Goal: Task Accomplishment & Management: Manage account settings

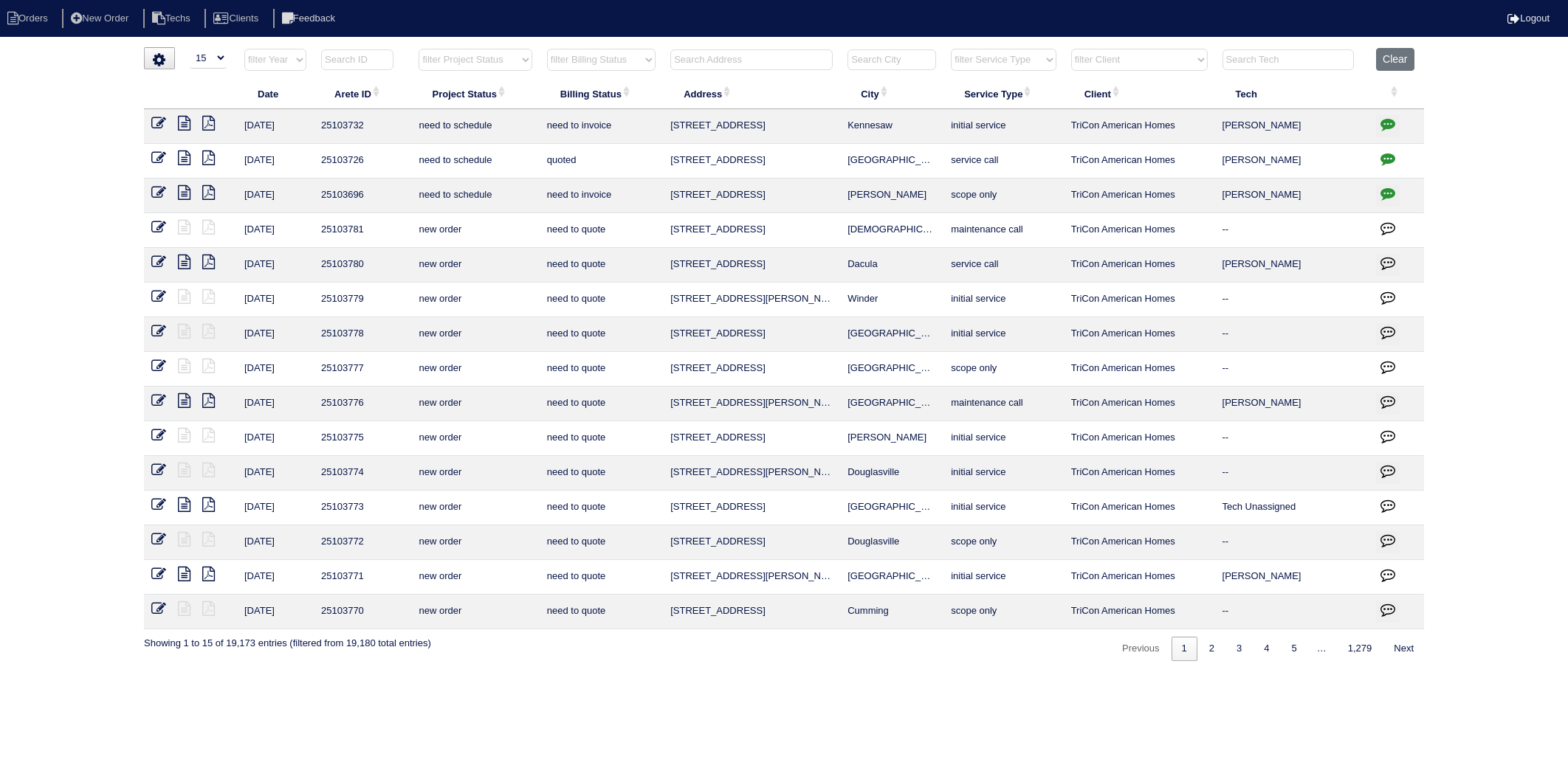
select select "15"
click at [707, 63] on input "text" at bounding box center [751, 60] width 162 height 21
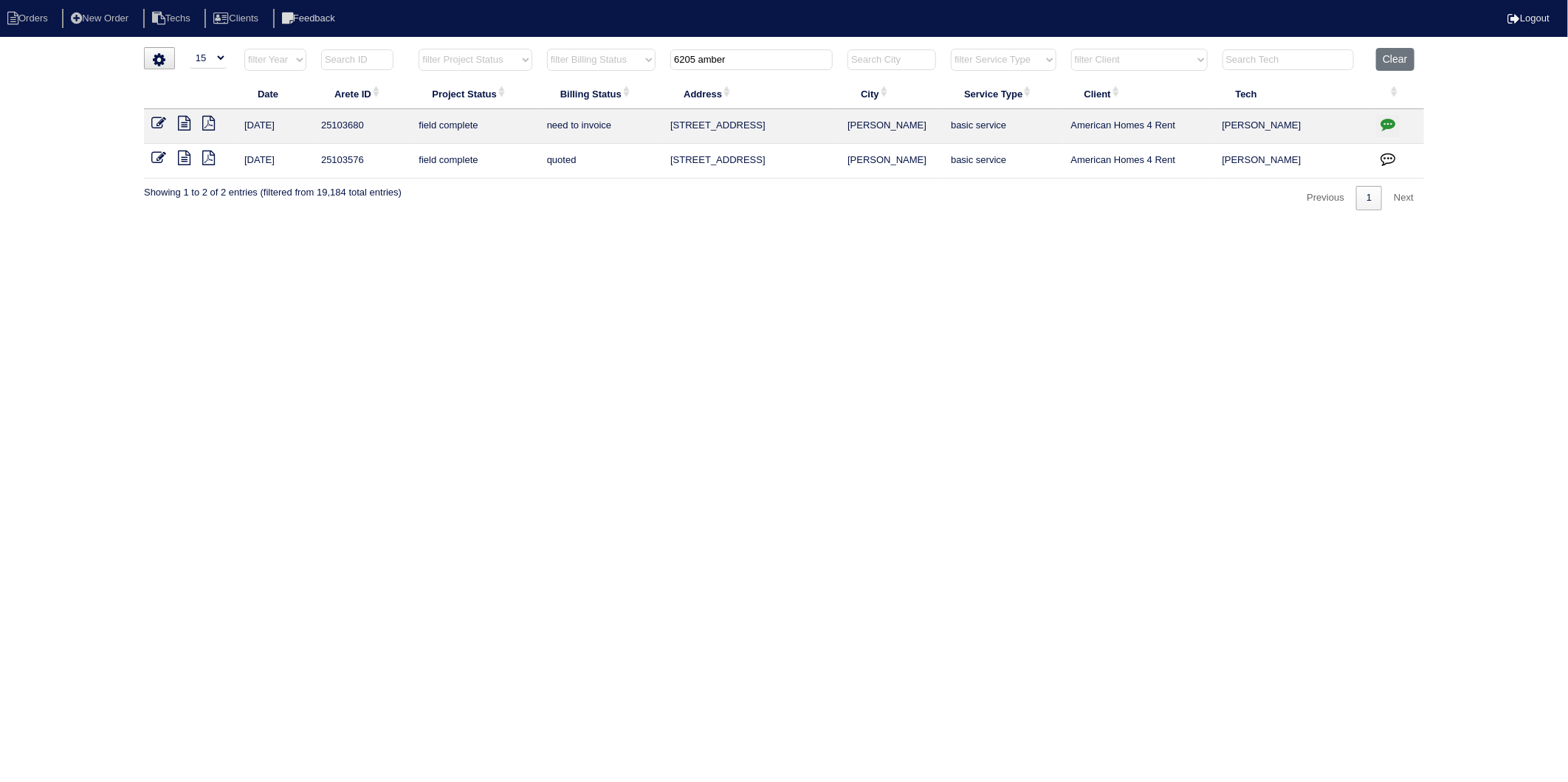
type input "6205 amber"
click at [152, 121] on icon at bounding box center [158, 124] width 15 height 15
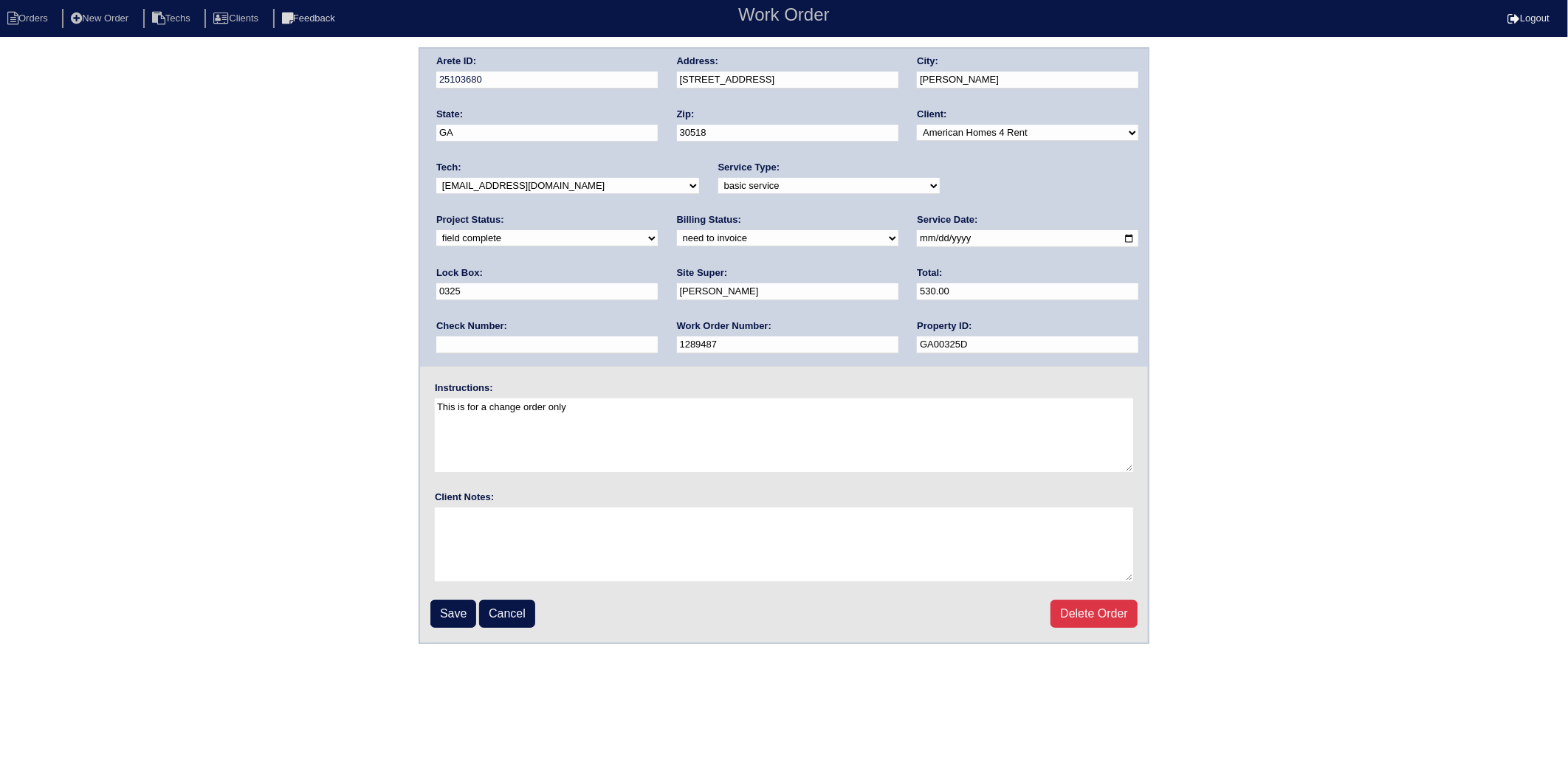
click at [677, 242] on select "need to quote quoted need to invoice invoiced paid warranty purchase order need…" at bounding box center [787, 238] width 221 height 16
select select "invoiced"
click at [677, 230] on select "need to quote quoted need to invoice invoiced paid warranty purchase order need…" at bounding box center [787, 238] width 221 height 16
drag, startPoint x: 457, startPoint y: 620, endPoint x: 448, endPoint y: 618, distance: 9.2
click at [455, 620] on input "Save" at bounding box center [454, 614] width 46 height 28
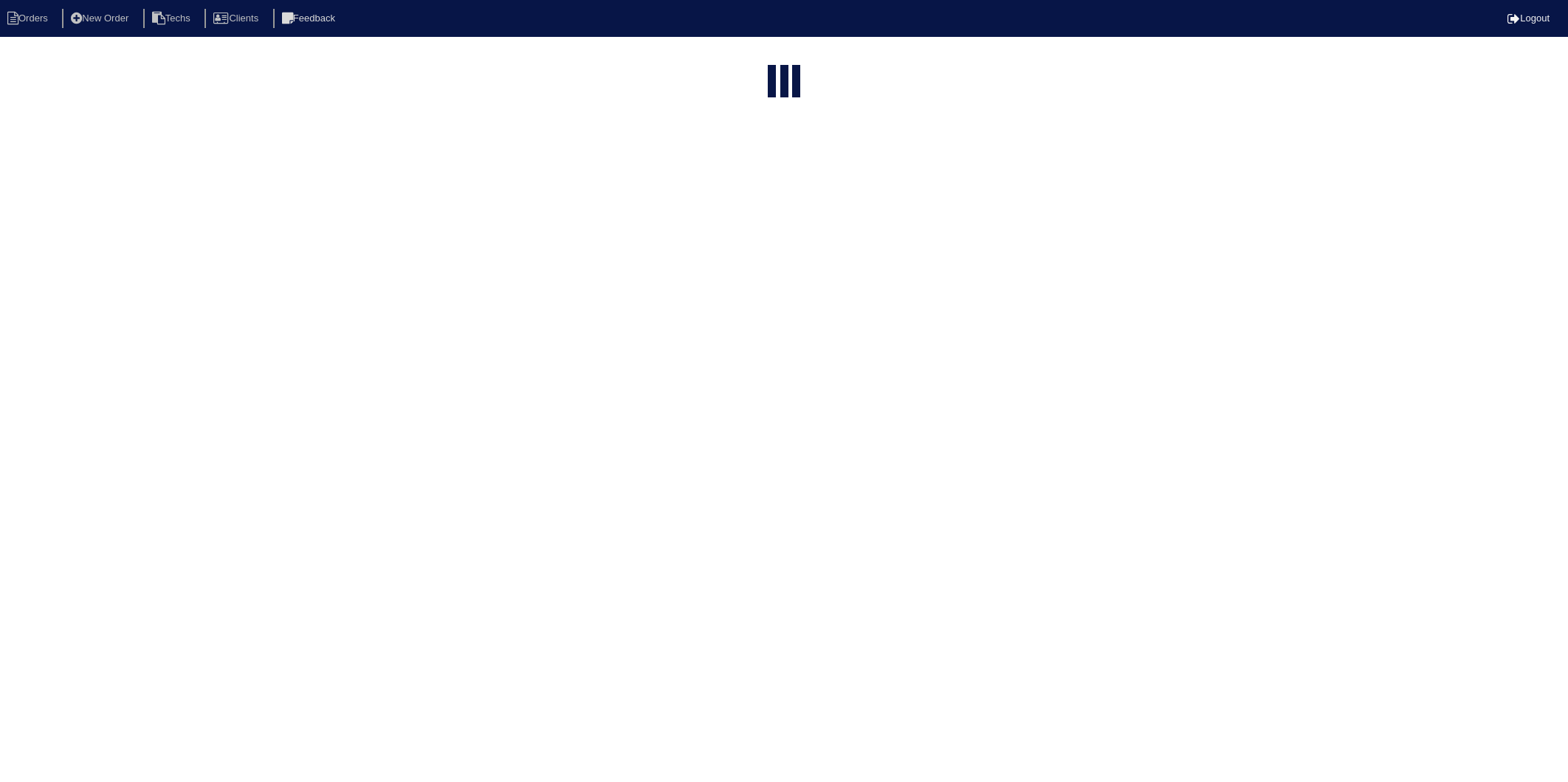
select select "15"
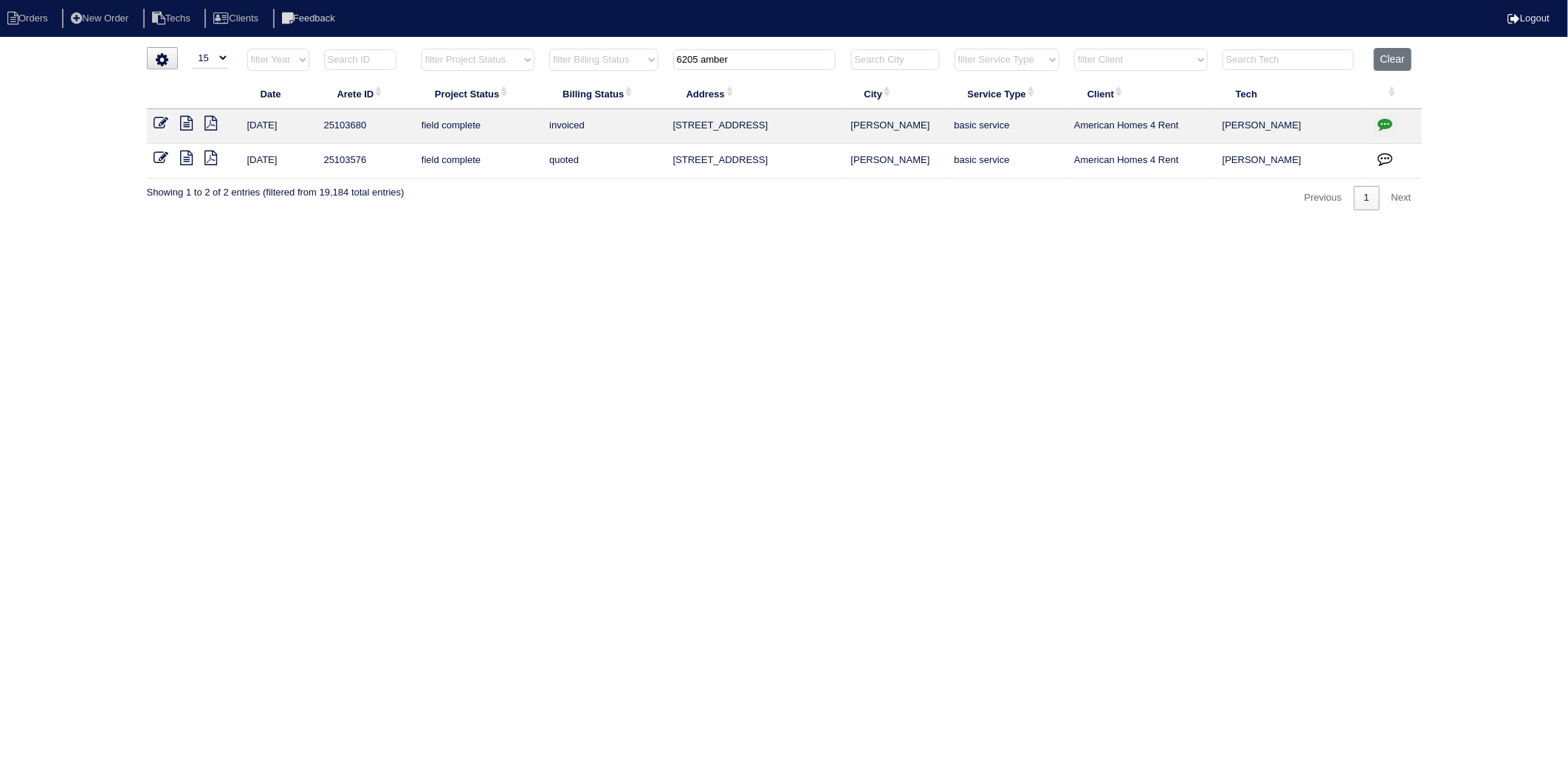
click at [165, 157] on icon at bounding box center [161, 158] width 15 height 15
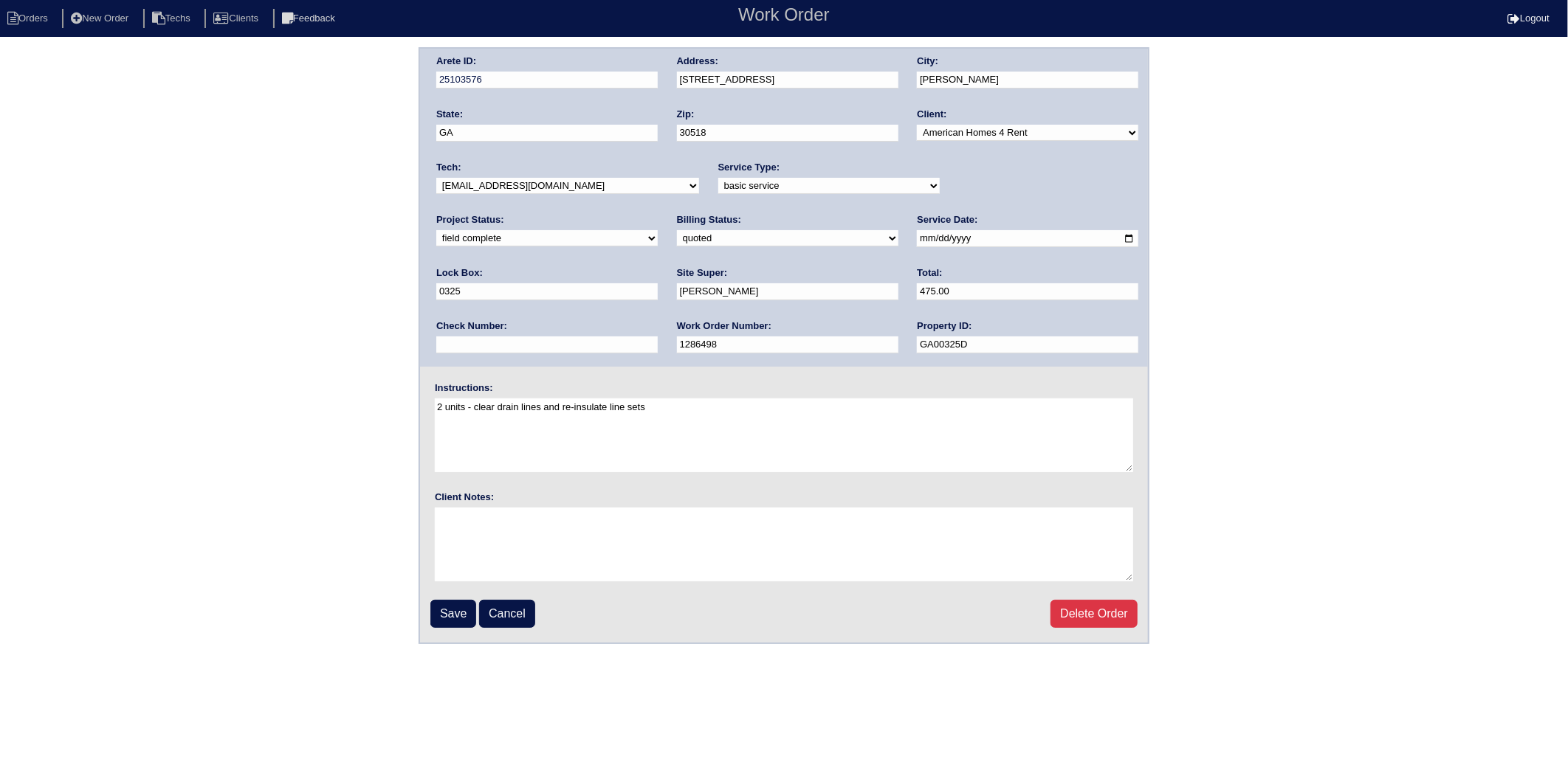
click at [677, 237] on select "need to quote quoted need to invoice invoiced paid warranty purchase order need…" at bounding box center [787, 238] width 221 height 16
select select "invoiced"
click at [677, 230] on select "need to quote quoted need to invoice invoiced paid warranty purchase order need…" at bounding box center [787, 238] width 221 height 16
click at [446, 622] on input "Save" at bounding box center [454, 614] width 46 height 28
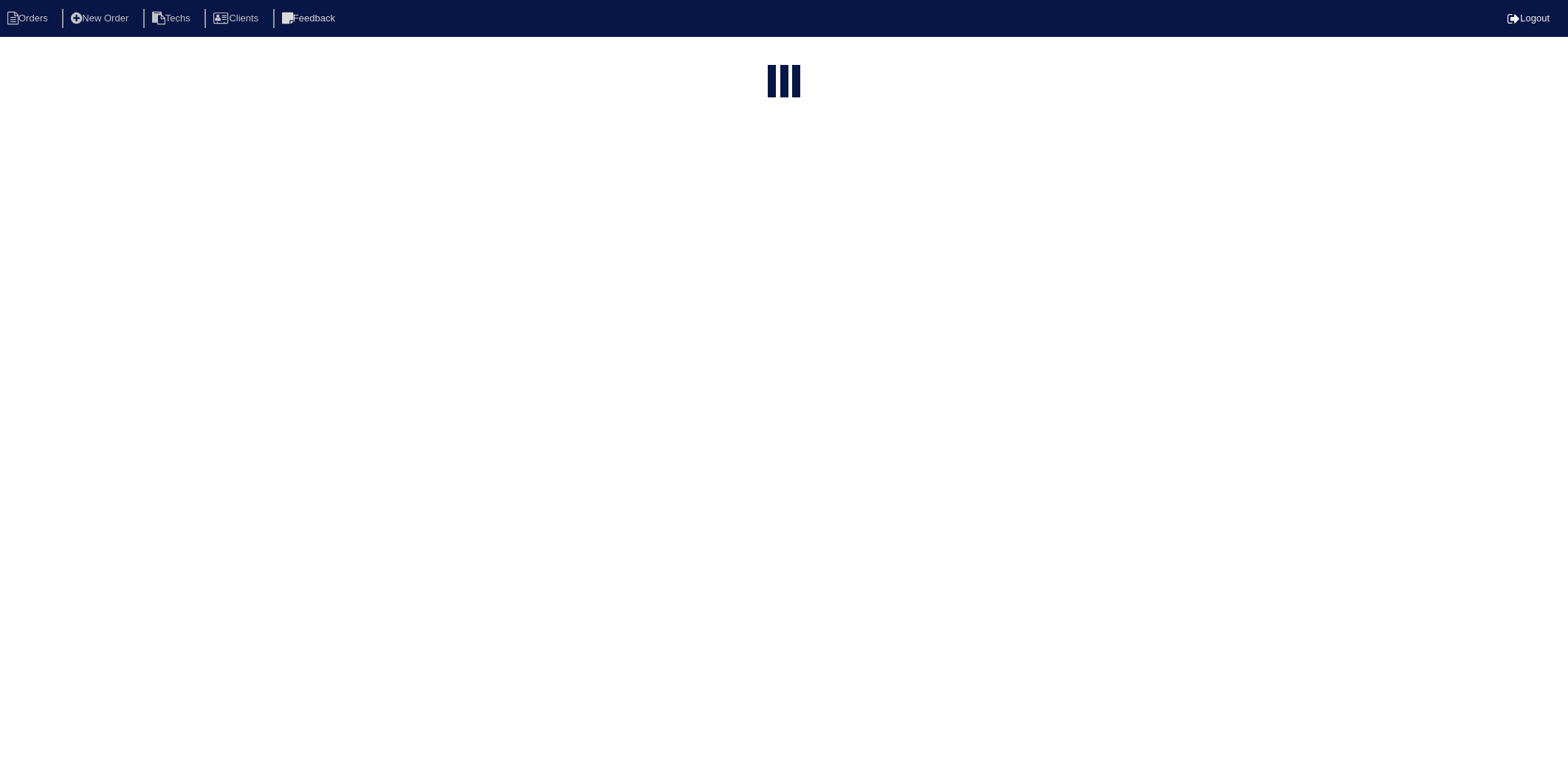
select select "15"
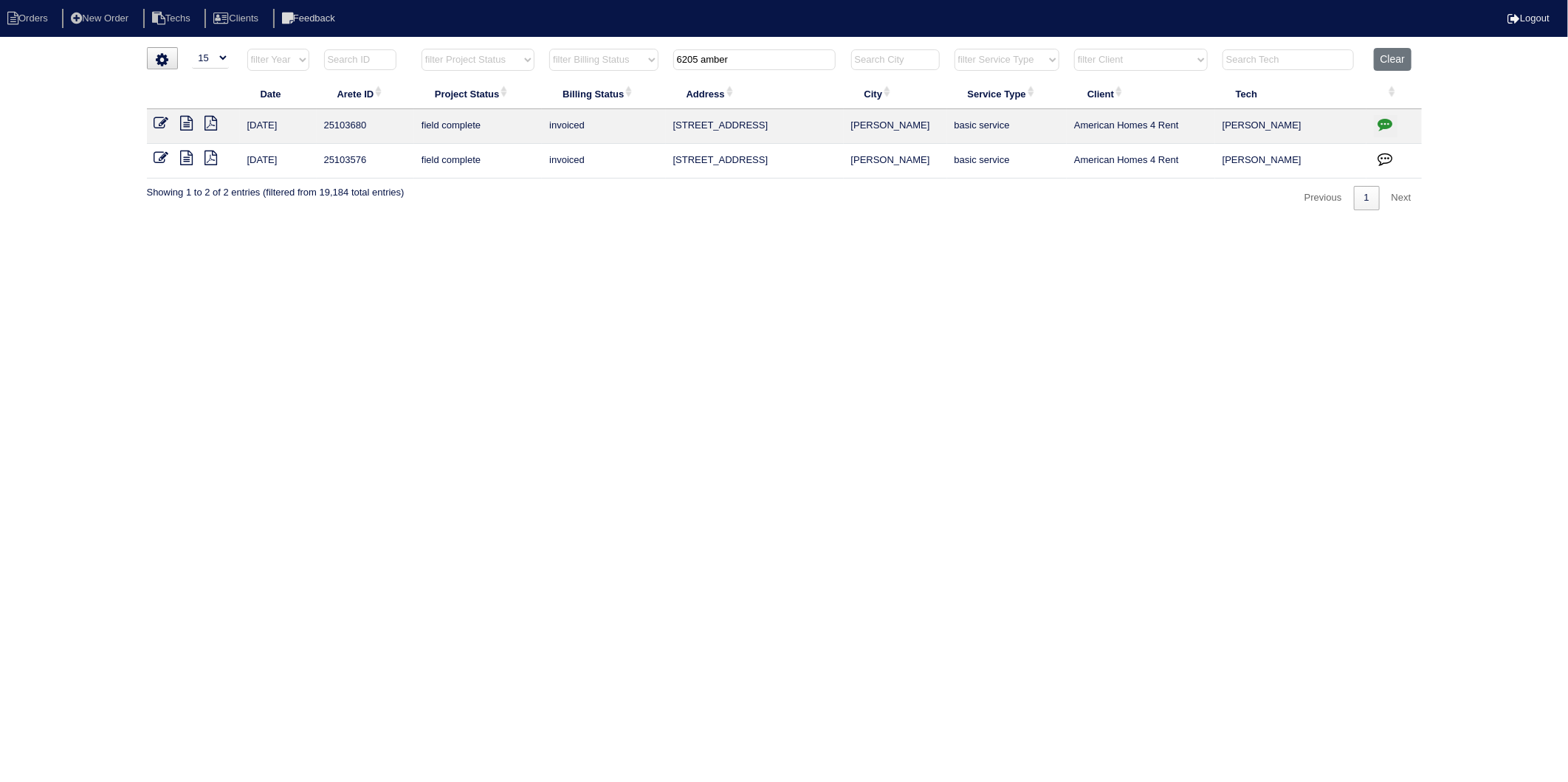
click at [443, 225] on html "Orders New Order Techs Clients Feedback Logout Orders New Order Users Clients M…" at bounding box center [784, 112] width 1568 height 225
click at [1397, 58] on button "Clear" at bounding box center [1392, 59] width 38 height 23
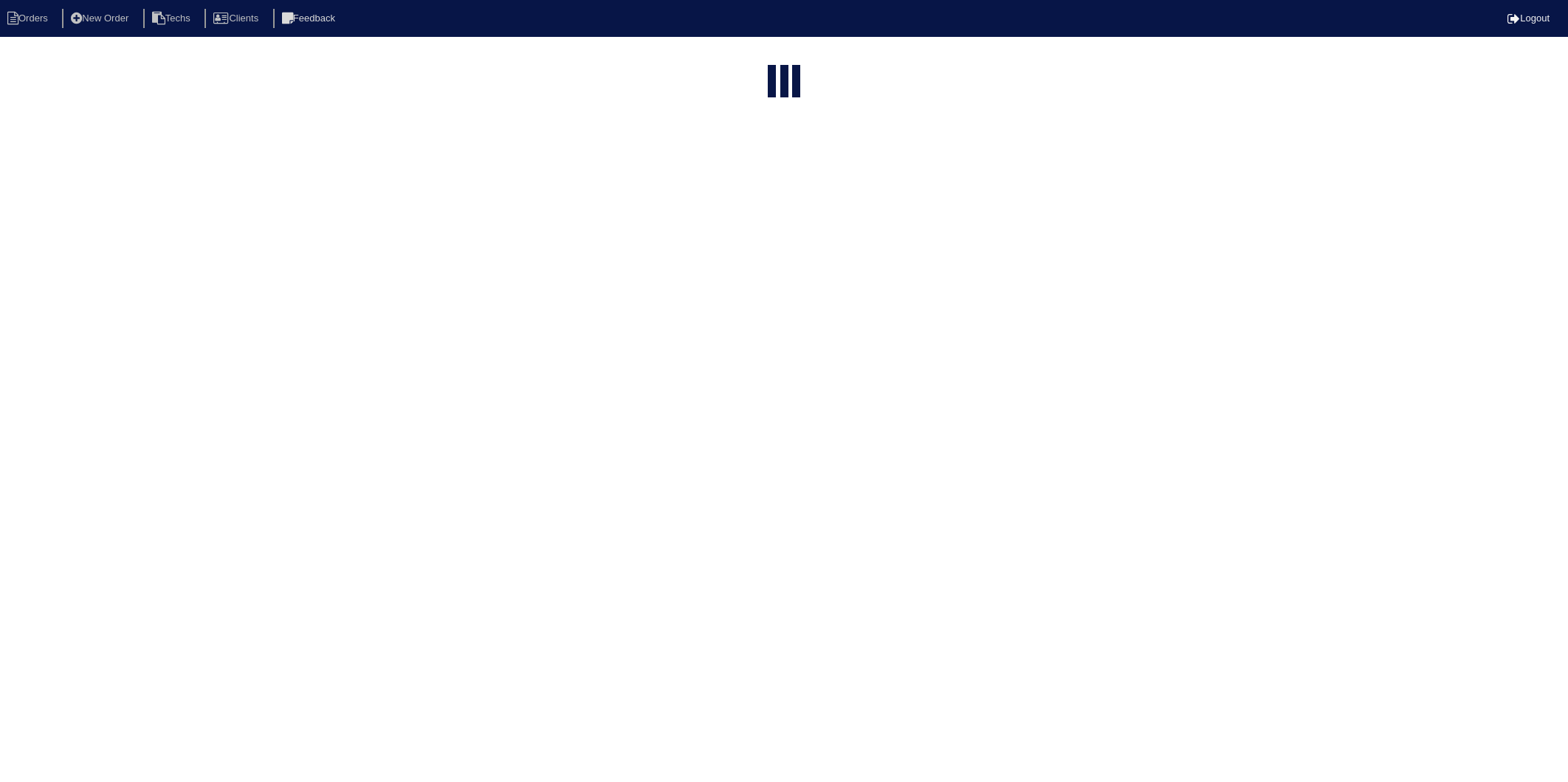
select select "15"
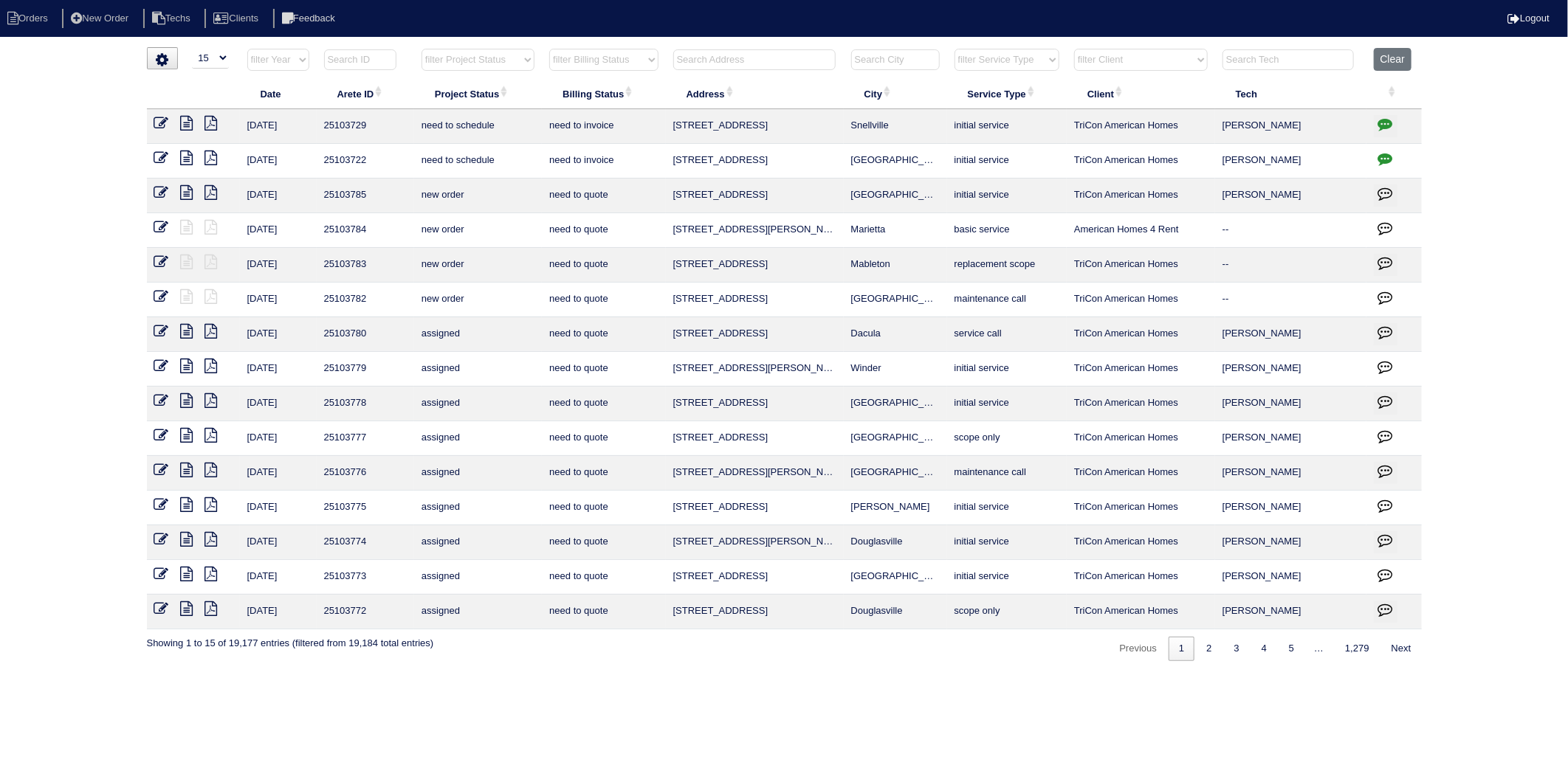
click at [773, 64] on input "text" at bounding box center [754, 60] width 162 height 21
type input "4201"
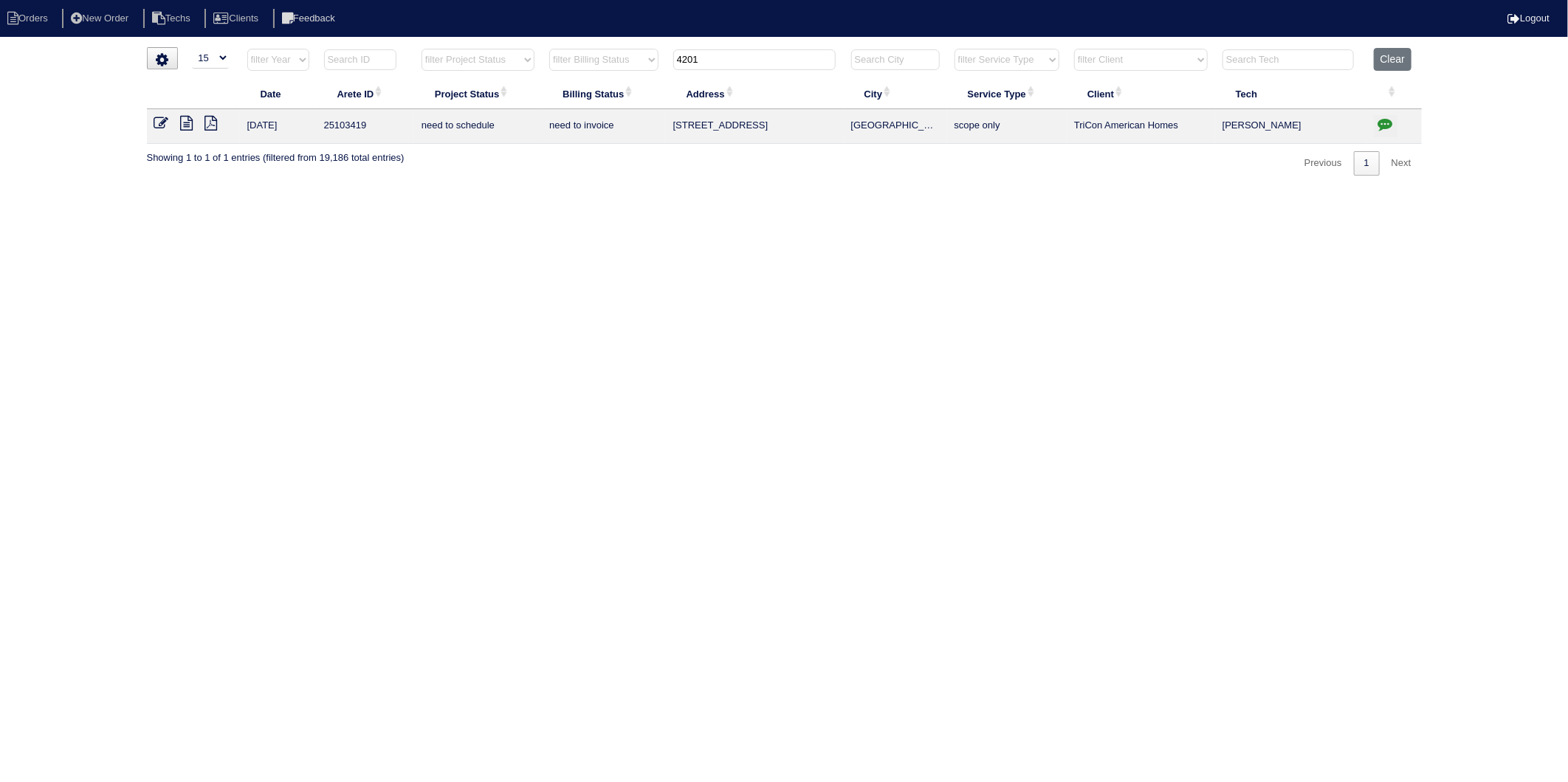
drag, startPoint x: 263, startPoint y: 331, endPoint x: 274, endPoint y: 331, distance: 11.0
click at [264, 190] on html "Orders New Order Techs Clients Feedback Logout Orders New Order Users Clients M…" at bounding box center [784, 95] width 1568 height 190
click at [1390, 122] on icon "button" at bounding box center [1385, 124] width 15 height 15
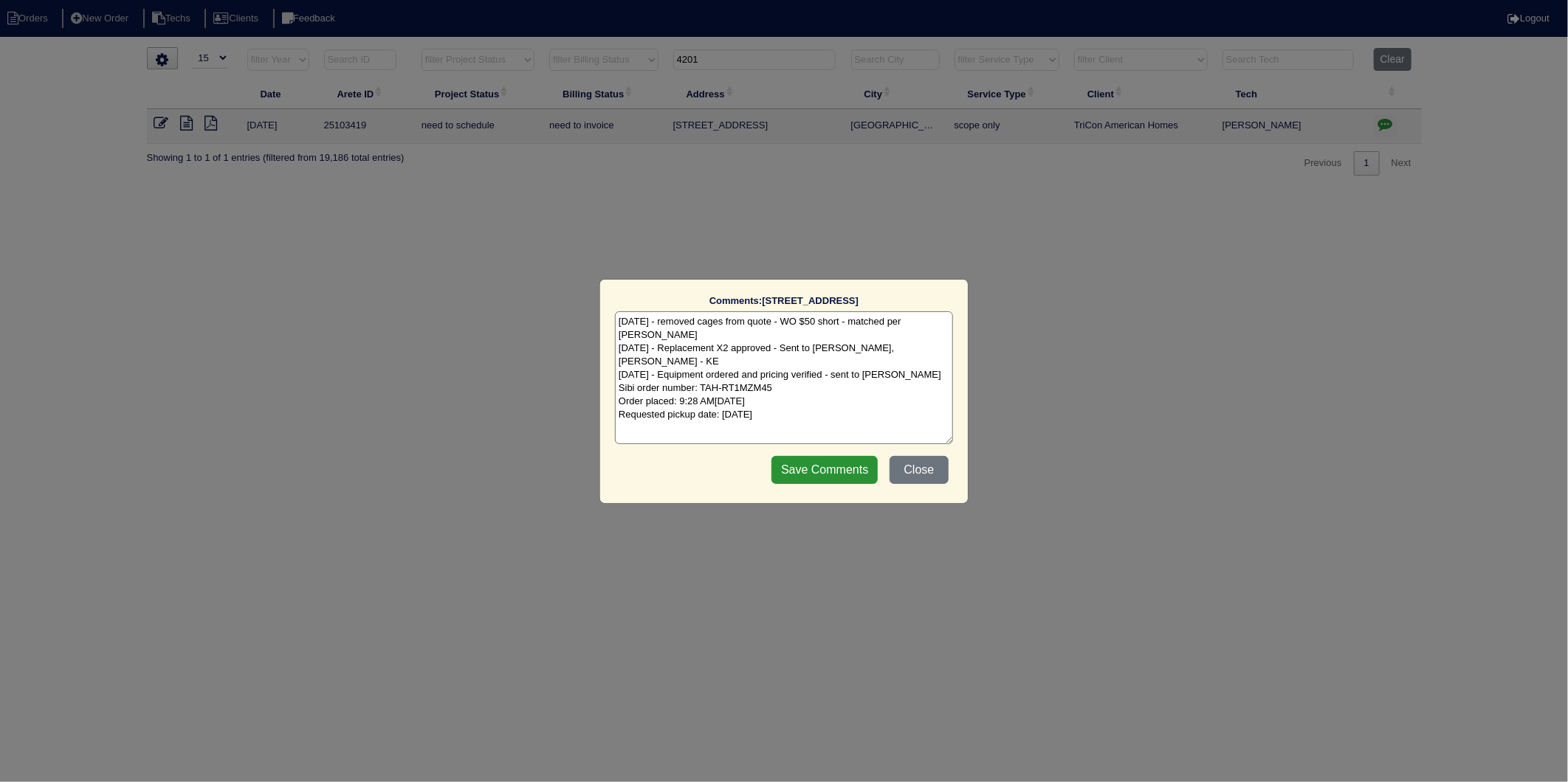
click at [859, 380] on textarea "10/9/25 - removed cages from quote - WO $50 short - matched per Dan - KE 10/9/2…" at bounding box center [784, 378] width 338 height 133
click at [834, 399] on textarea "10/9/25 - removed cages from quote - WO $50 short - matched per Dan - KE 10/9/2…" at bounding box center [784, 378] width 338 height 133
type textarea "10/9/25 - removed cages from quote - WO $50 short - matched per Dan - KE 10/9/2…"
click at [821, 470] on input "Save Comments" at bounding box center [824, 470] width 107 height 28
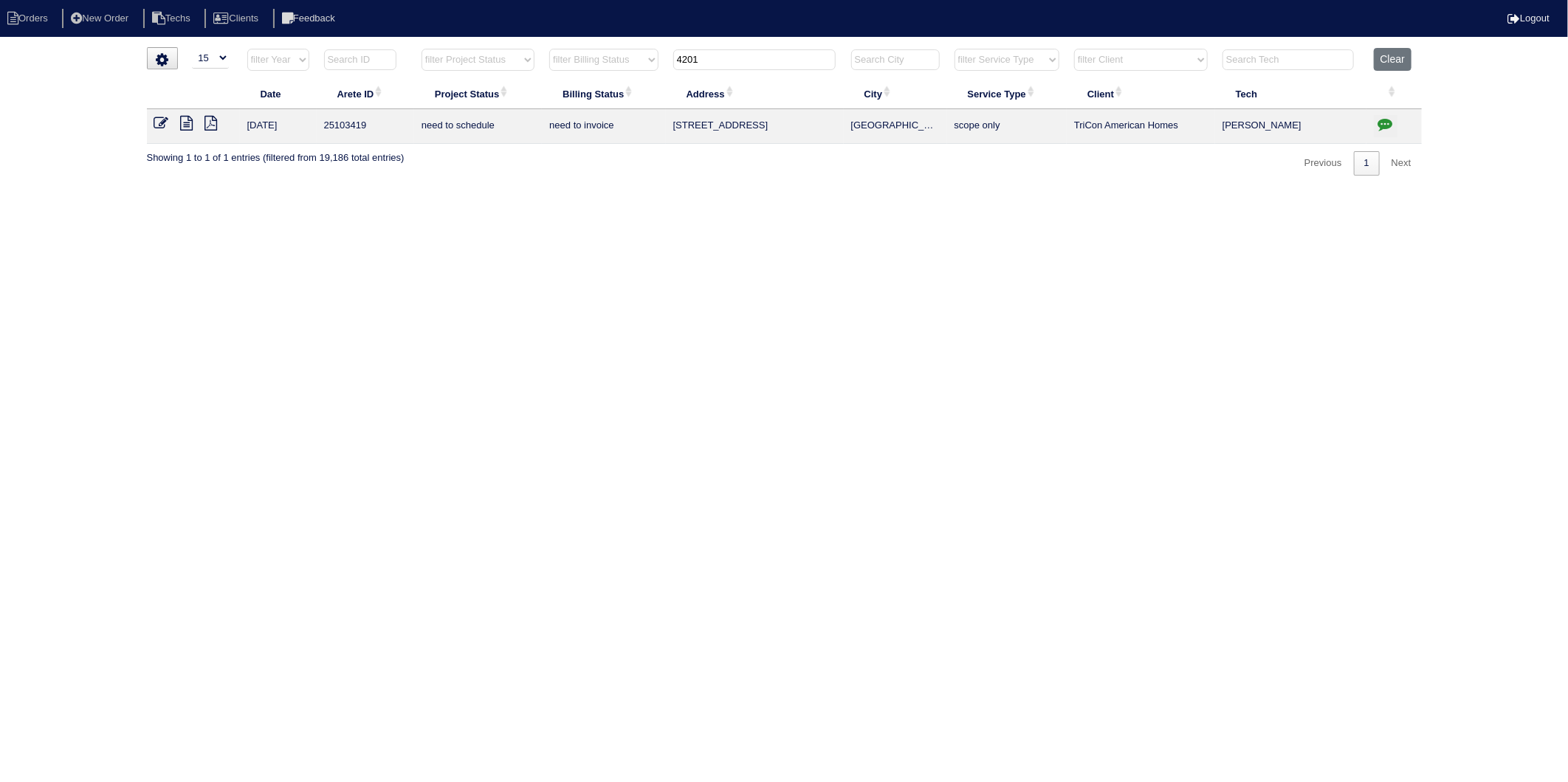
click at [158, 119] on icon at bounding box center [161, 124] width 15 height 15
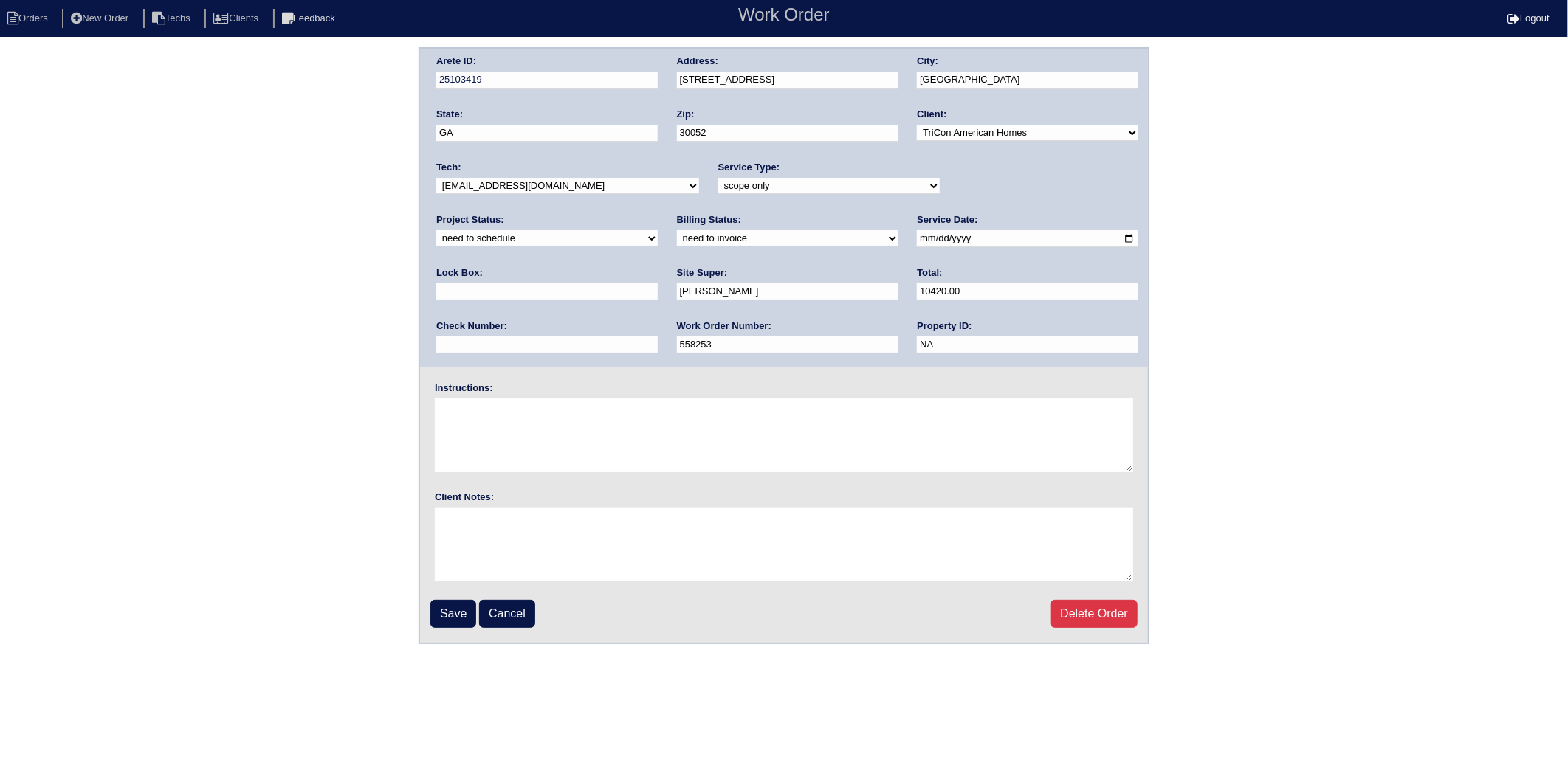
click at [658, 230] on select "new order assigned in progress field complete need to schedule admin review arc…" at bounding box center [547, 238] width 221 height 16
select select "completed"
click at [658, 230] on select "new order assigned in progress field complete need to schedule admin review arc…" at bounding box center [547, 238] width 221 height 16
click at [677, 241] on select "need to quote quoted need to invoice invoiced paid warranty purchase order need…" at bounding box center [787, 238] width 221 height 16
select select "invoiced"
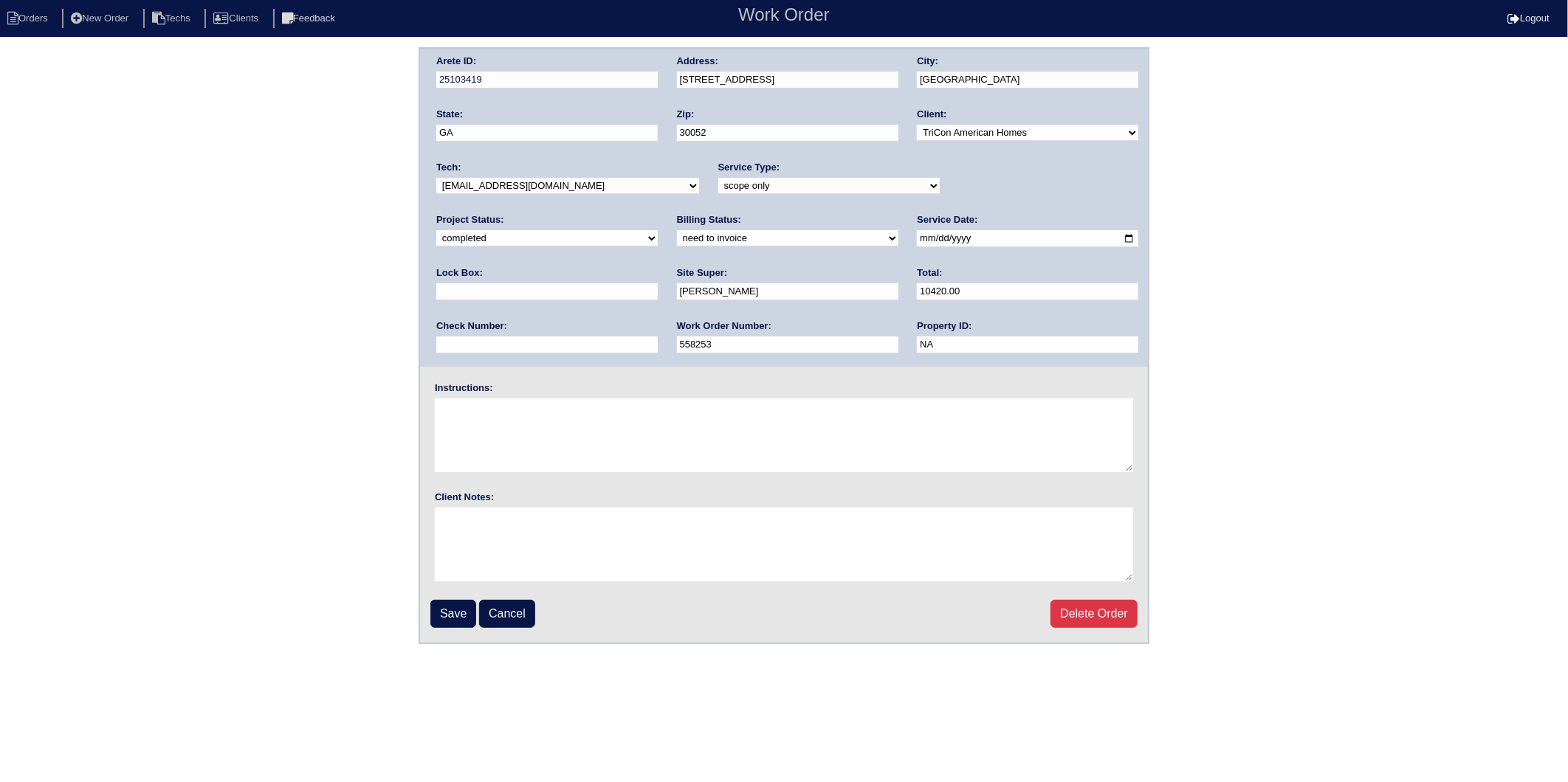
click at [677, 230] on select "need to quote quoted need to invoice invoiced paid warranty purchase order need…" at bounding box center [787, 238] width 221 height 16
click at [457, 613] on input "Save" at bounding box center [454, 614] width 46 height 28
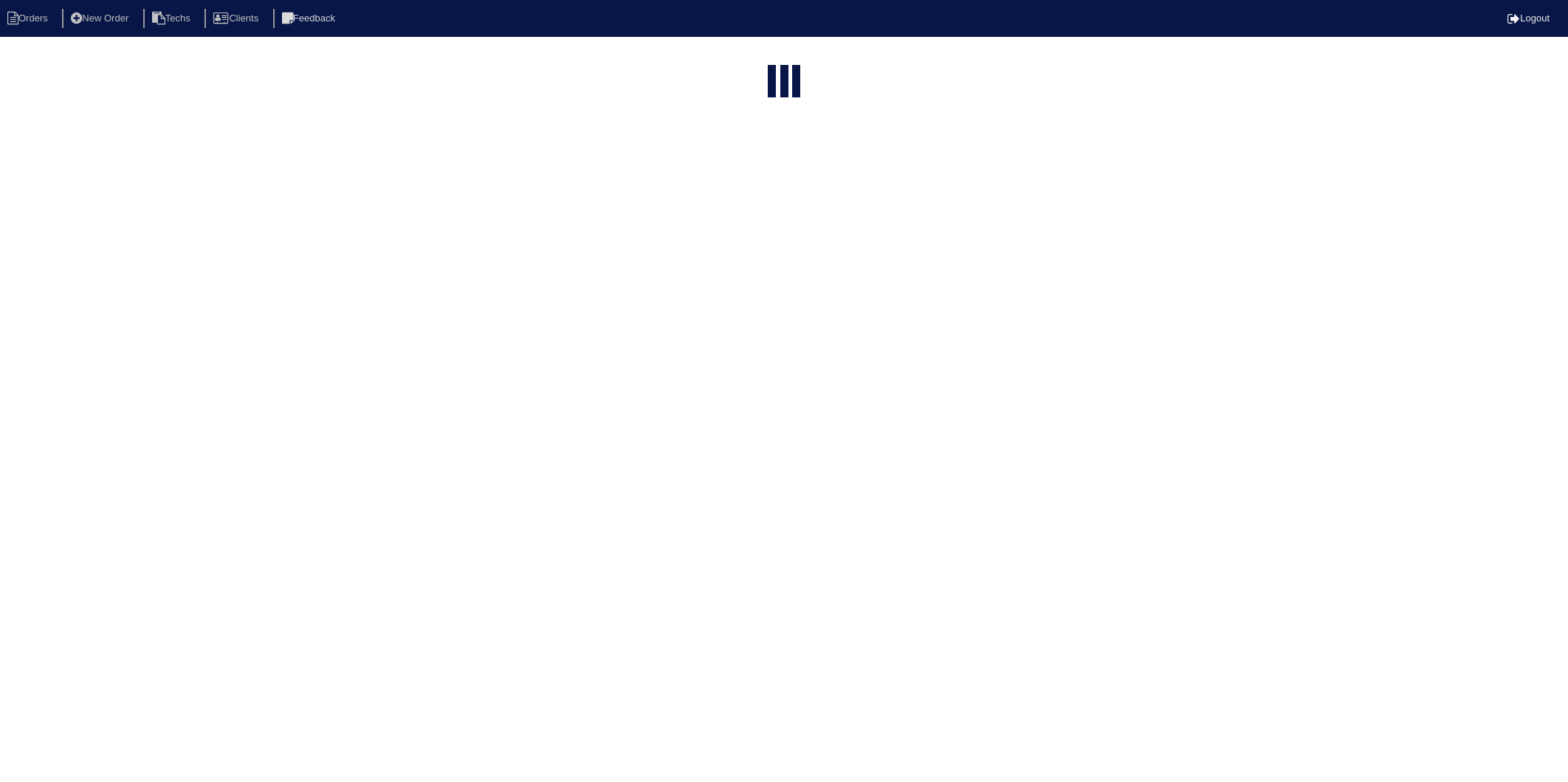
select select "15"
type input "4201"
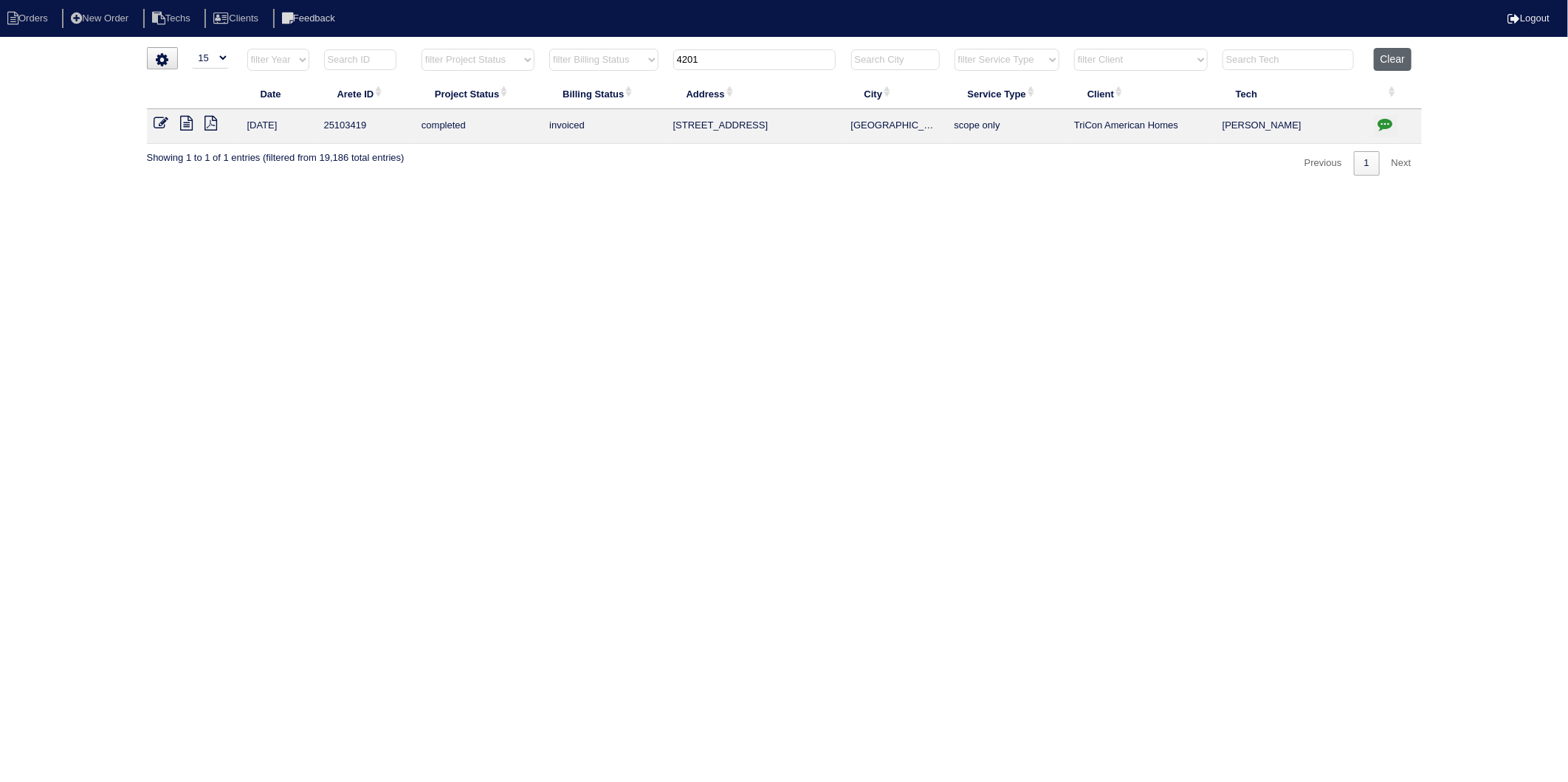
click at [1384, 61] on button "Clear" at bounding box center [1392, 59] width 38 height 23
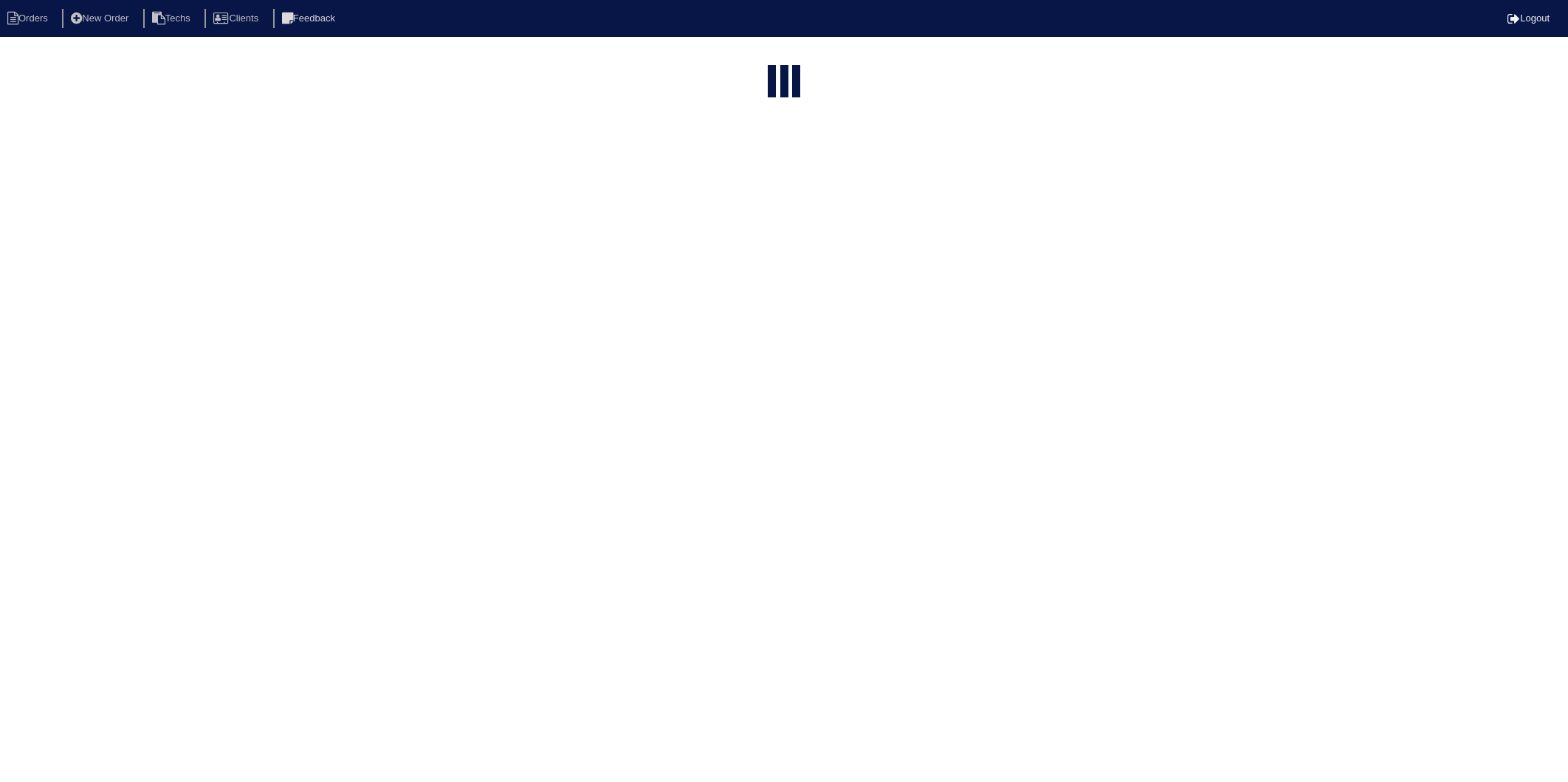
select select "15"
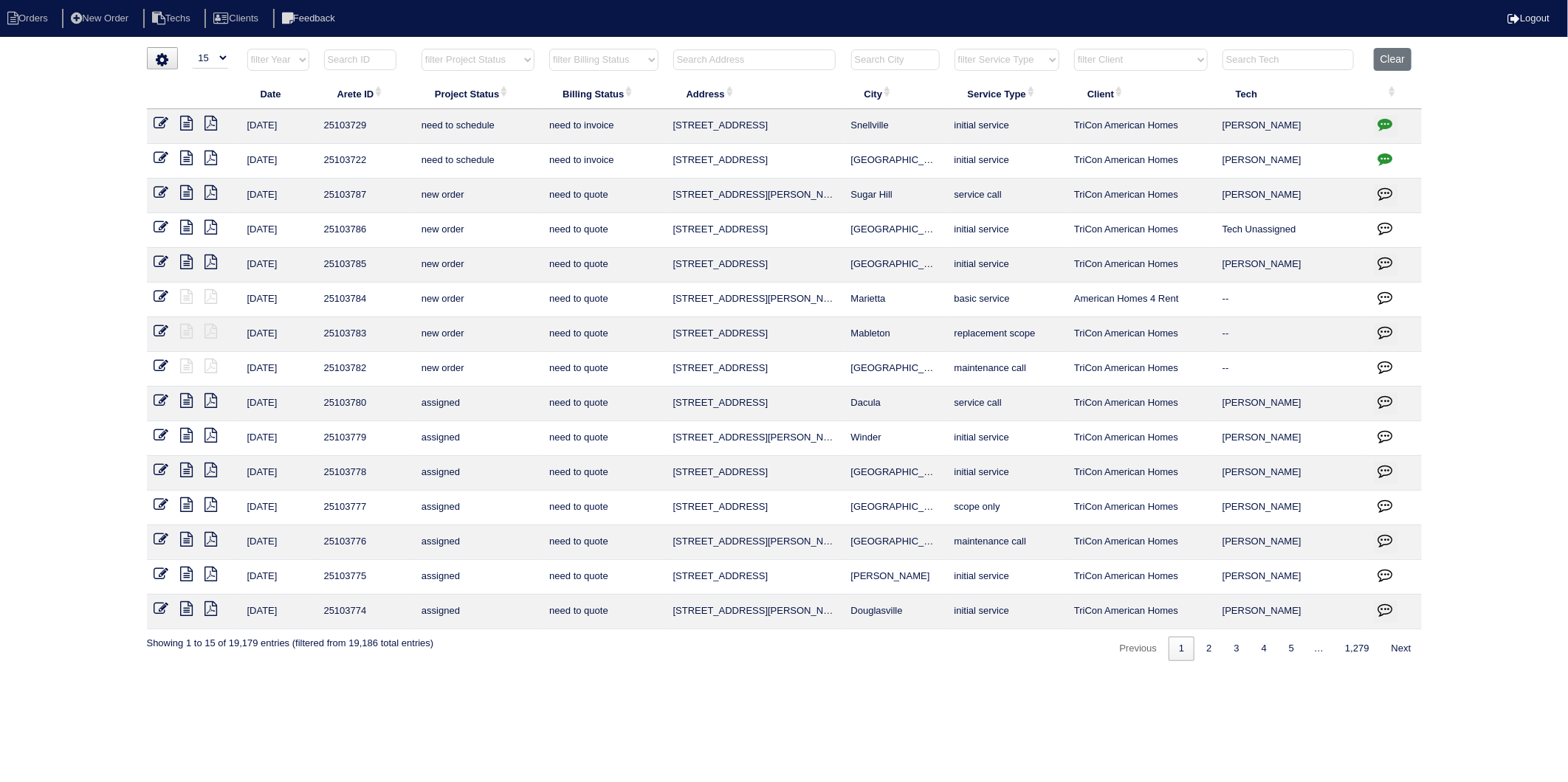
click at [706, 65] on input "text" at bounding box center [754, 60] width 162 height 21
type input "6492"
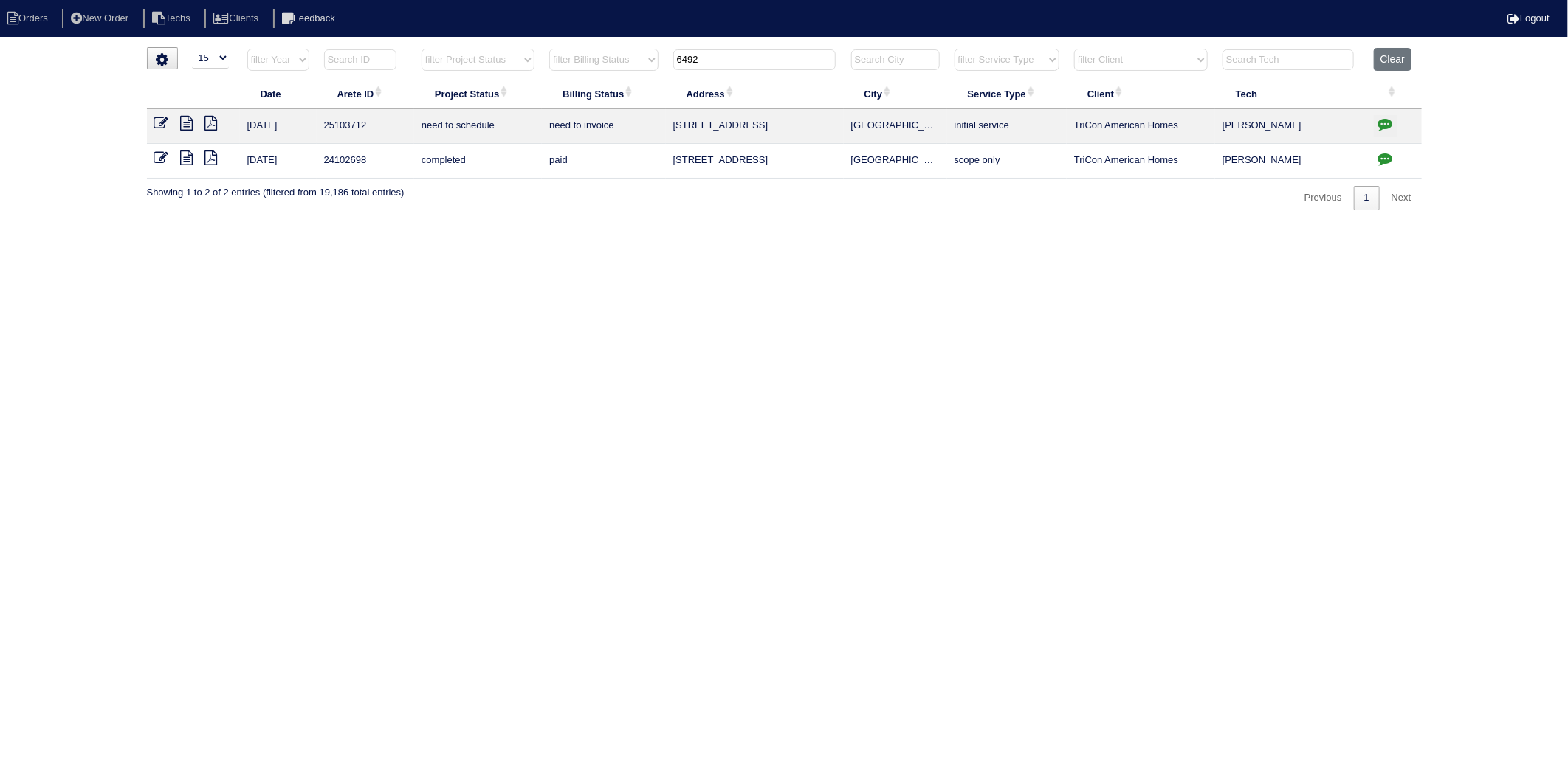
drag, startPoint x: 551, startPoint y: 253, endPoint x: 618, endPoint y: 229, distance: 71.2
click at [551, 225] on html "Orders New Order Techs Clients Feedback Logout Orders New Order Users Clients M…" at bounding box center [784, 112] width 1568 height 225
click at [1387, 124] on icon "button" at bounding box center [1385, 124] width 15 height 15
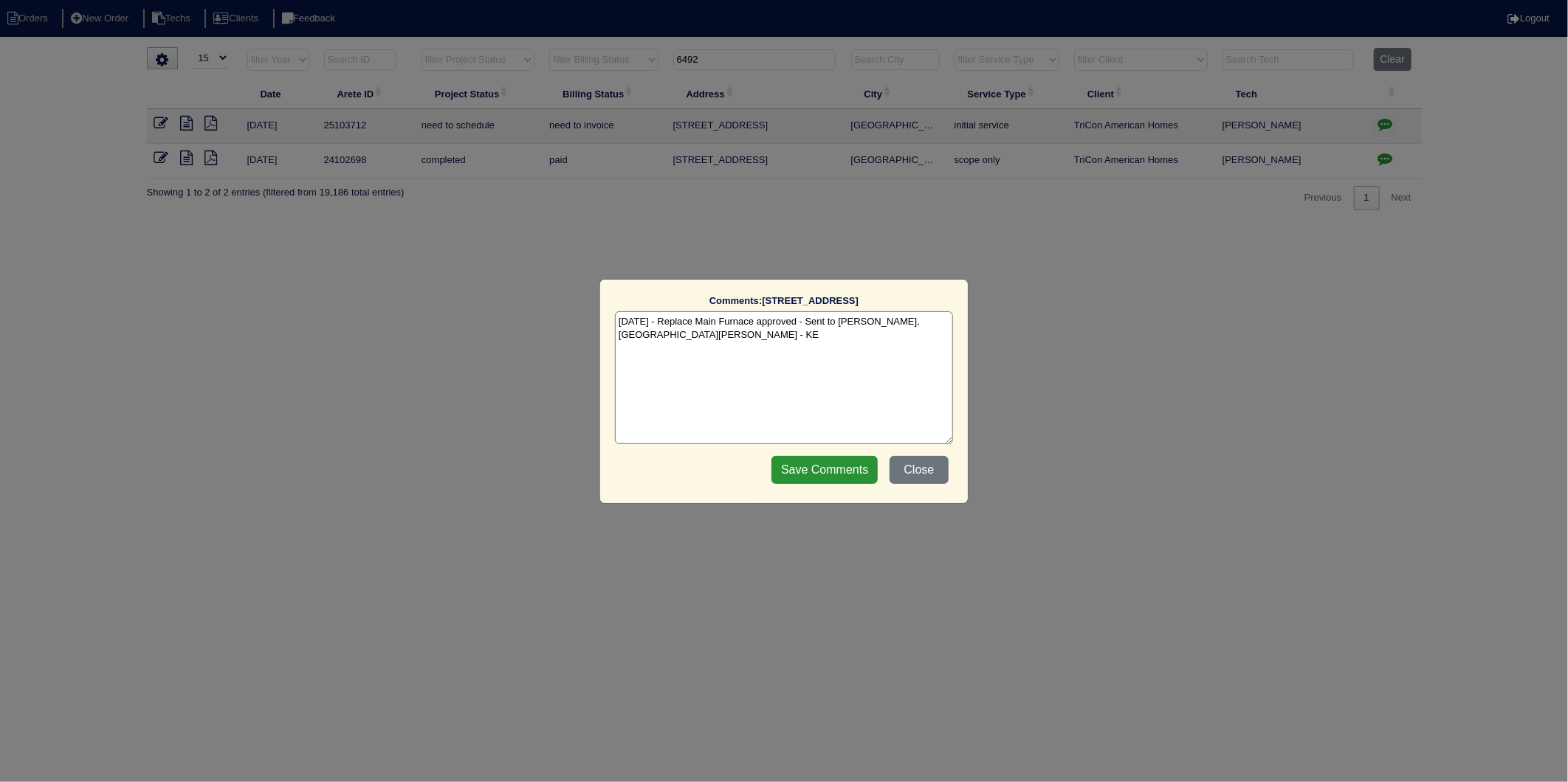
click at [688, 355] on textarea "10/12/25 - Replace Main Furnace approved - Sent to Dan, Payton, Reeca - KE" at bounding box center [784, 378] width 338 height 133
type textarea "10/12/25 - Replace Main Furnace approved - Sent to Dan, Payton, Reeca - KE 10/1…"
click at [794, 478] on input "Save Comments" at bounding box center [824, 470] width 107 height 28
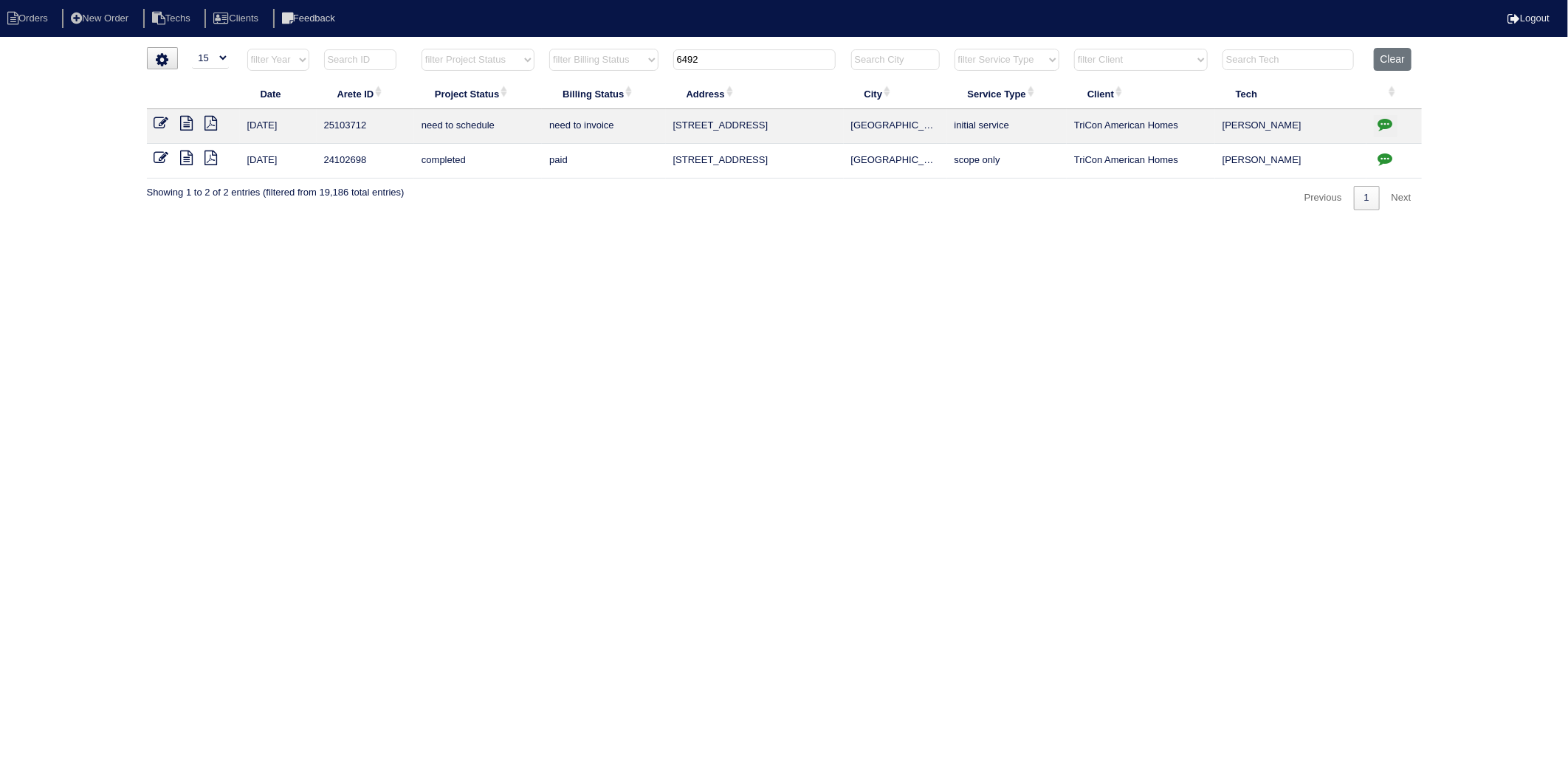
click at [161, 124] on icon at bounding box center [161, 124] width 15 height 15
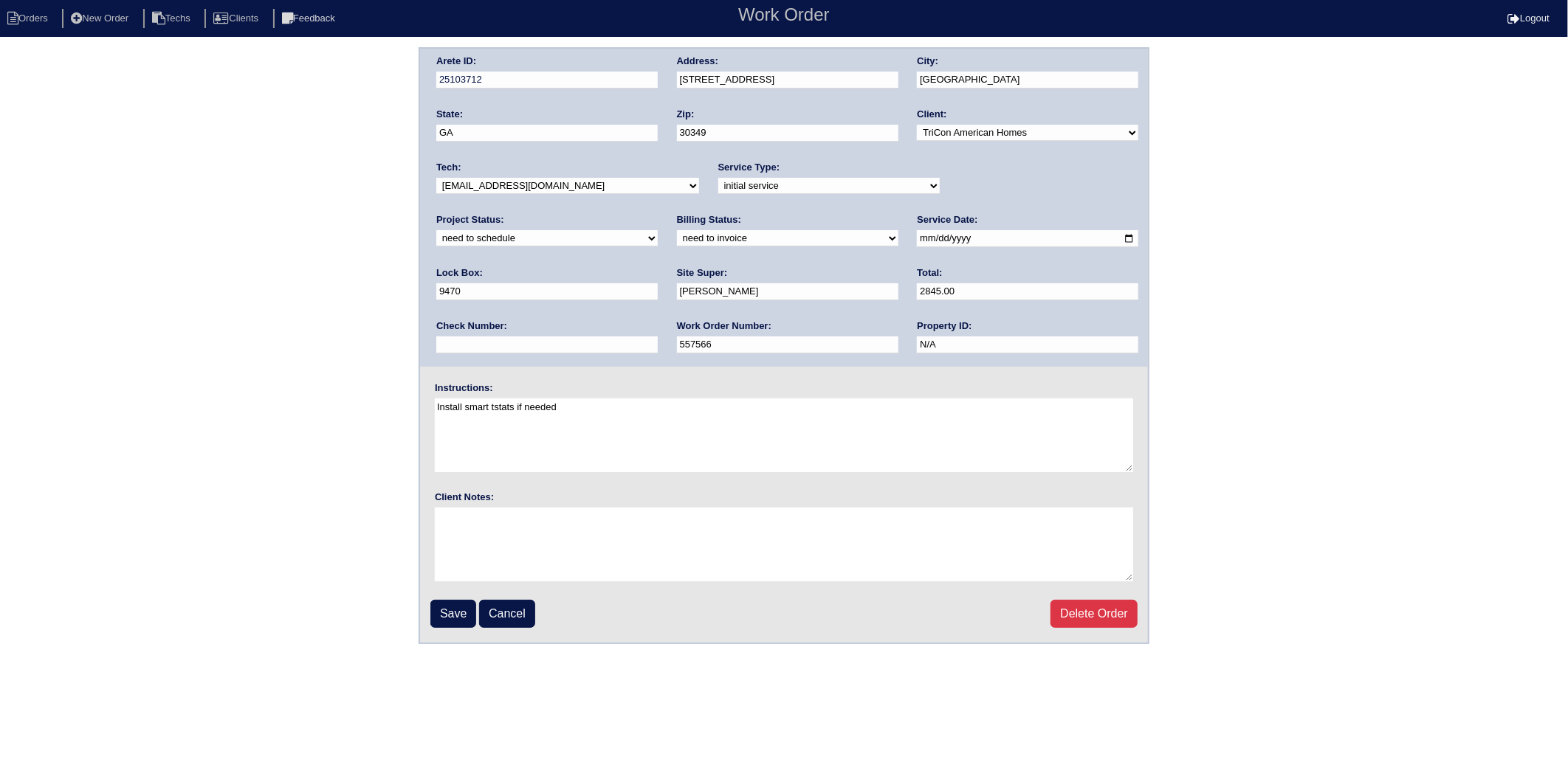
drag, startPoint x: 978, startPoint y: 180, endPoint x: 980, endPoint y: 195, distance: 15.1
click at [658, 230] on select "new order assigned in progress field complete need to schedule admin review arc…" at bounding box center [547, 238] width 221 height 16
select select "completed"
click at [658, 230] on select "new order assigned in progress field complete need to schedule admin review arc…" at bounding box center [547, 238] width 221 height 16
click at [677, 240] on select "need to quote quoted need to invoice invoiced paid warranty purchase order need…" at bounding box center [787, 238] width 221 height 16
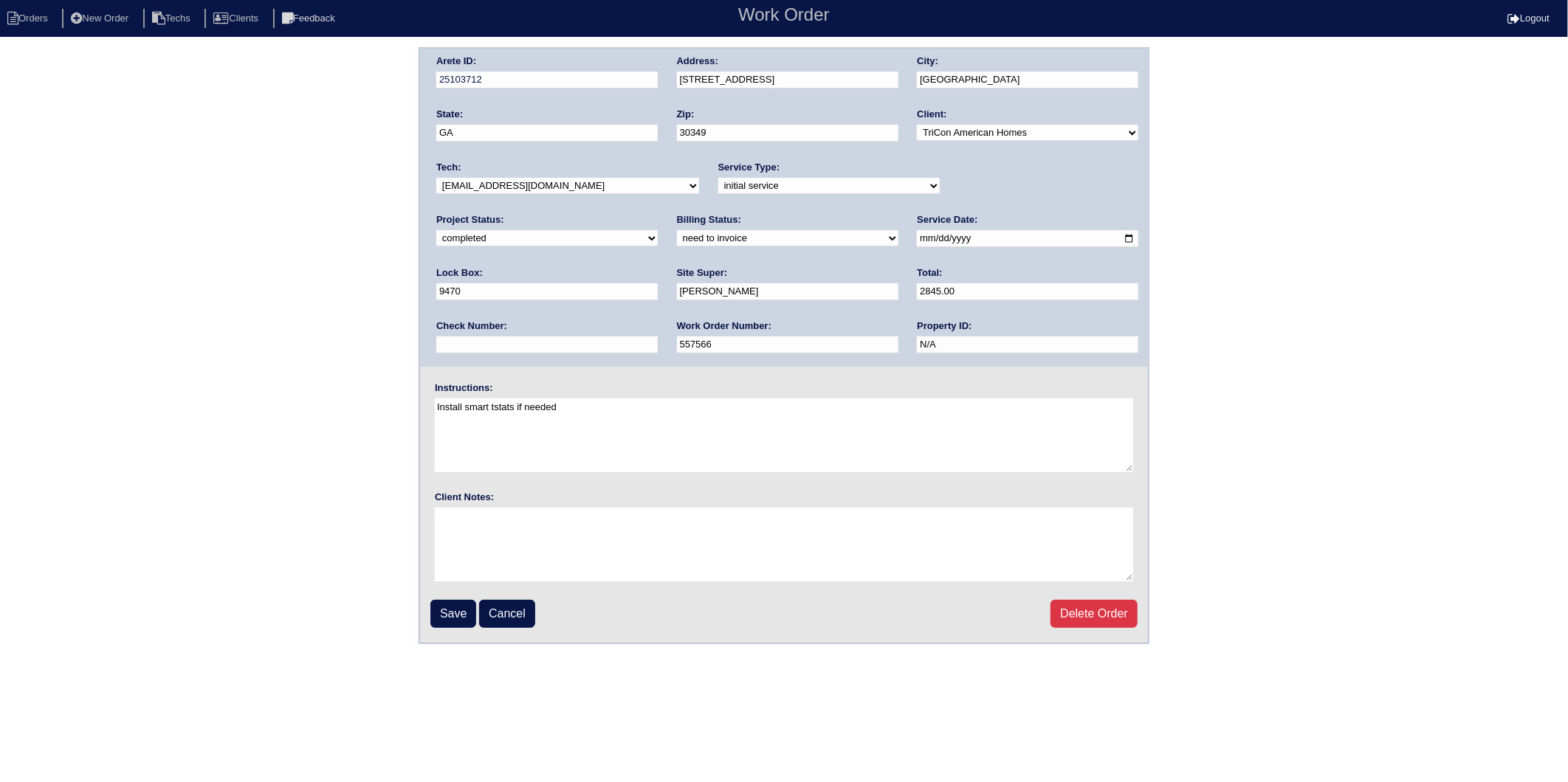
select select "invoiced"
click at [677, 230] on select "need to quote quoted need to invoice invoiced paid warranty purchase order need…" at bounding box center [787, 238] width 221 height 16
click at [443, 614] on input "Save" at bounding box center [454, 614] width 46 height 28
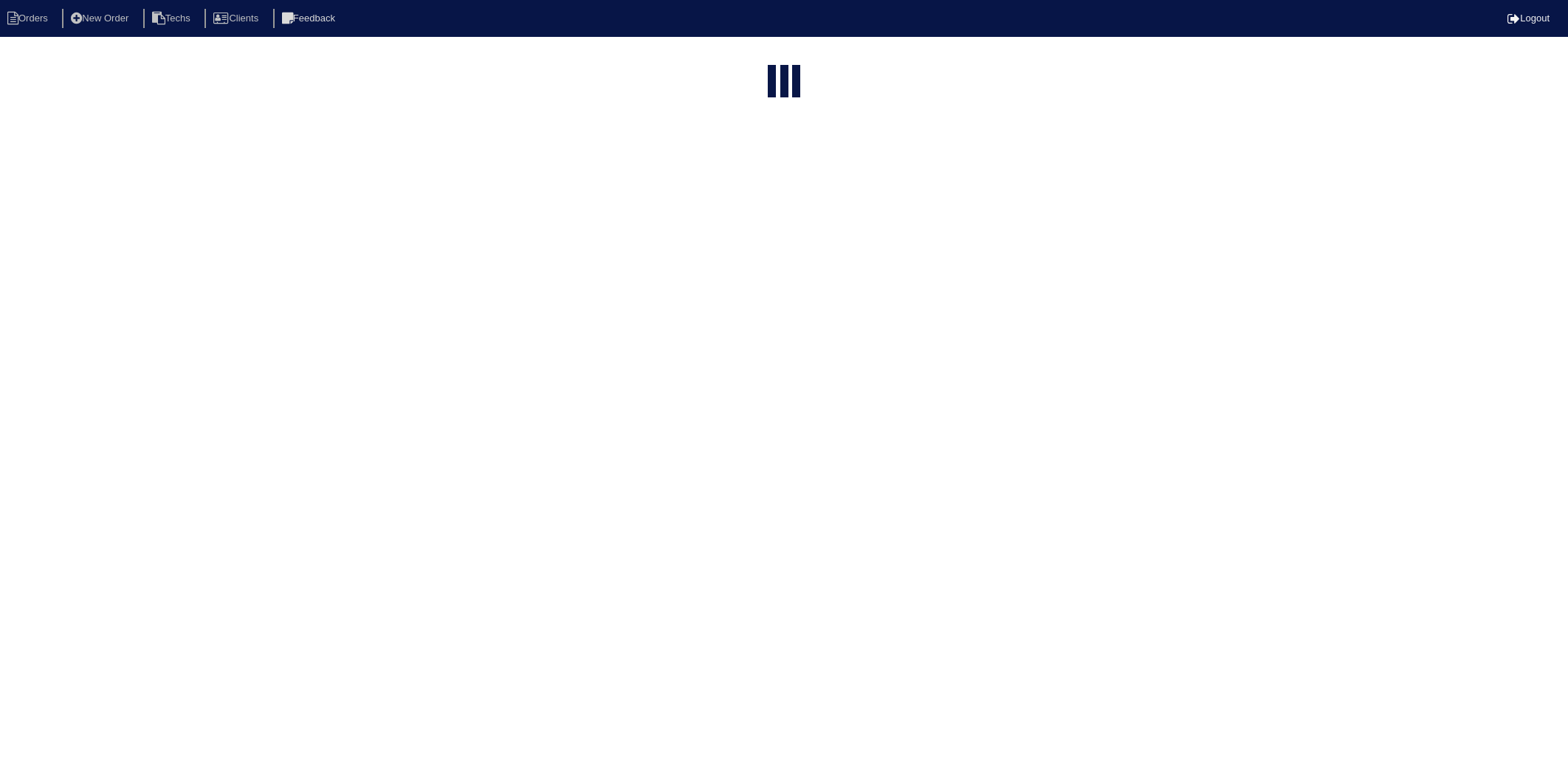
select select "15"
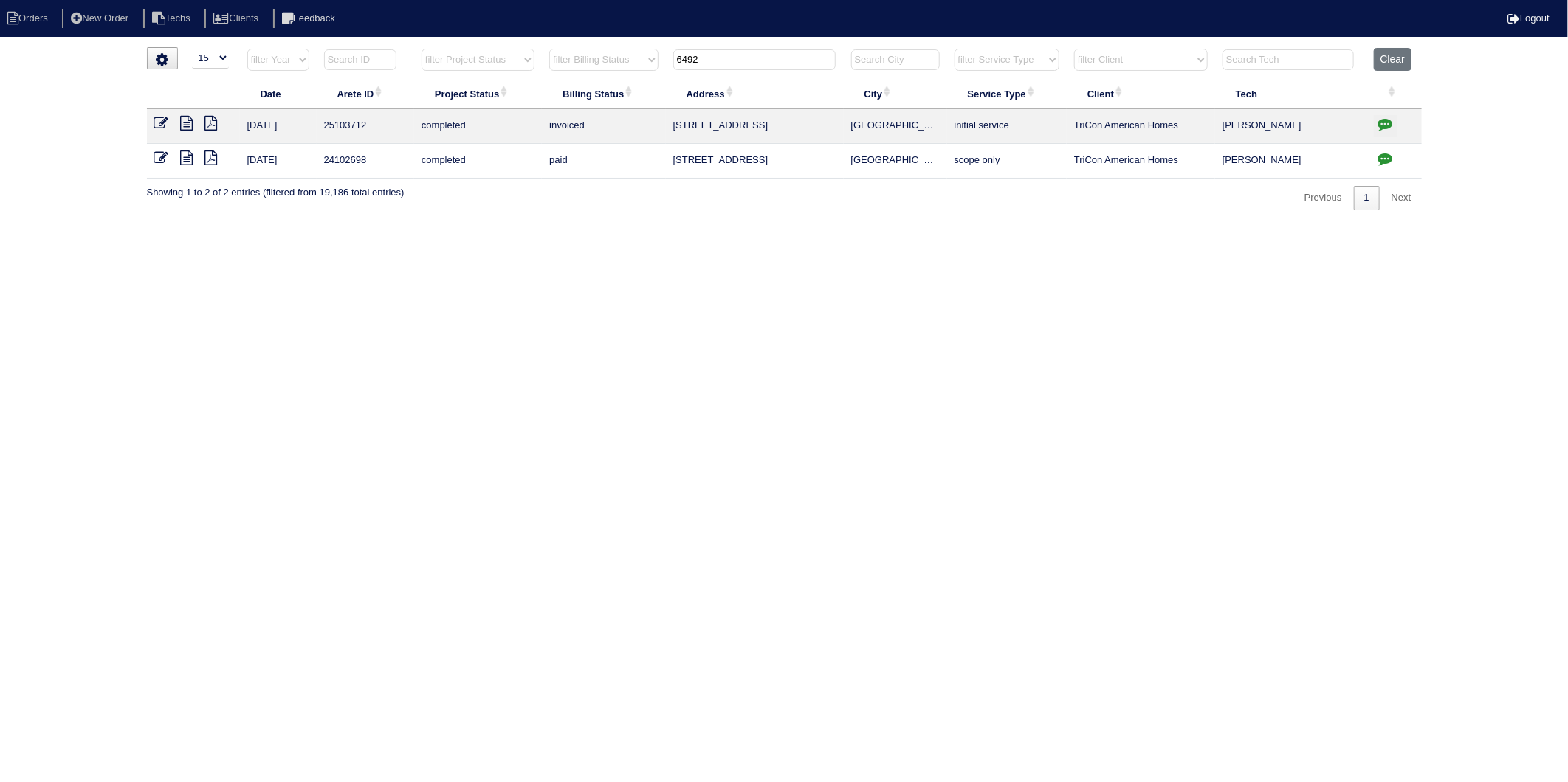
click at [968, 225] on html "Orders New Order Techs Clients Feedback Logout Orders New Order Users Clients M…" at bounding box center [784, 112] width 1568 height 225
click at [1404, 54] on button "Clear" at bounding box center [1392, 59] width 38 height 23
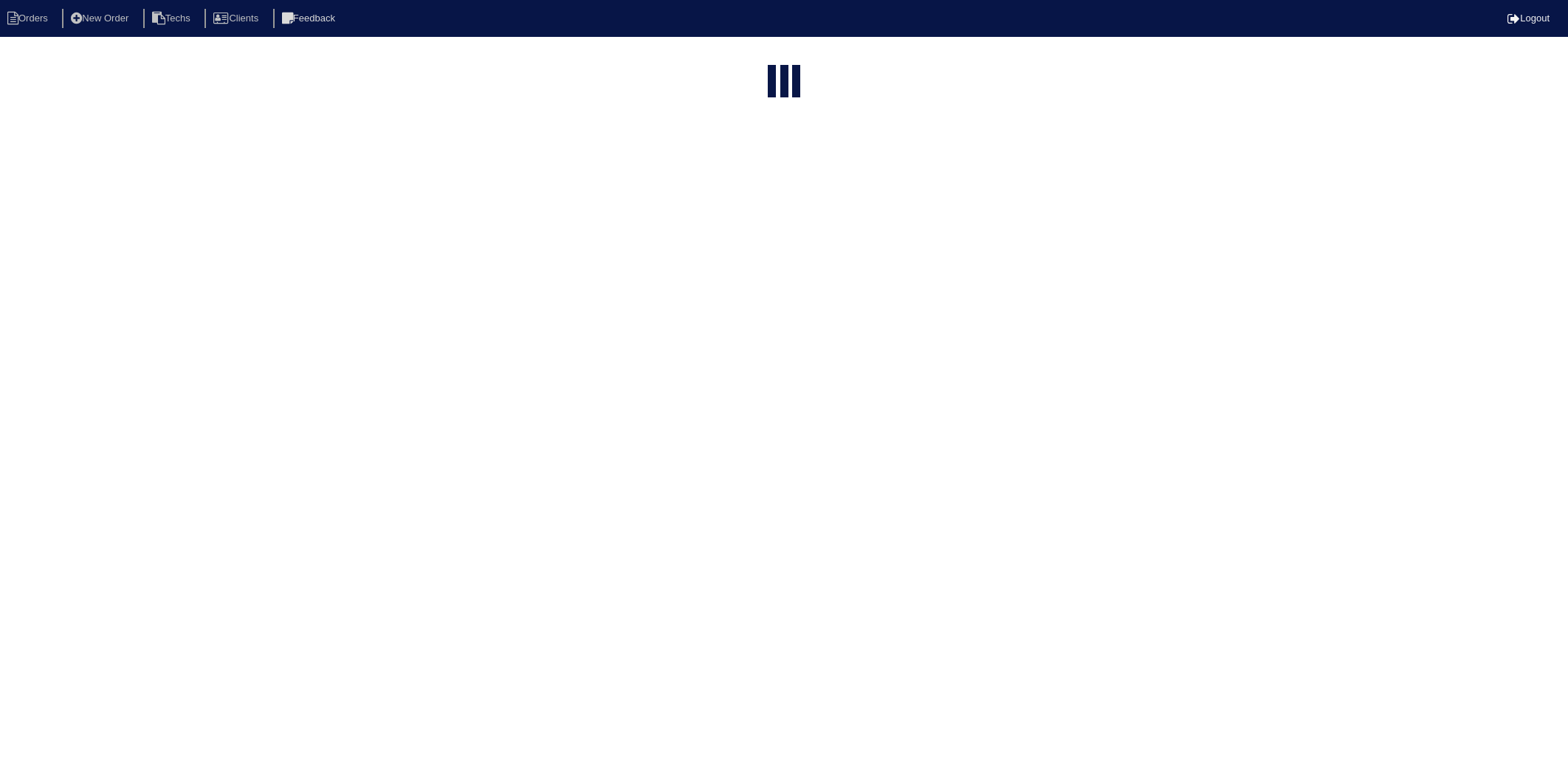
select select "15"
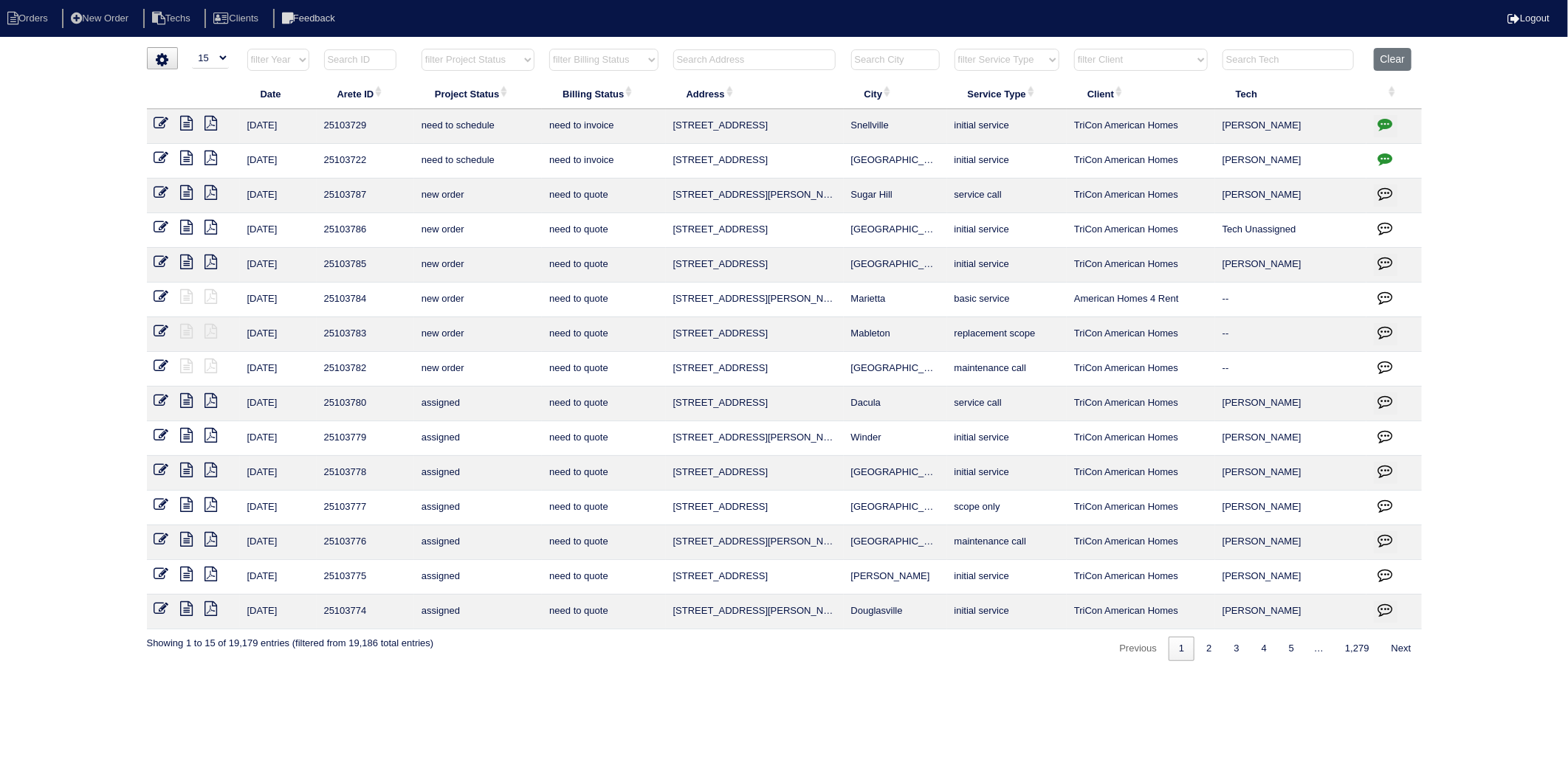
click at [724, 69] on input "text" at bounding box center [754, 60] width 162 height 21
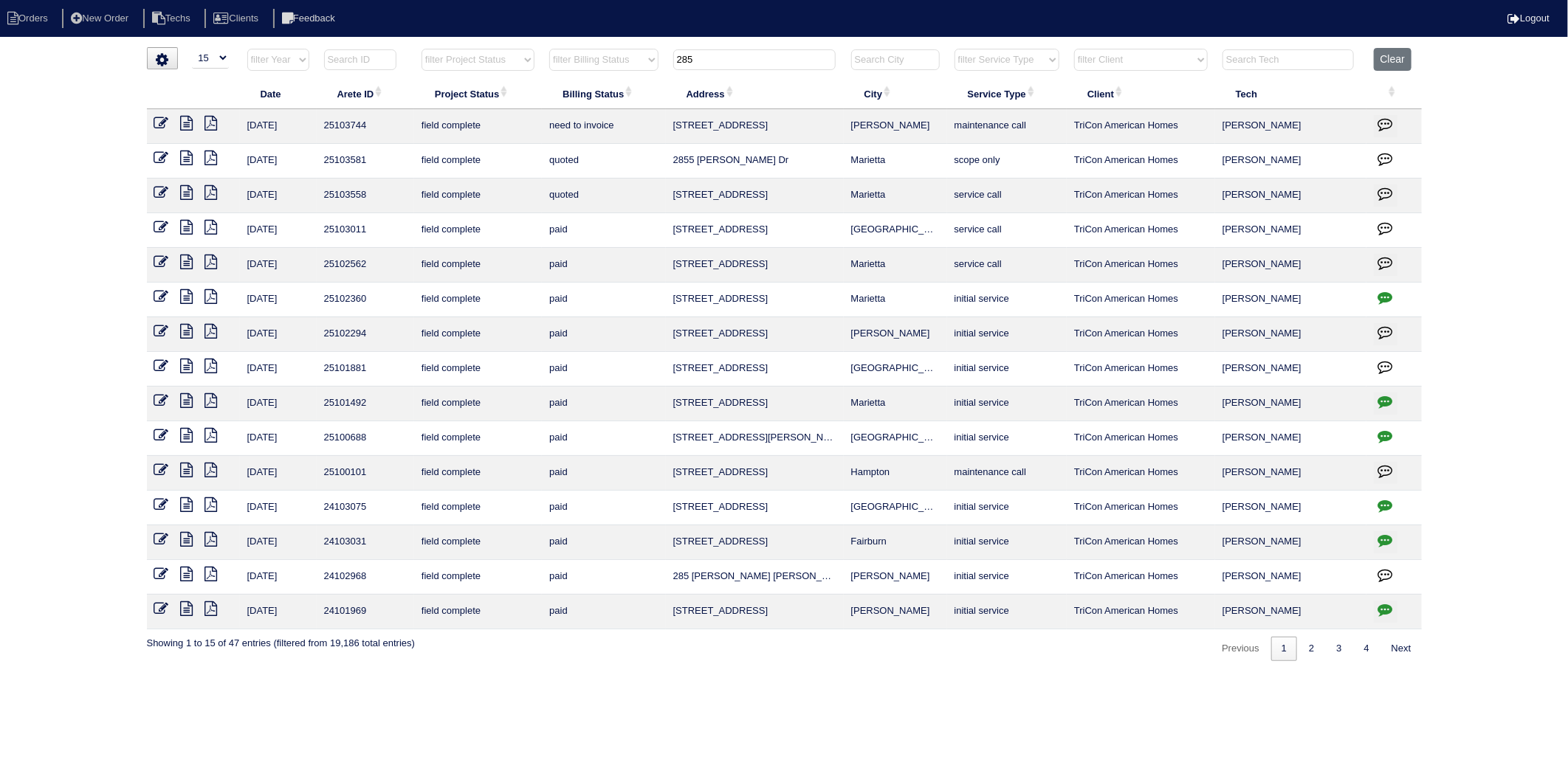
type input "285"
click at [157, 124] on icon at bounding box center [161, 124] width 15 height 15
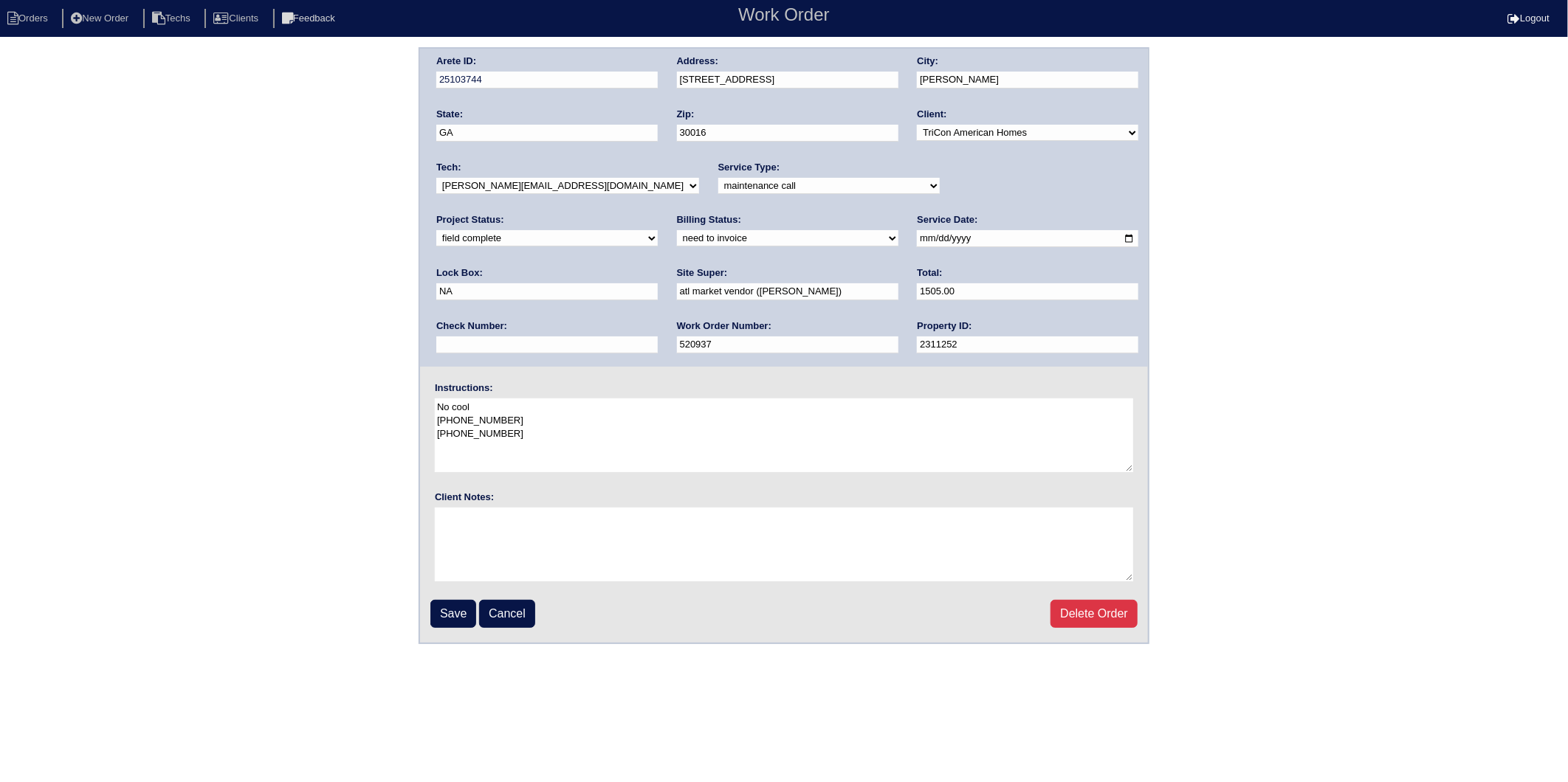
click at [677, 242] on select "need to quote quoted need to invoice invoiced paid warranty purchase order need…" at bounding box center [787, 238] width 221 height 16
select select "invoiced"
click at [677, 230] on select "need to quote quoted need to invoice invoiced paid warranty purchase order need…" at bounding box center [787, 238] width 221 height 16
click at [450, 613] on input "Save" at bounding box center [454, 614] width 46 height 28
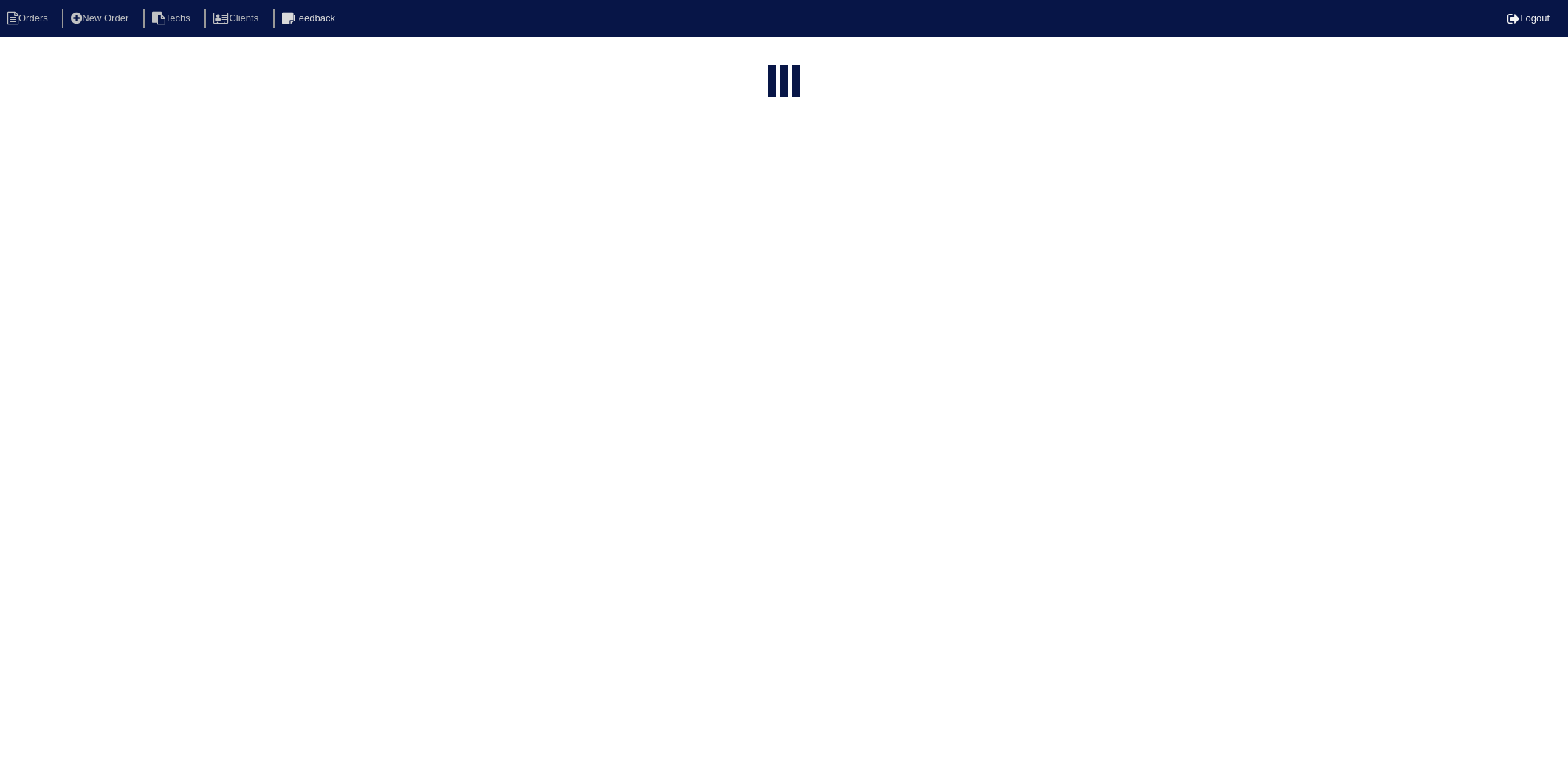
select select "15"
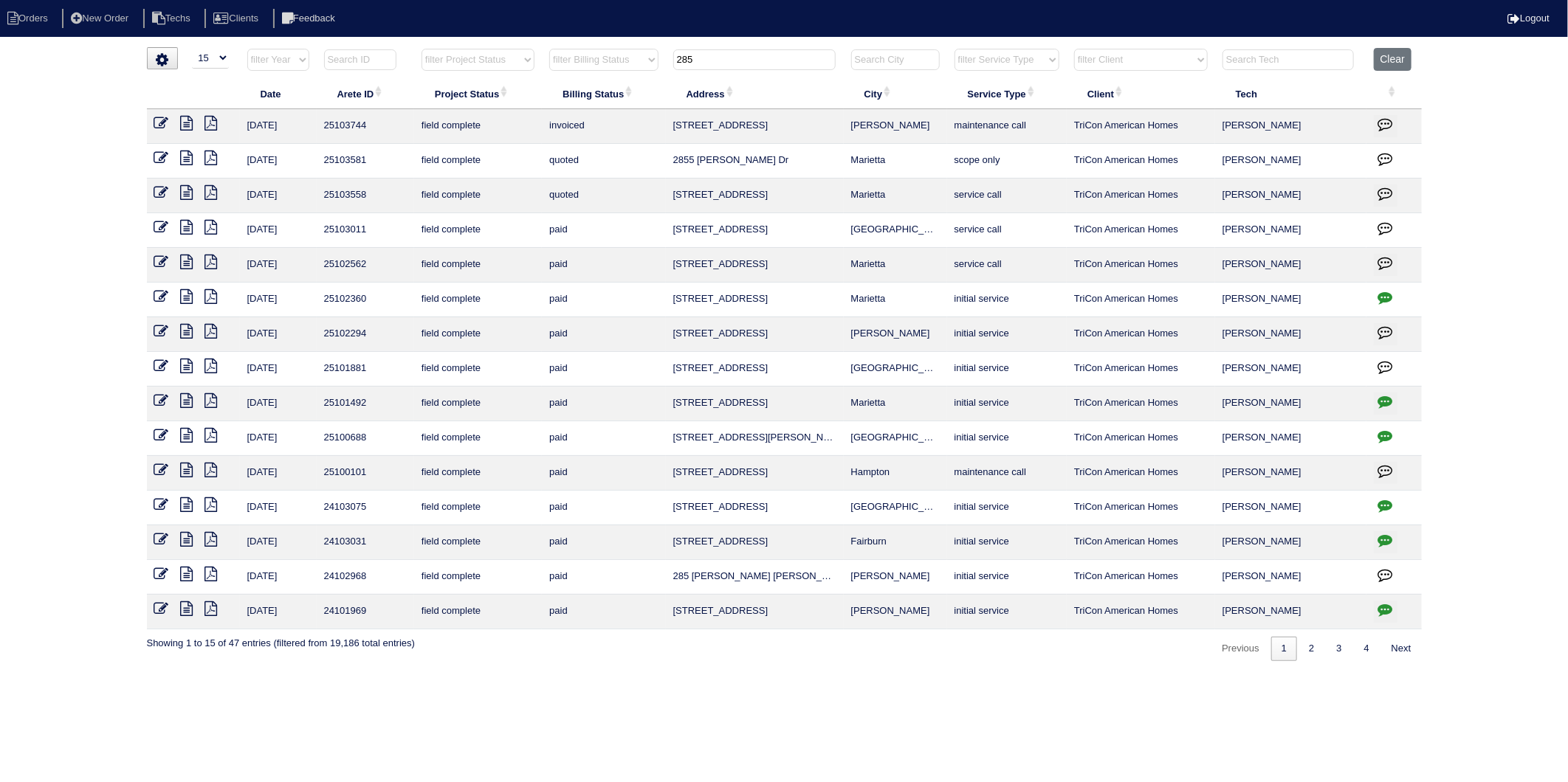
drag, startPoint x: 724, startPoint y: 63, endPoint x: 637, endPoint y: 81, distance: 88.8
click at [637, 81] on table "Date Arete ID Project Status Billing Status Address City Service Type Client Te…" at bounding box center [784, 339] width 1275 height 582
type input "229"
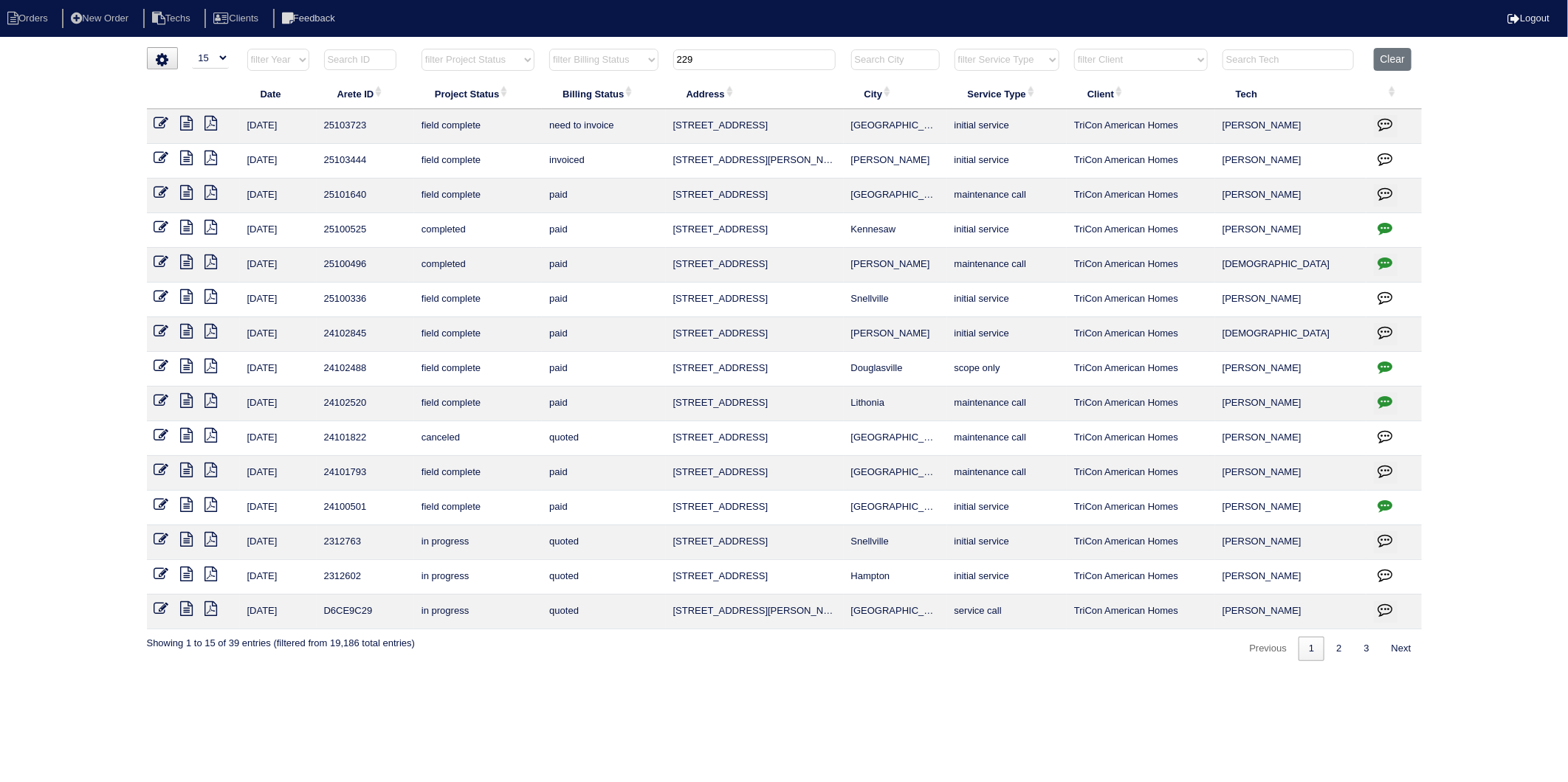
click at [158, 126] on icon at bounding box center [161, 124] width 15 height 15
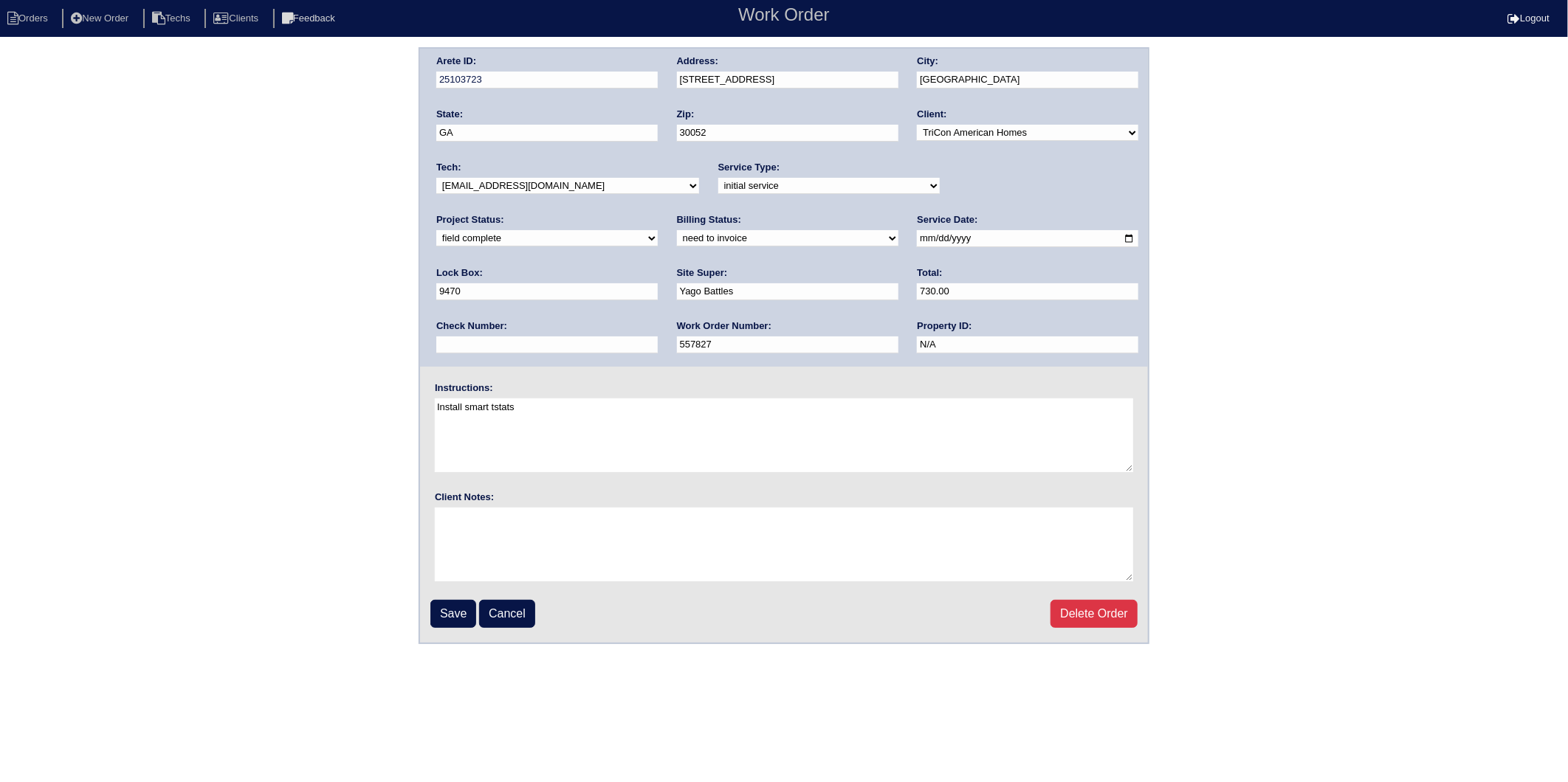
click at [677, 244] on select "need to quote quoted need to invoice invoiced paid warranty purchase order need…" at bounding box center [787, 238] width 221 height 16
click at [677, 230] on select "need to quote quoted need to invoice invoiced paid warranty purchase order need…" at bounding box center [787, 238] width 221 height 16
click at [677, 237] on select "need to quote quoted need to invoice invoiced paid warranty purchase order need…" at bounding box center [787, 238] width 221 height 16
select select "invoiced"
click at [677, 230] on select "need to quote quoted need to invoice invoiced paid warranty purchase order need…" at bounding box center [787, 238] width 221 height 16
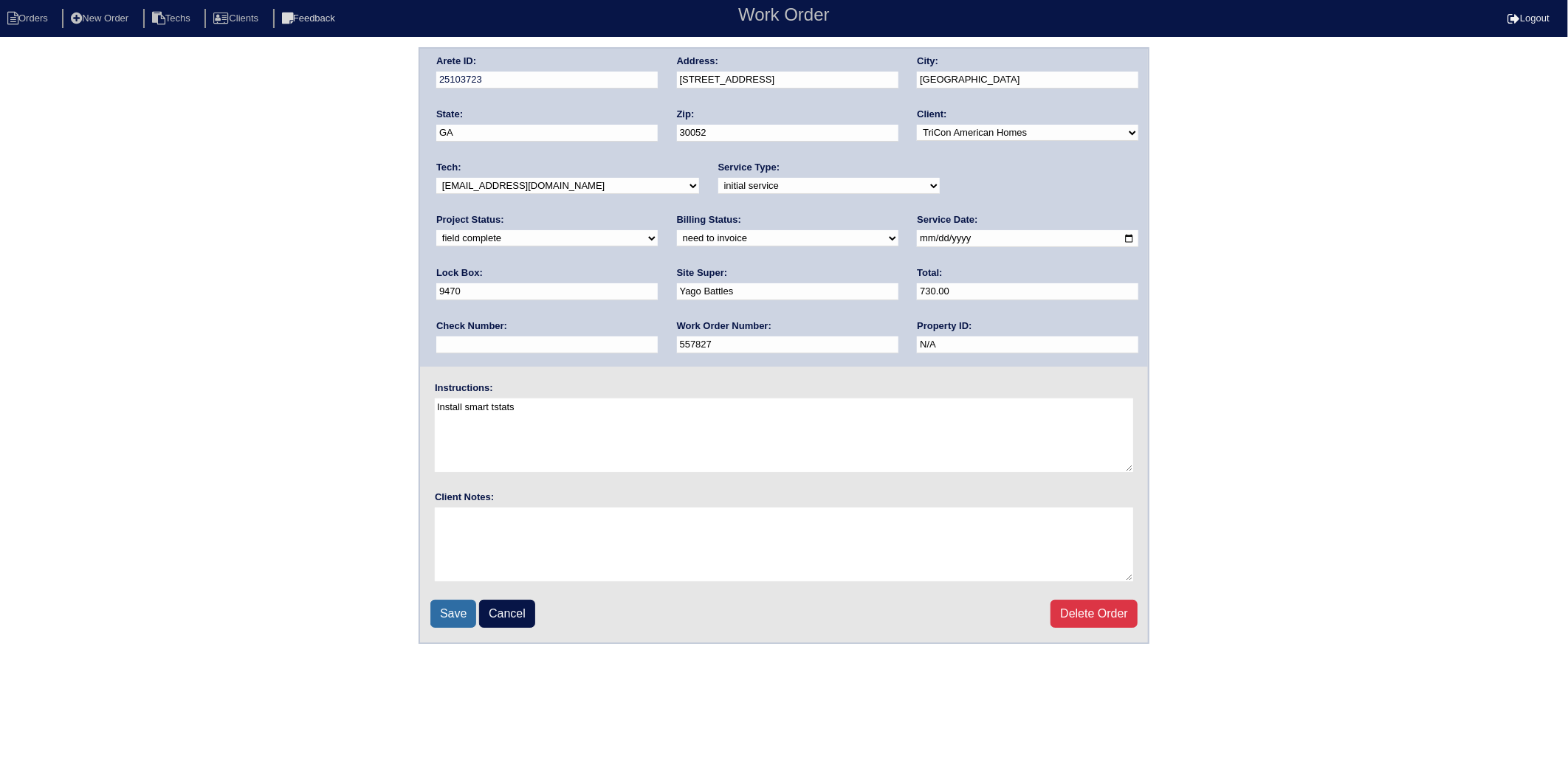
click at [455, 610] on input "Save" at bounding box center [454, 614] width 46 height 28
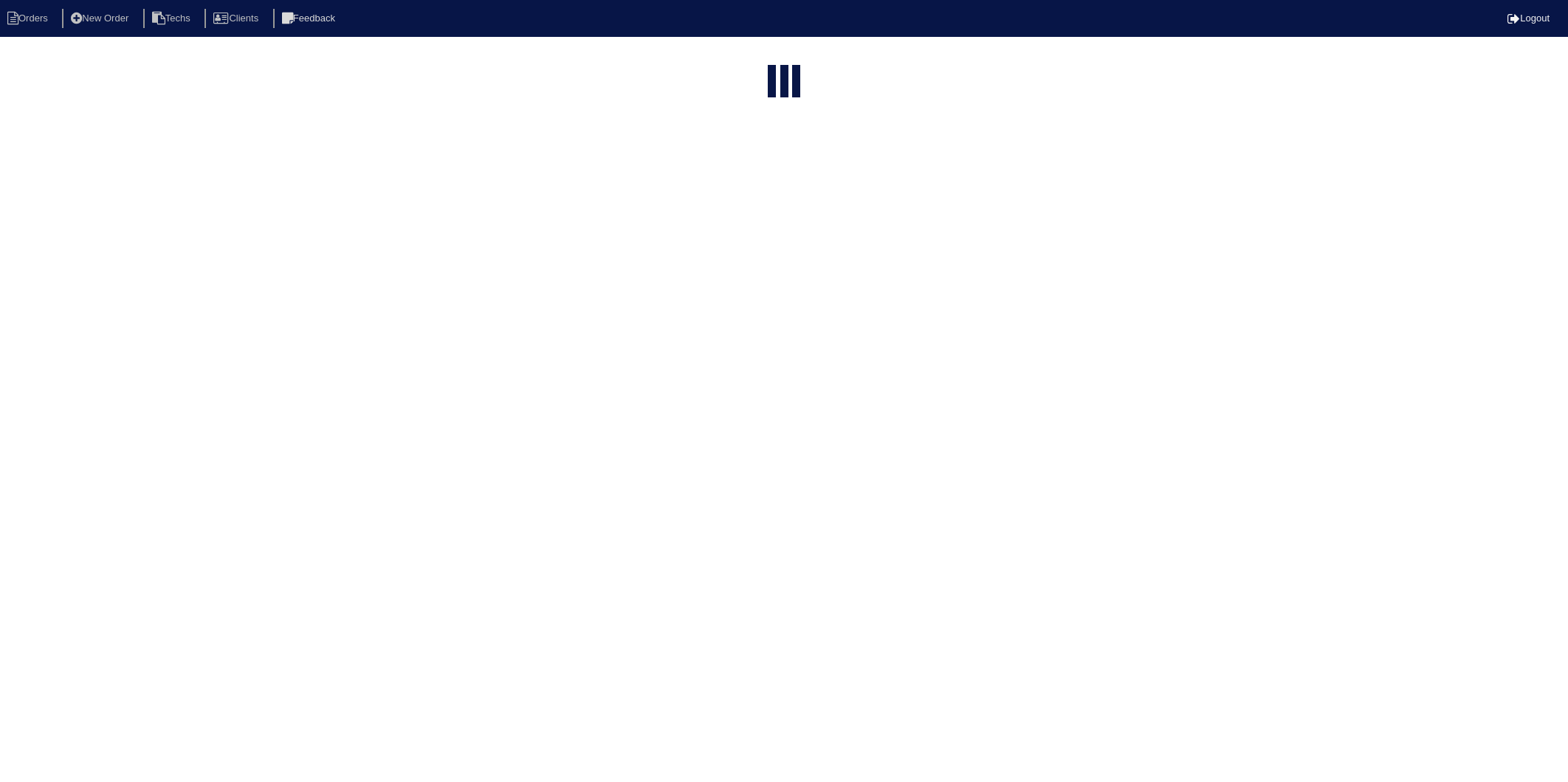
select select "15"
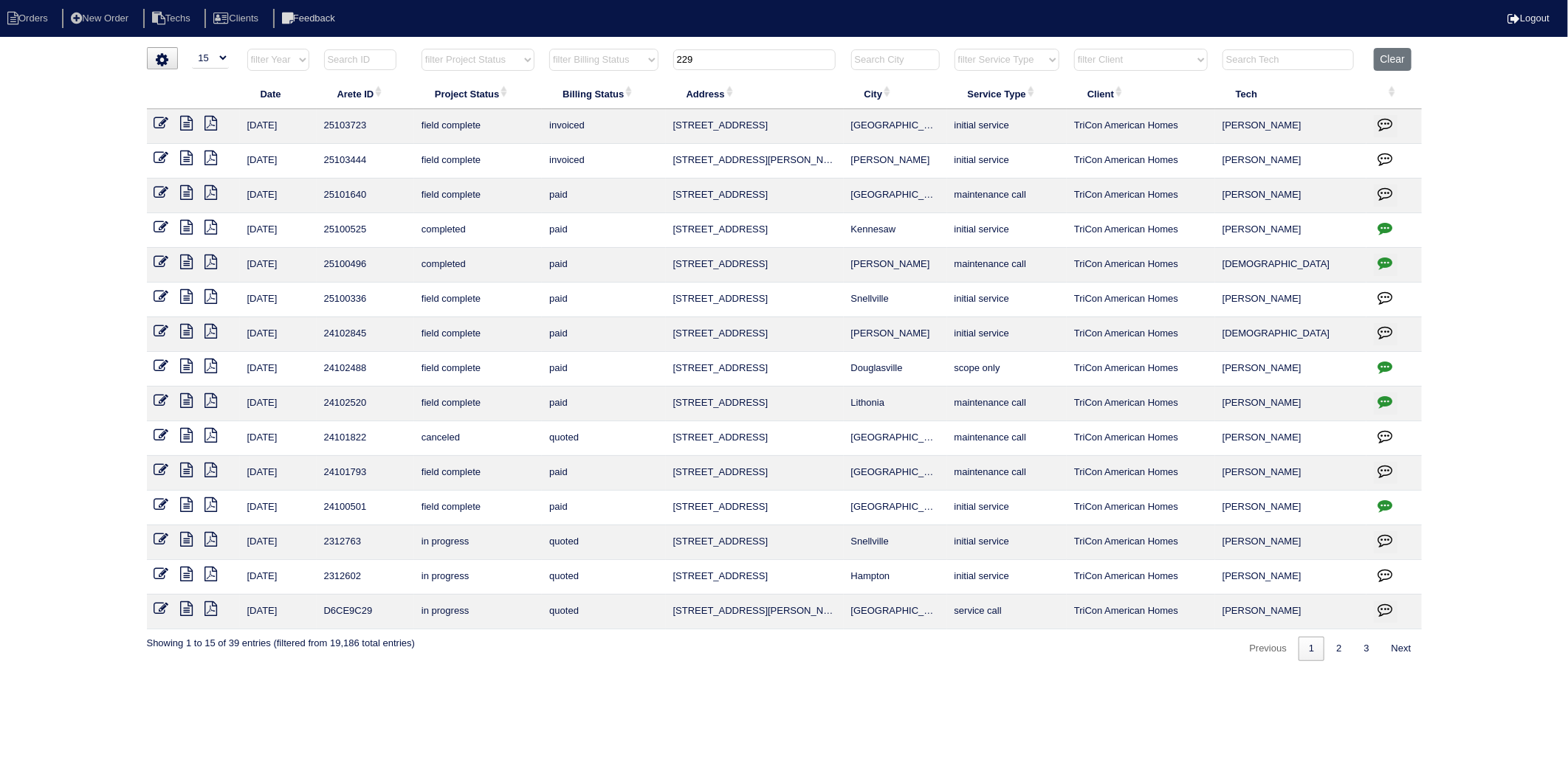
drag, startPoint x: 713, startPoint y: 49, endPoint x: 641, endPoint y: 63, distance: 73.3
click at [641, 63] on tr "filter Year -- Any Year -- 2025 2024 2023 2022 2021 2020 2019 filter Project St…" at bounding box center [784, 63] width 1275 height 30
type input "2725"
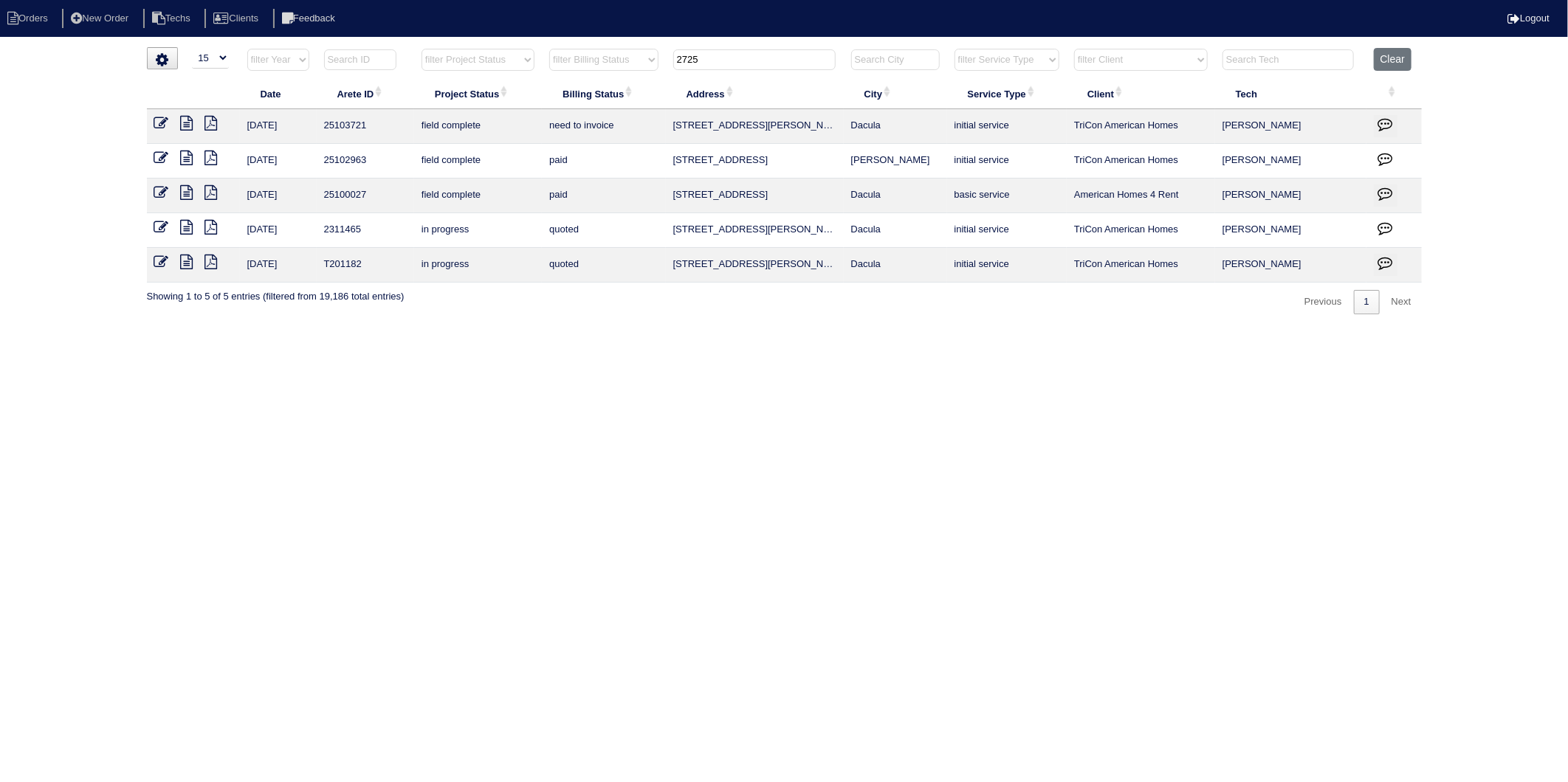
click at [168, 127] on link at bounding box center [167, 125] width 27 height 11
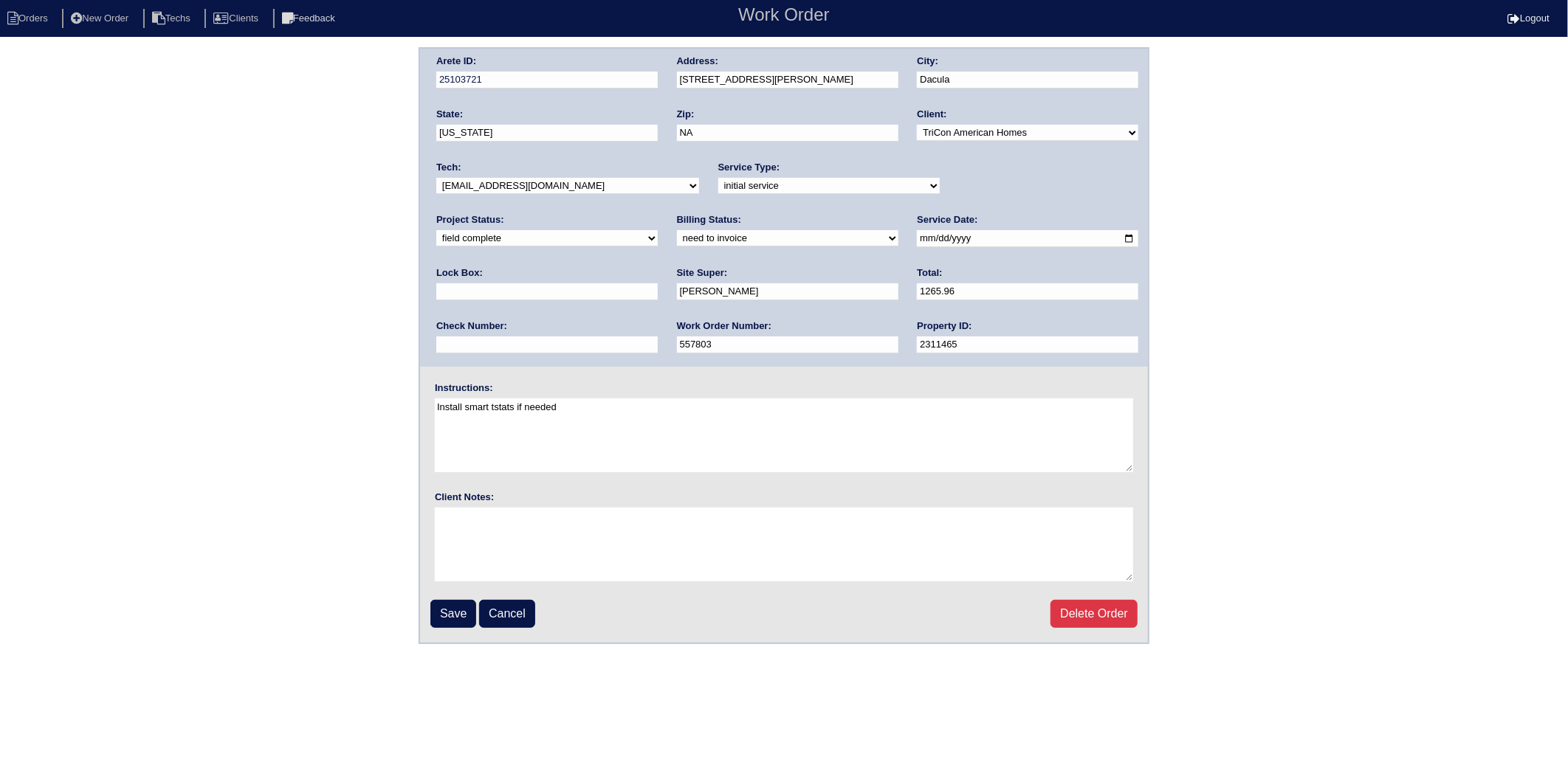
click at [677, 234] on select "need to quote quoted need to invoice invoiced paid warranty purchase order need…" at bounding box center [787, 238] width 221 height 16
select select "invoiced"
click at [677, 230] on select "need to quote quoted need to invoice invoiced paid warranty purchase order need…" at bounding box center [787, 238] width 221 height 16
drag, startPoint x: 456, startPoint y: 607, endPoint x: 524, endPoint y: 200, distance: 412.6
click at [456, 605] on input "Save" at bounding box center [454, 614] width 46 height 28
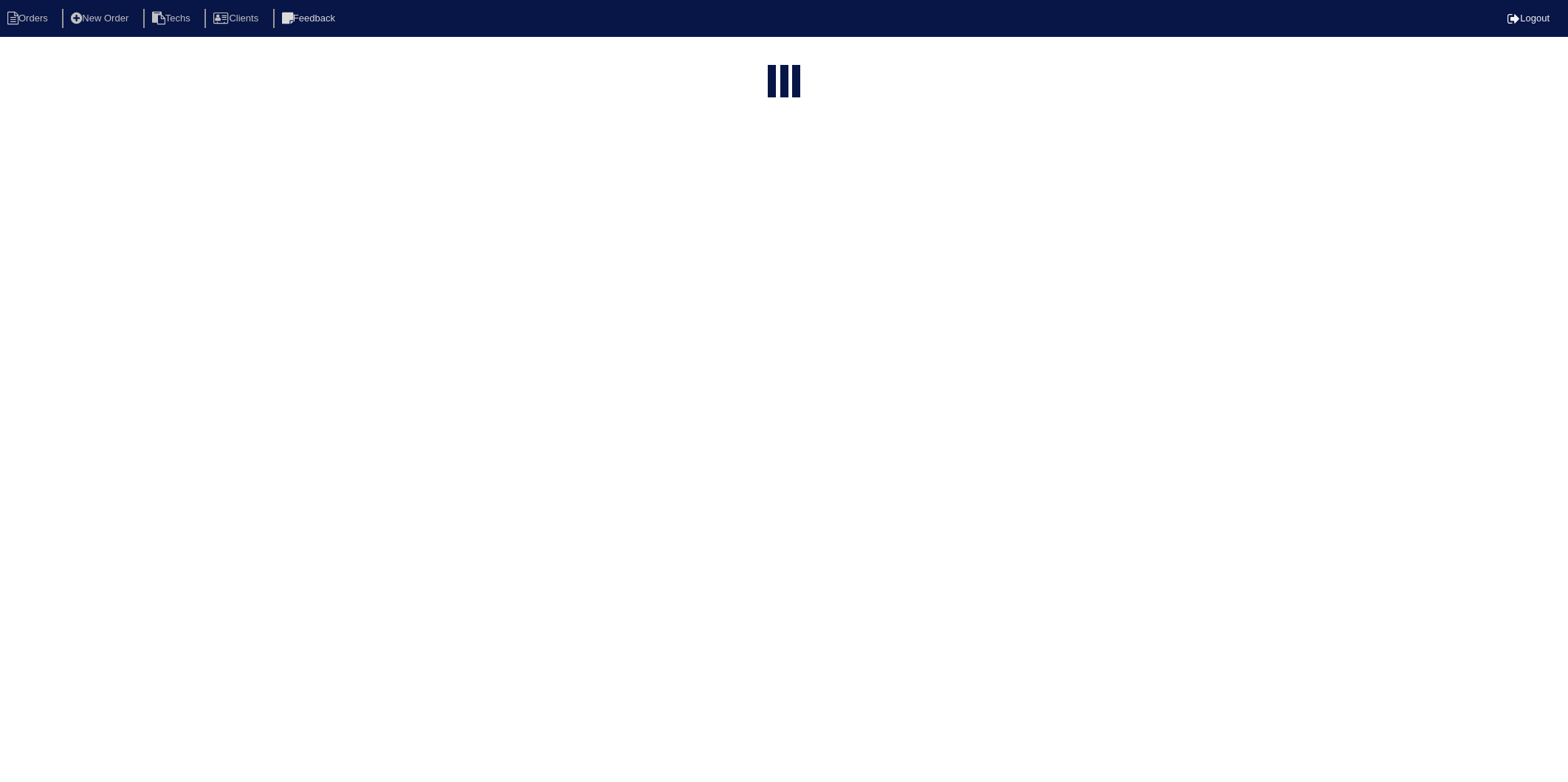
select select "15"
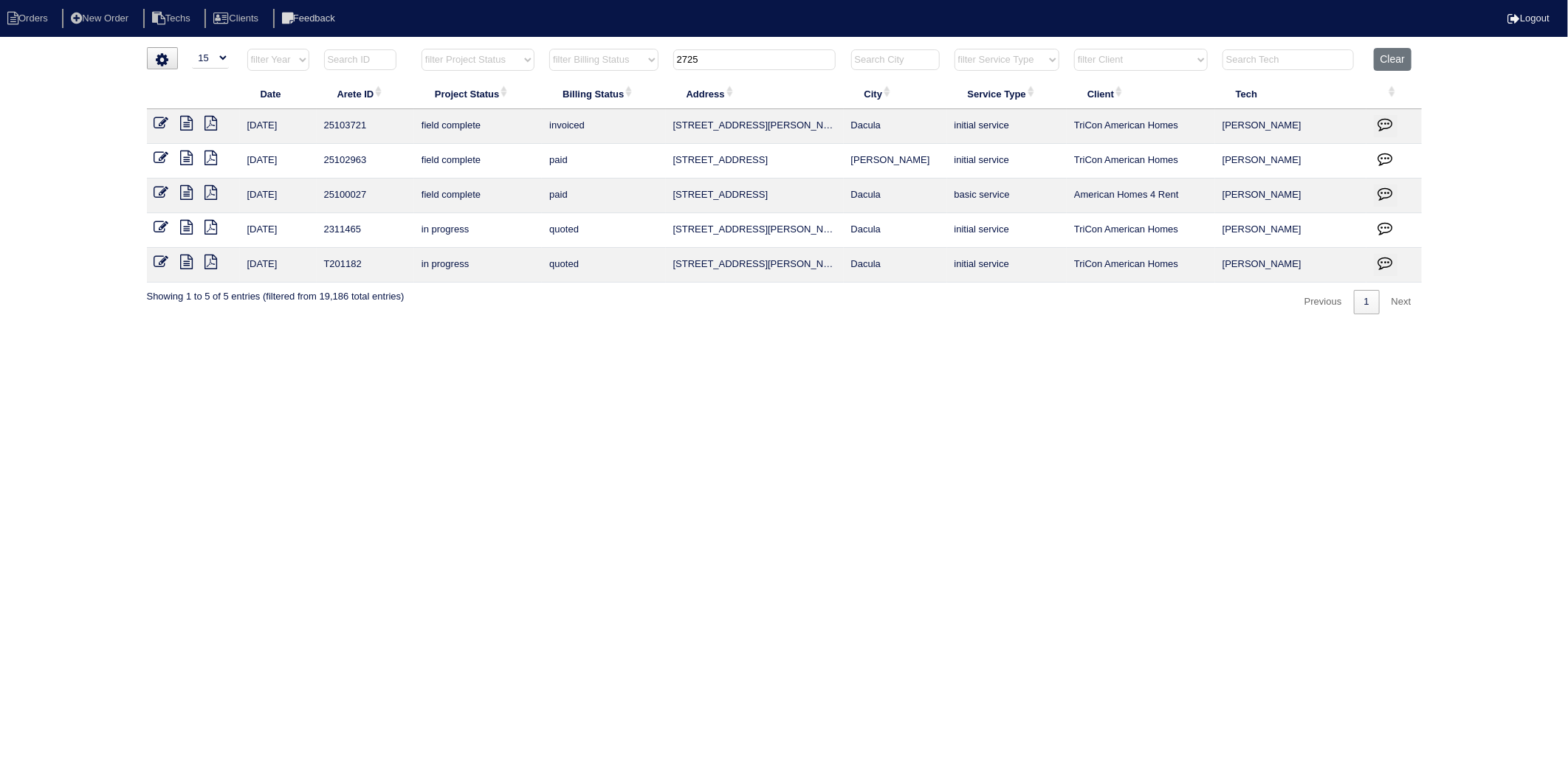
drag, startPoint x: 719, startPoint y: 53, endPoint x: 643, endPoint y: 78, distance: 80.0
click at [643, 78] on table "Date Arete ID Project Status Billing Status Address City Service Type Client Te…" at bounding box center [784, 165] width 1275 height 235
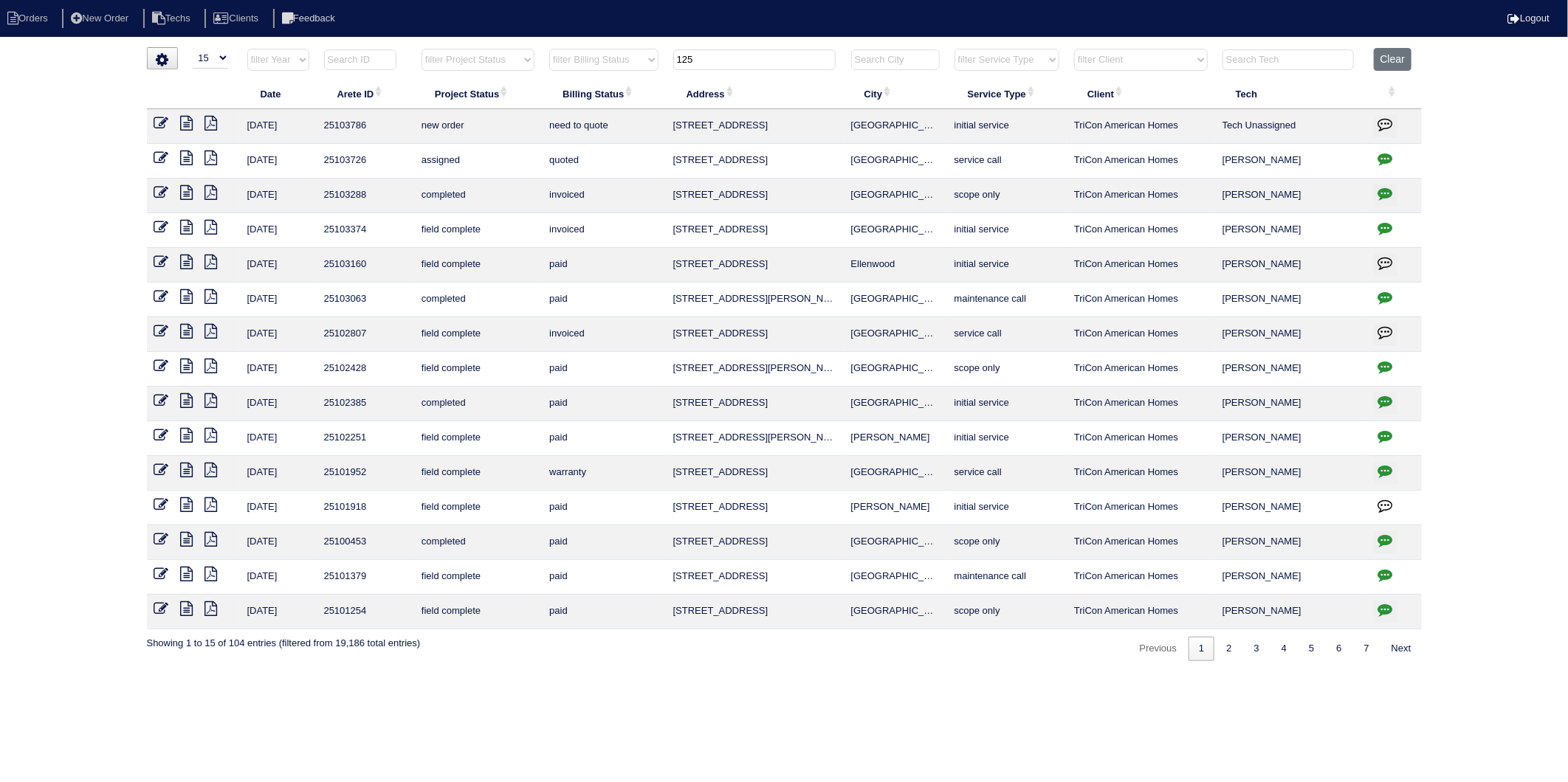
drag, startPoint x: 714, startPoint y: 61, endPoint x: 639, endPoint y: 84, distance: 78.4
click at [639, 84] on table "Date Arete ID Project Status Billing Status Address City Service Type Client Te…" at bounding box center [784, 339] width 1275 height 582
type input "89"
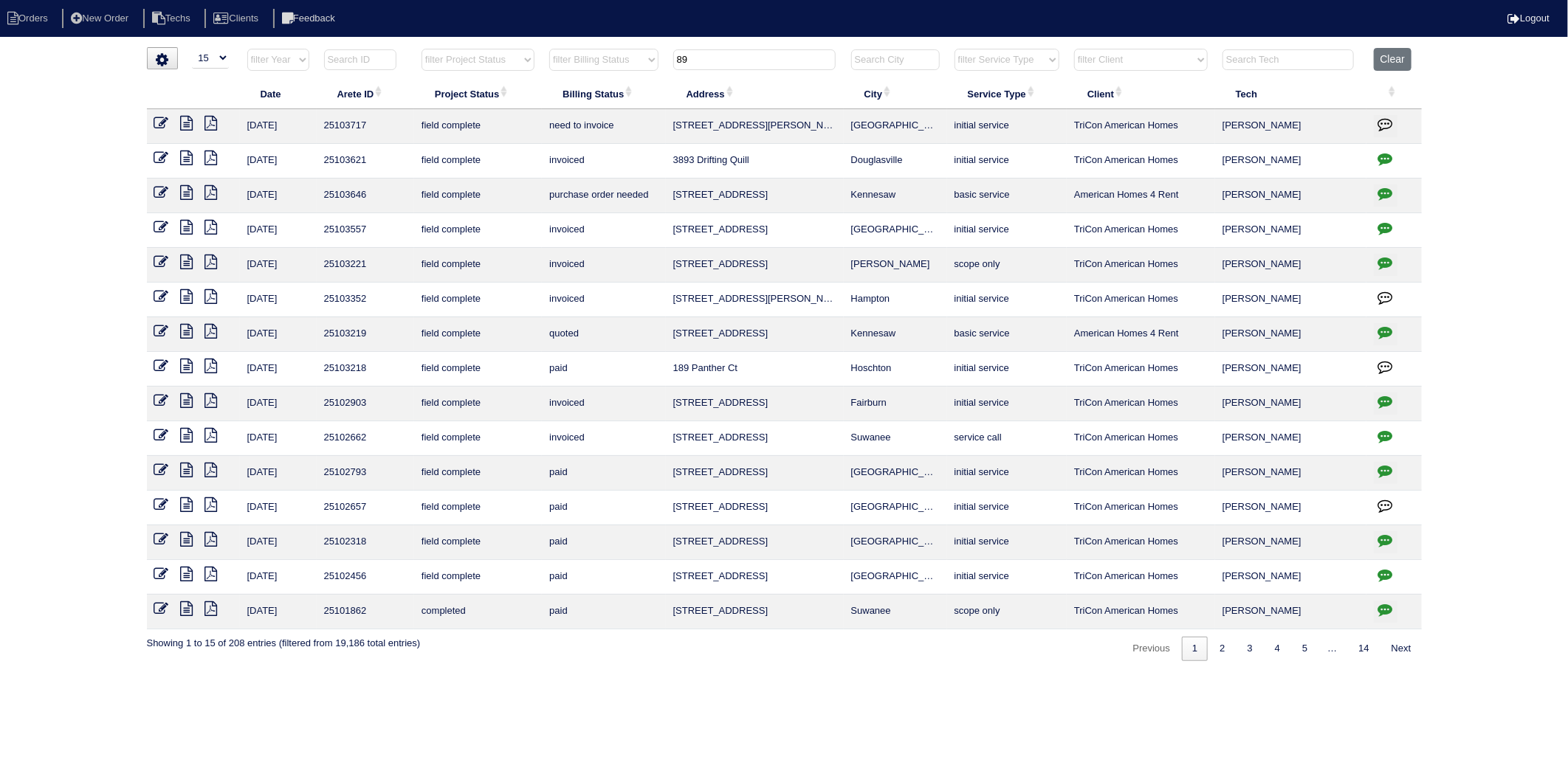
drag, startPoint x: 155, startPoint y: 118, endPoint x: 165, endPoint y: 124, distance: 11.7
click at [156, 118] on icon at bounding box center [161, 124] width 15 height 15
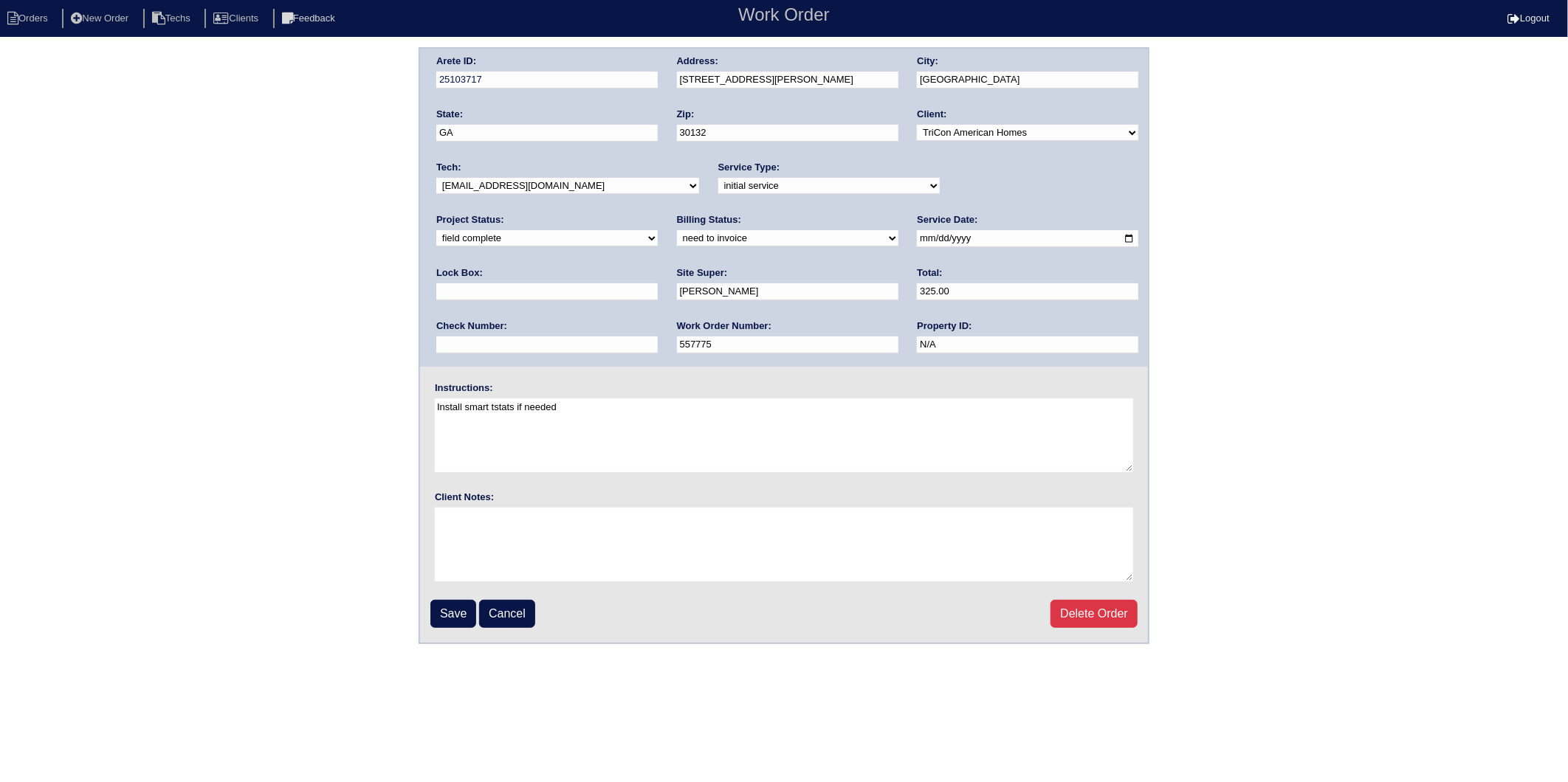
click at [677, 239] on select "need to quote quoted need to invoice invoiced paid warranty purchase order need…" at bounding box center [787, 238] width 221 height 16
select select "invoiced"
click at [677, 230] on select "need to quote quoted need to invoice invoiced paid warranty purchase order need…" at bounding box center [787, 238] width 221 height 16
click at [454, 604] on input "Save" at bounding box center [454, 614] width 46 height 28
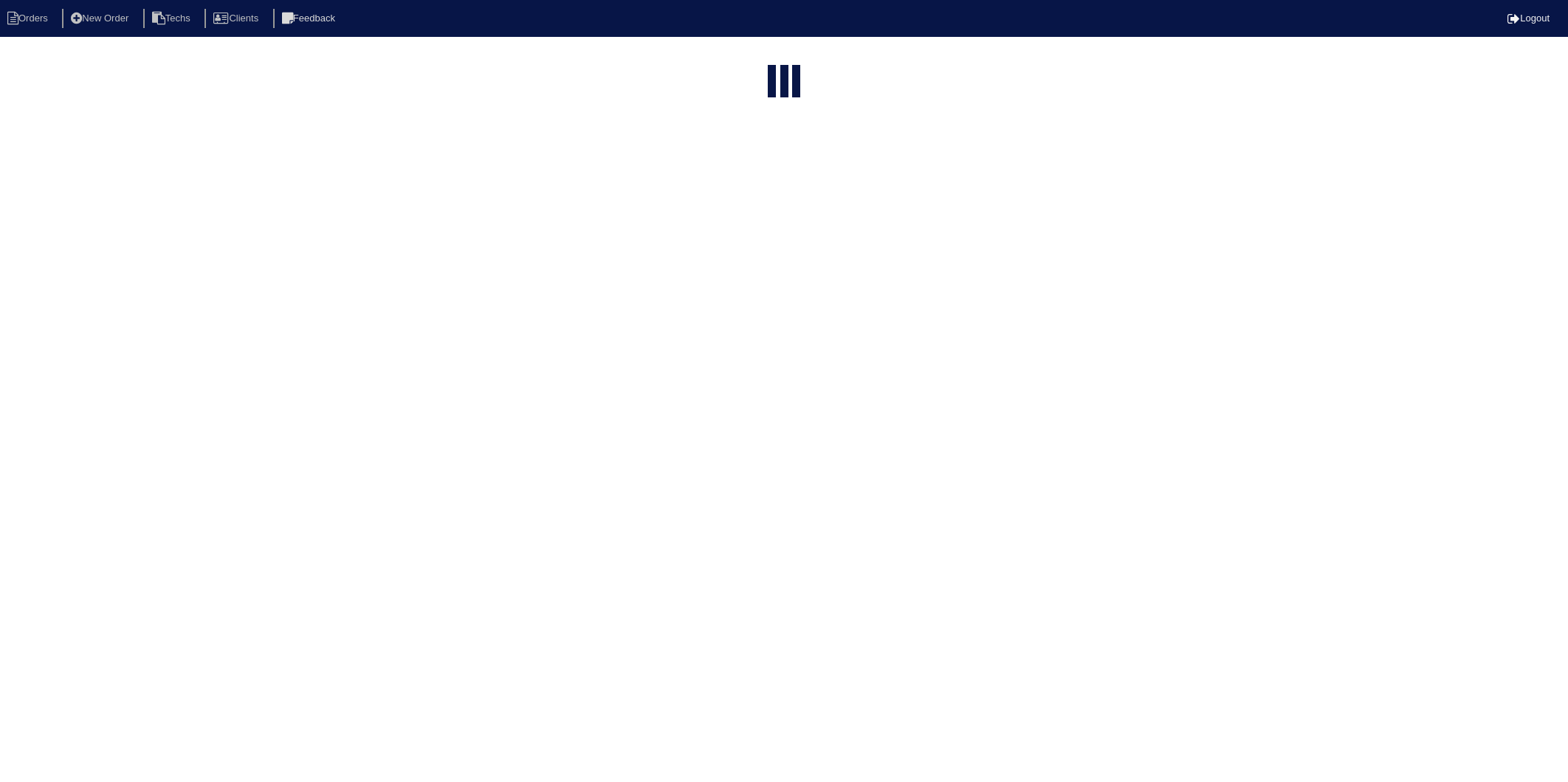
select select "15"
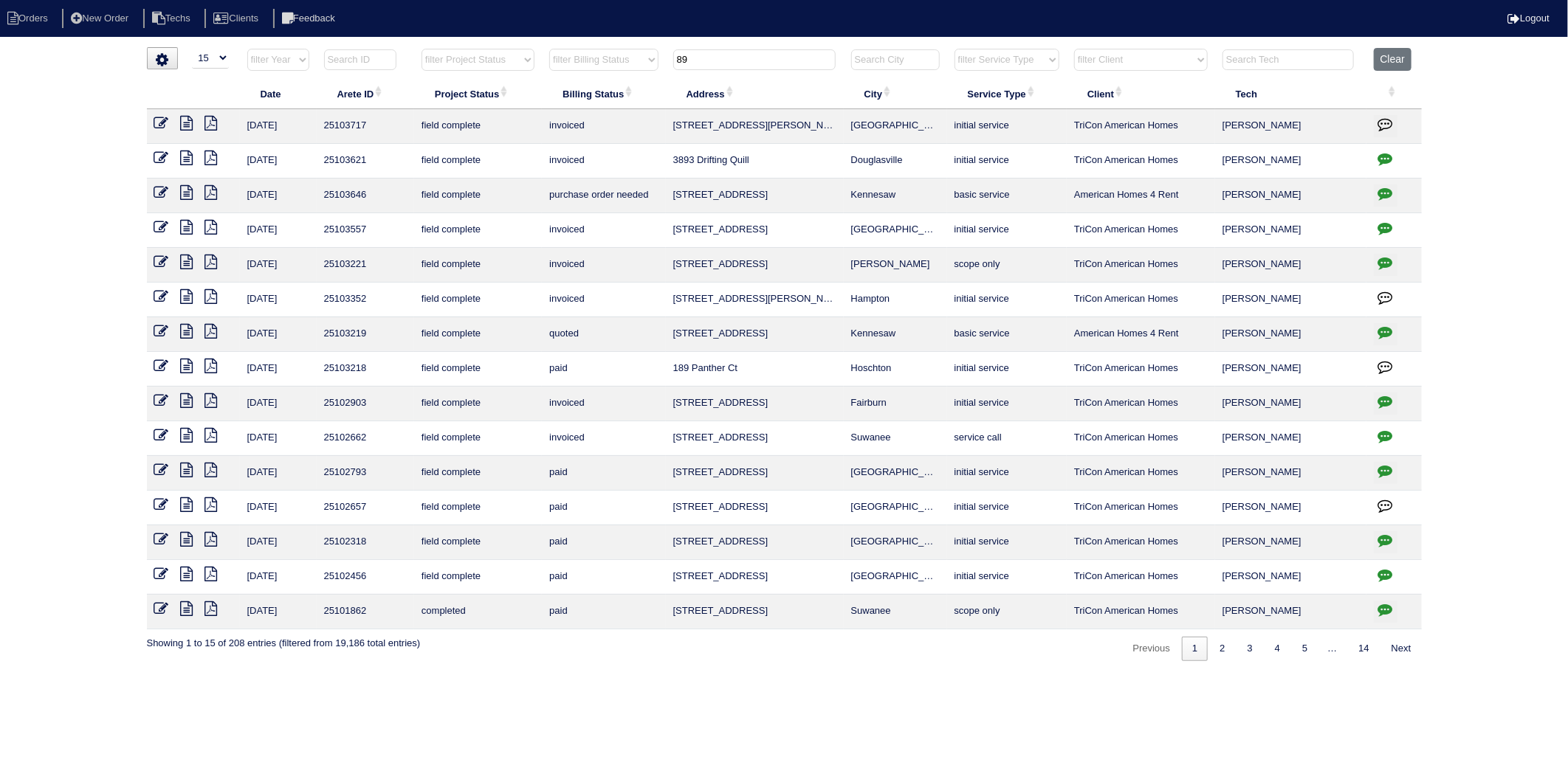
drag, startPoint x: 713, startPoint y: 49, endPoint x: 652, endPoint y: 75, distance: 66.3
click at [652, 75] on tr "filter Year -- Any Year -- 2025 2024 2023 2022 2021 2020 2019 filter Project St…" at bounding box center [784, 63] width 1275 height 30
type input "99"
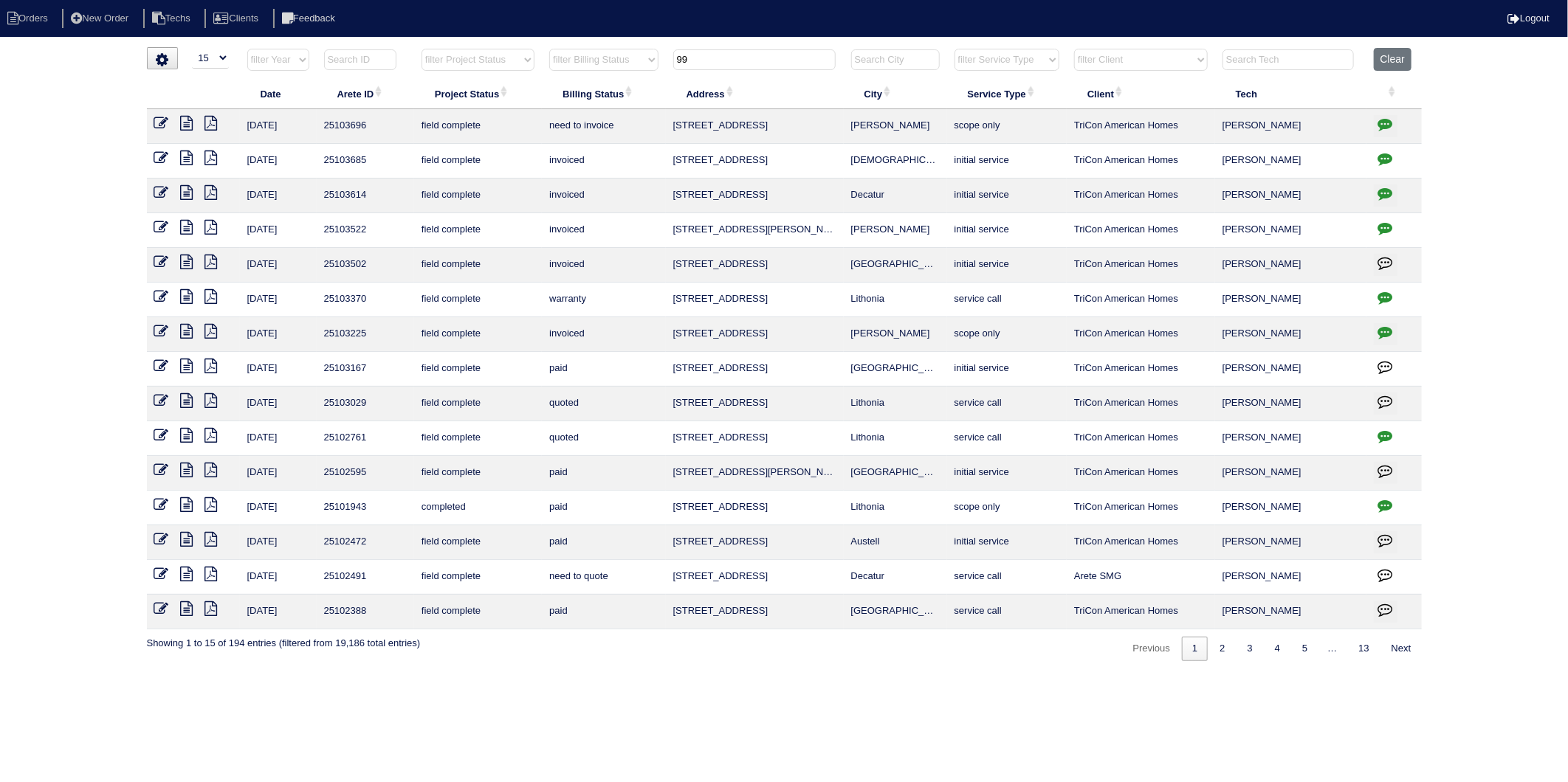
click at [186, 127] on icon at bounding box center [186, 124] width 13 height 15
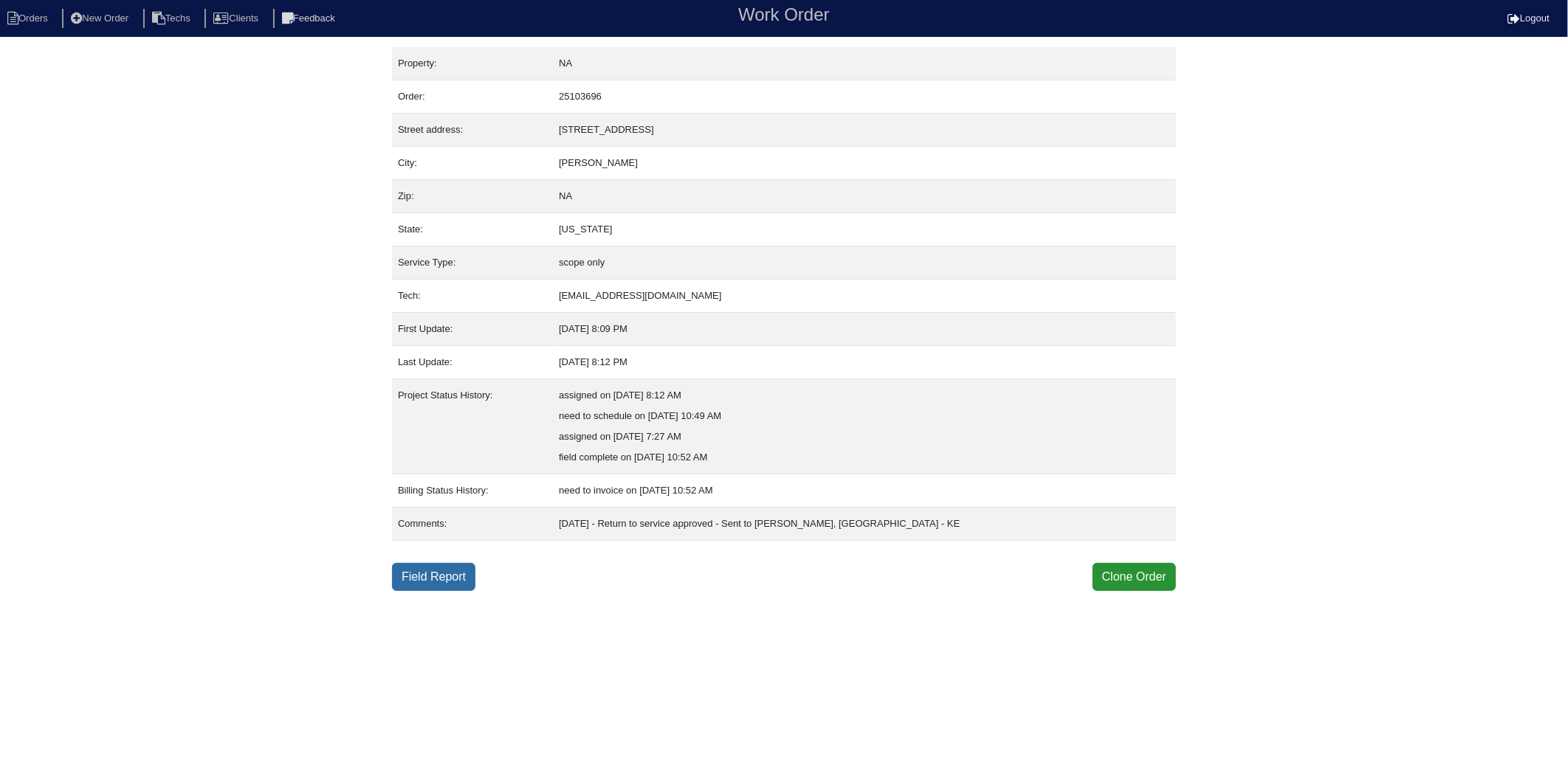
click at [414, 572] on link "Field Report" at bounding box center [434, 577] width 84 height 28
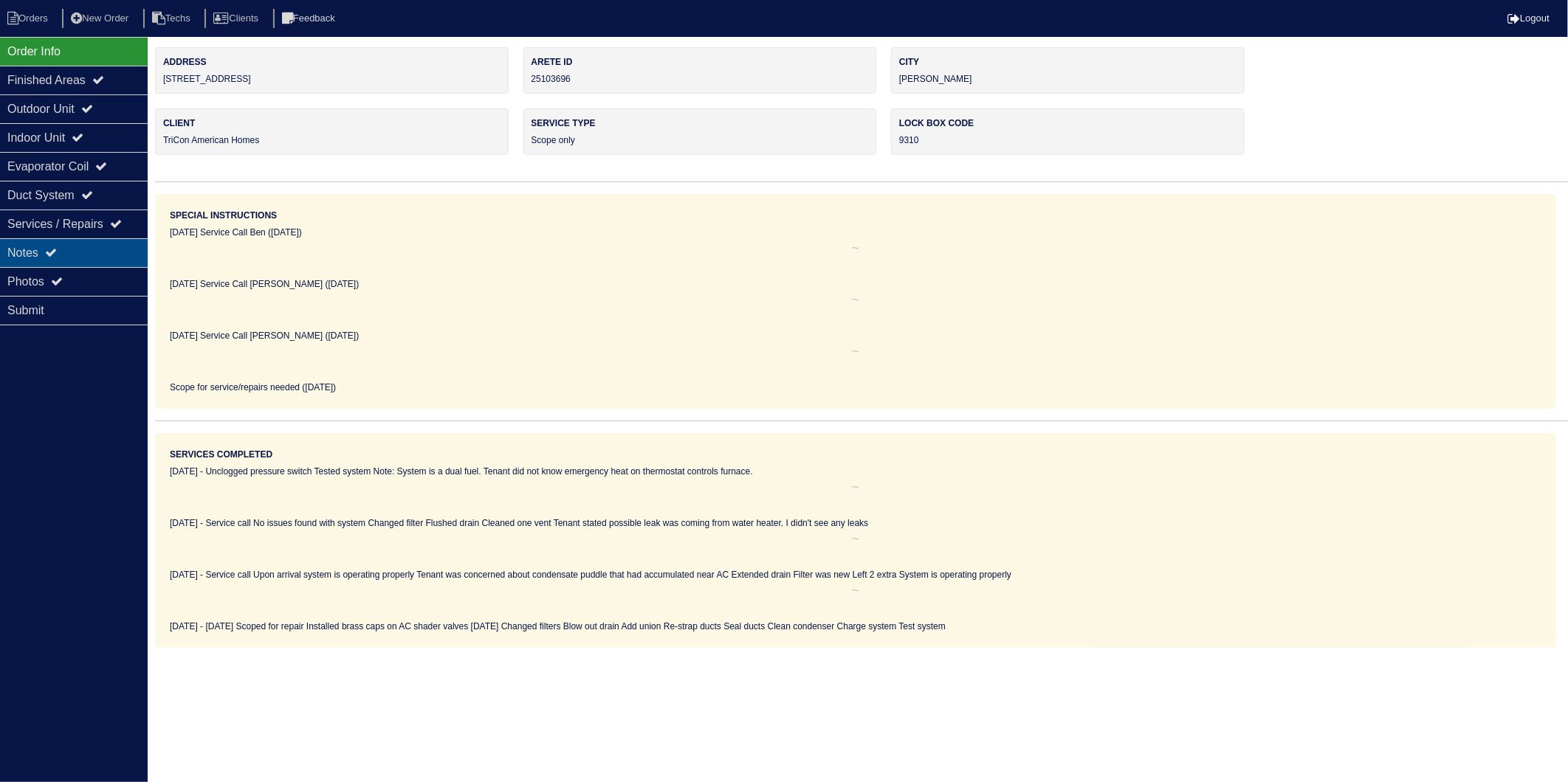
click at [56, 255] on icon at bounding box center [51, 252] width 12 height 12
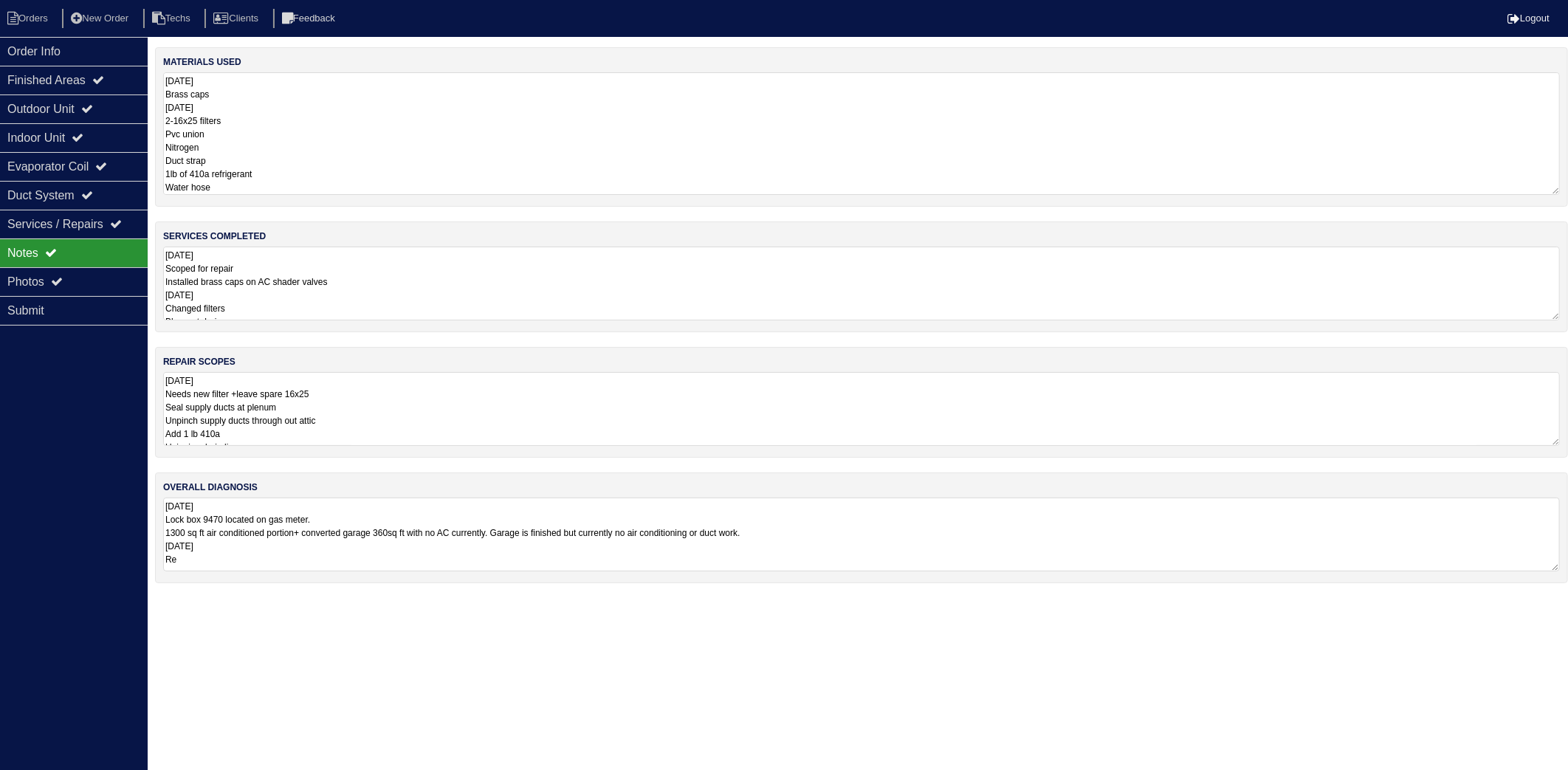
click at [338, 89] on textarea "10.8.25 Brass caps 10/14/25 2-16x25 filters Pvc union Nitrogen Duct strap 1lb o…" at bounding box center [861, 134] width 1396 height 123
click at [384, 286] on textarea "10.8.25 Scoped for repair Installed brass caps on AC shader valves 10/14/25 Cha…" at bounding box center [861, 284] width 1396 height 74
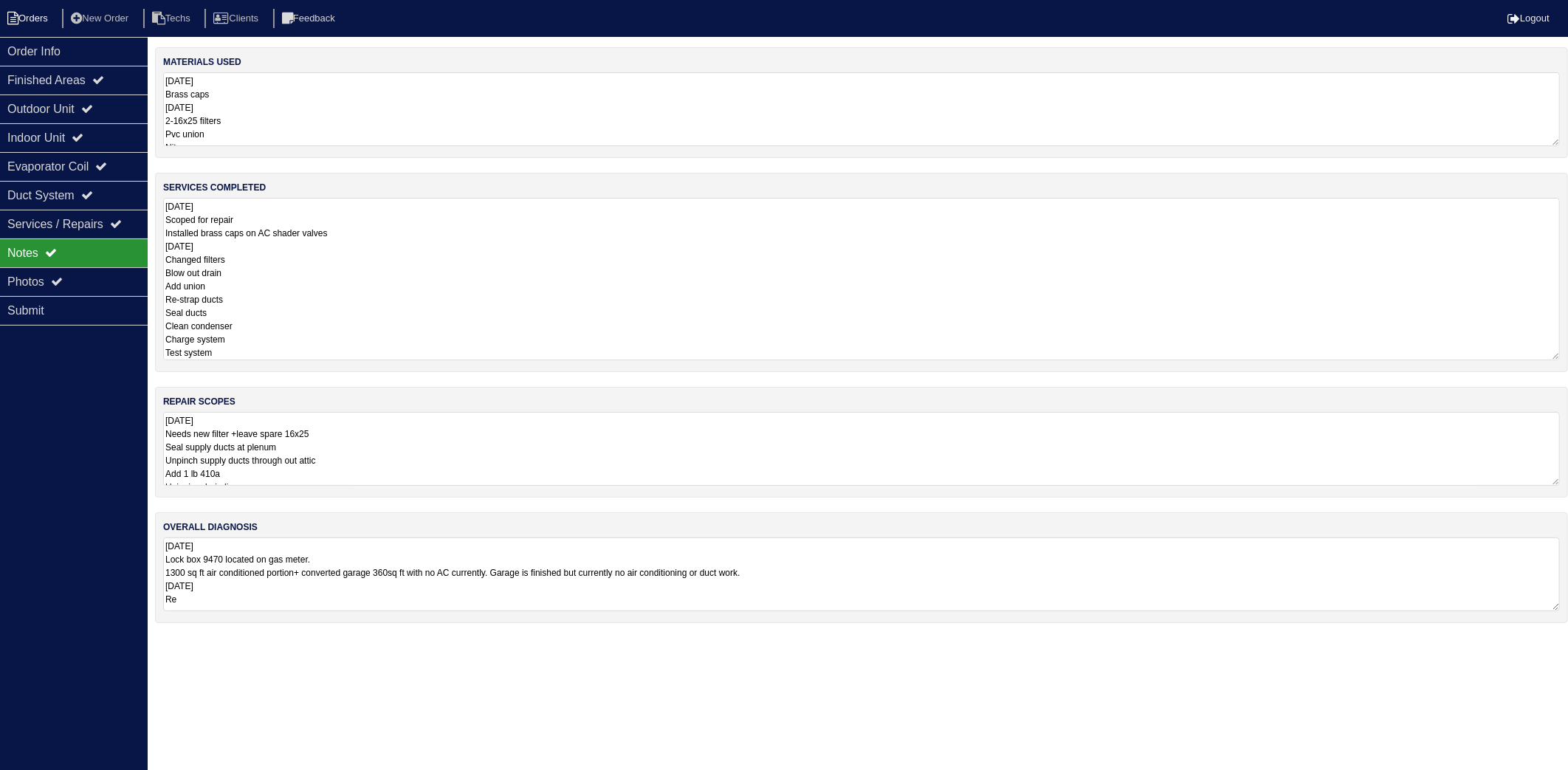
drag, startPoint x: 28, startPoint y: 17, endPoint x: 4, endPoint y: 18, distance: 24.0
click at [28, 17] on li "Orders" at bounding box center [30, 19] width 60 height 20
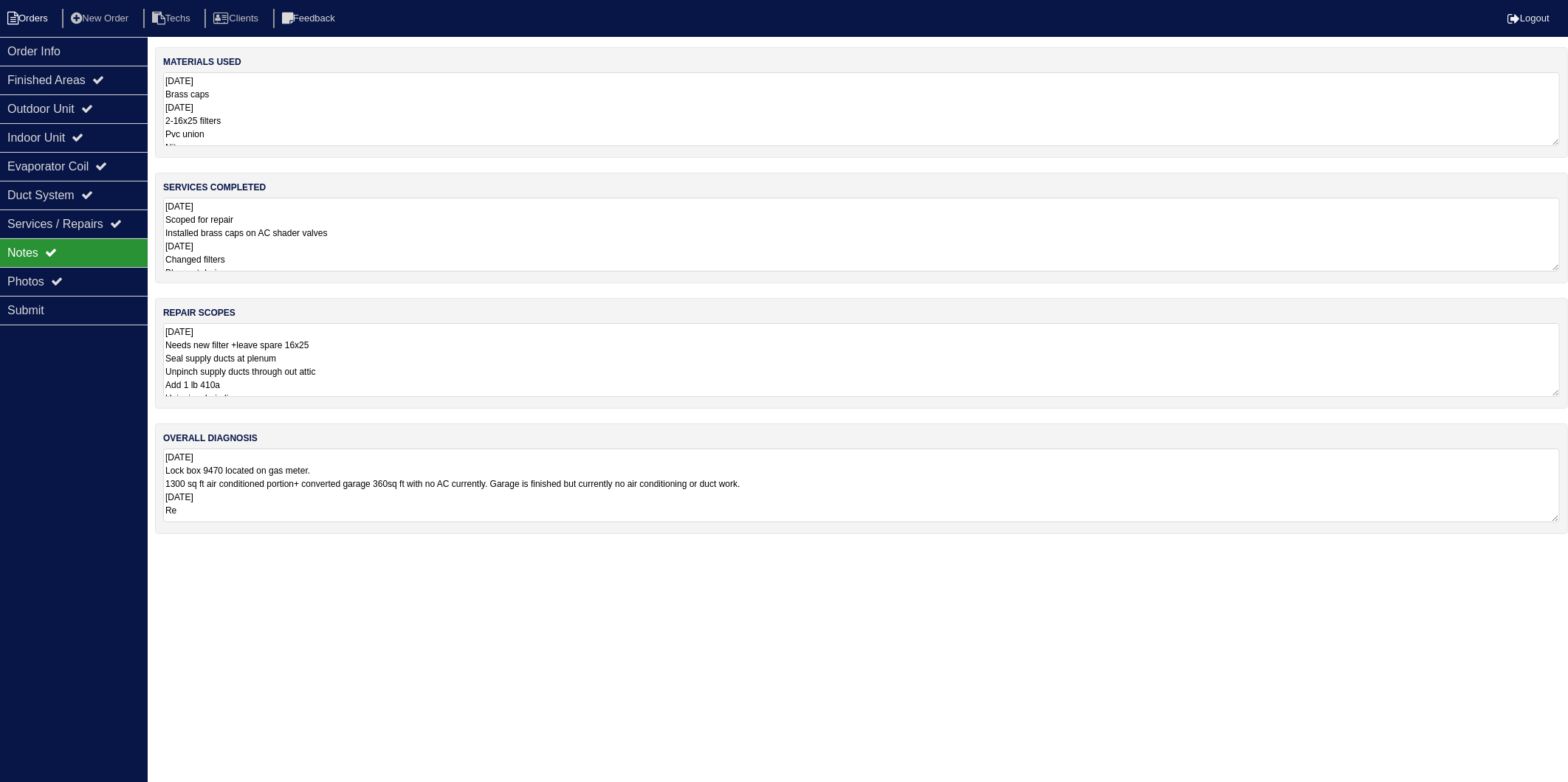
select select "15"
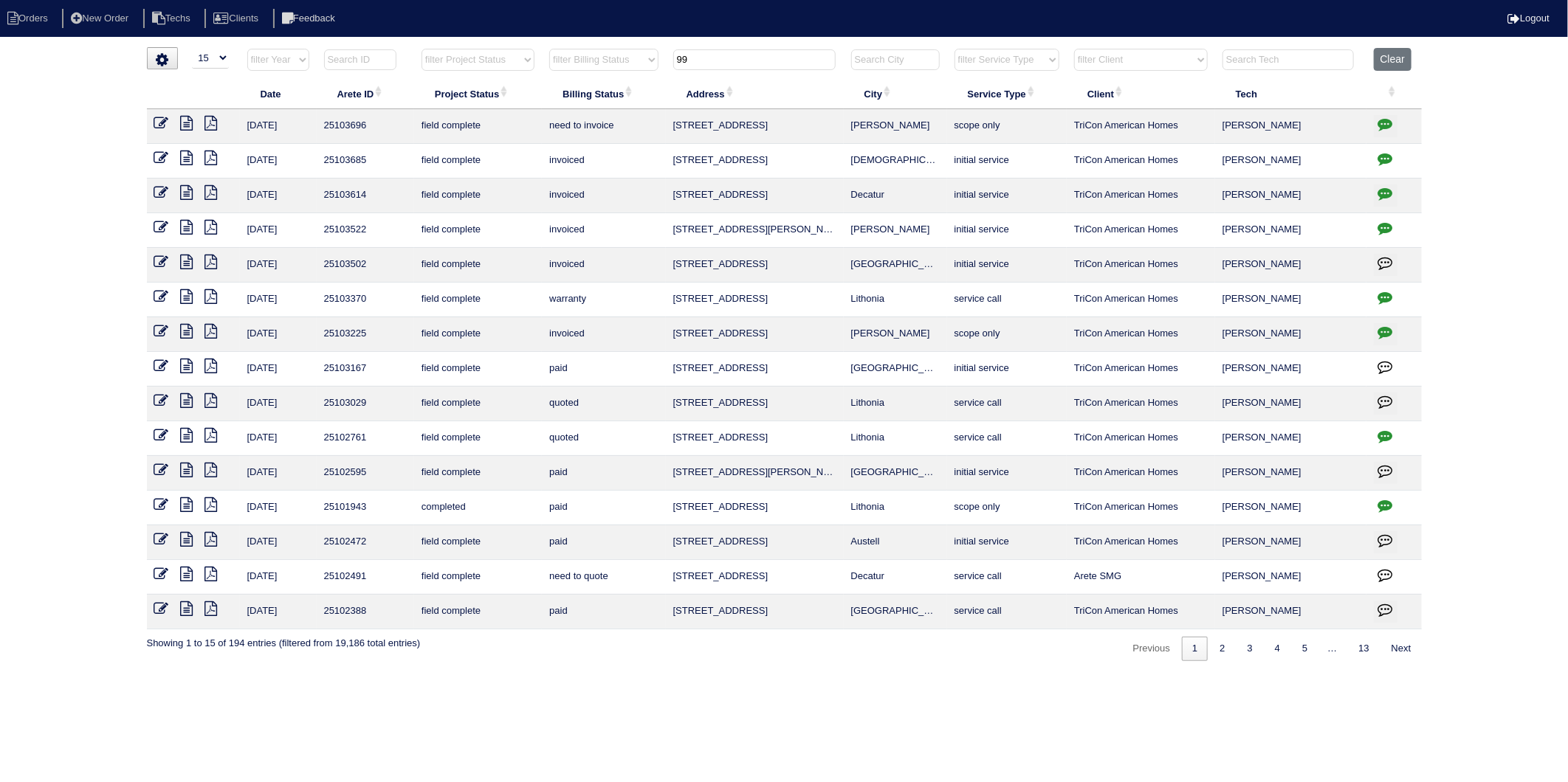
drag, startPoint x: 162, startPoint y: 123, endPoint x: 177, endPoint y: 129, distance: 16.2
click at [162, 123] on icon at bounding box center [161, 124] width 15 height 15
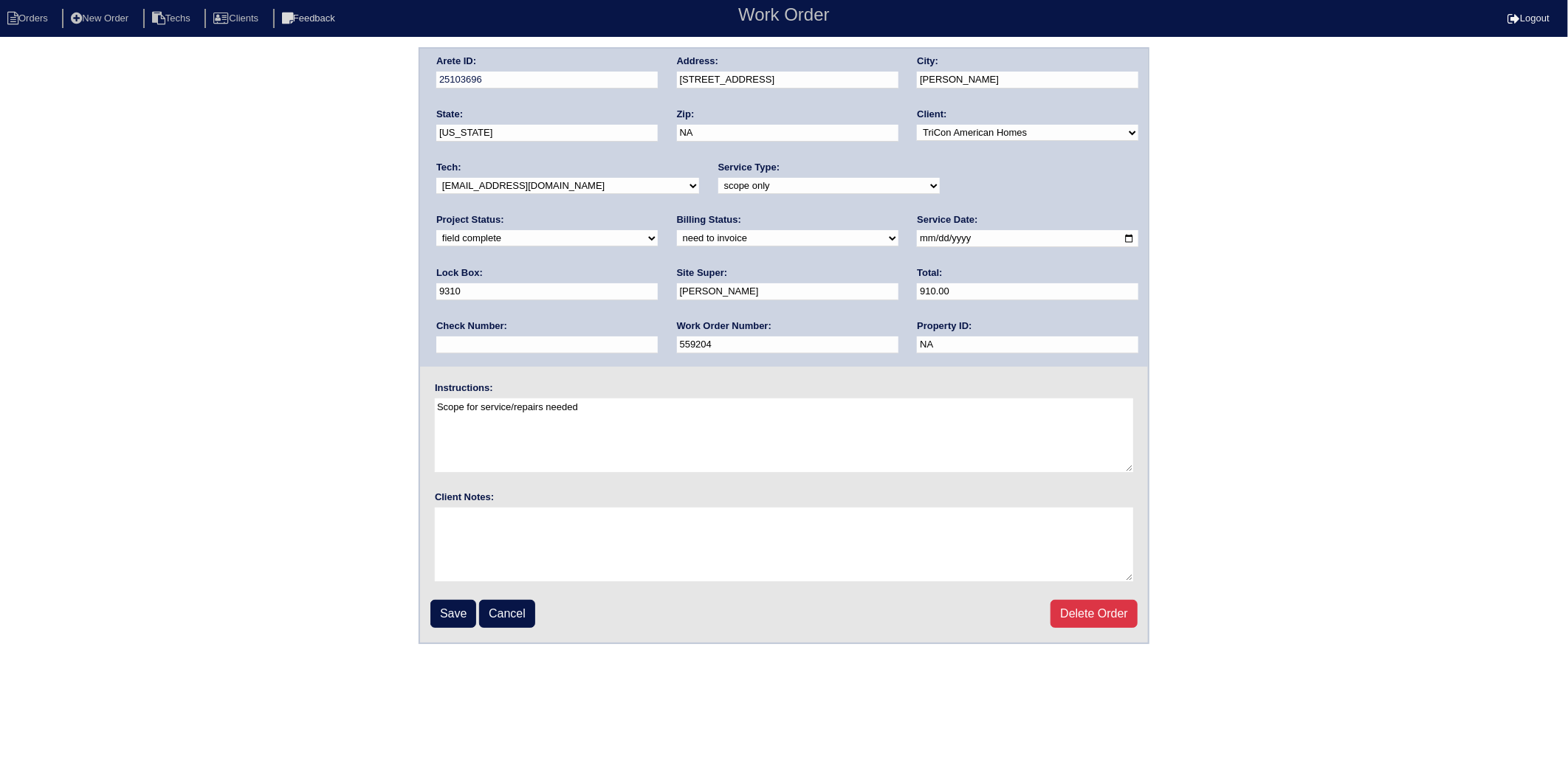
drag, startPoint x: 511, startPoint y: 234, endPoint x: 502, endPoint y: 242, distance: 12.0
click at [677, 234] on select "need to quote quoted need to invoice invoiced paid warranty purchase order need…" at bounding box center [787, 238] width 221 height 16
select select "invoiced"
click at [677, 230] on select "need to quote quoted need to invoice invoiced paid warranty purchase order need…" at bounding box center [787, 238] width 221 height 16
drag, startPoint x: 460, startPoint y: 607, endPoint x: 469, endPoint y: 307, distance: 300.1
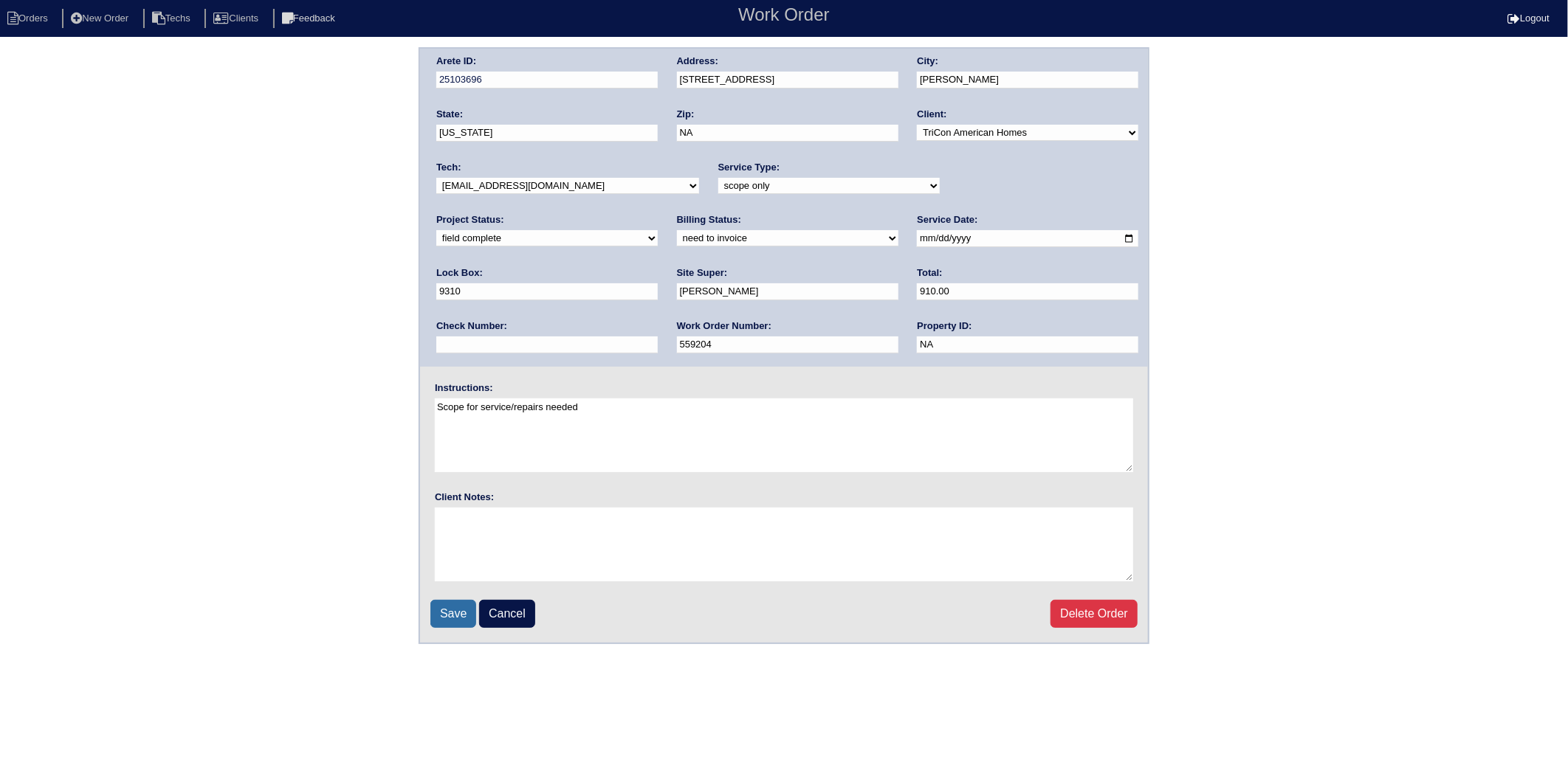
click at [460, 606] on input "Save" at bounding box center [454, 614] width 46 height 28
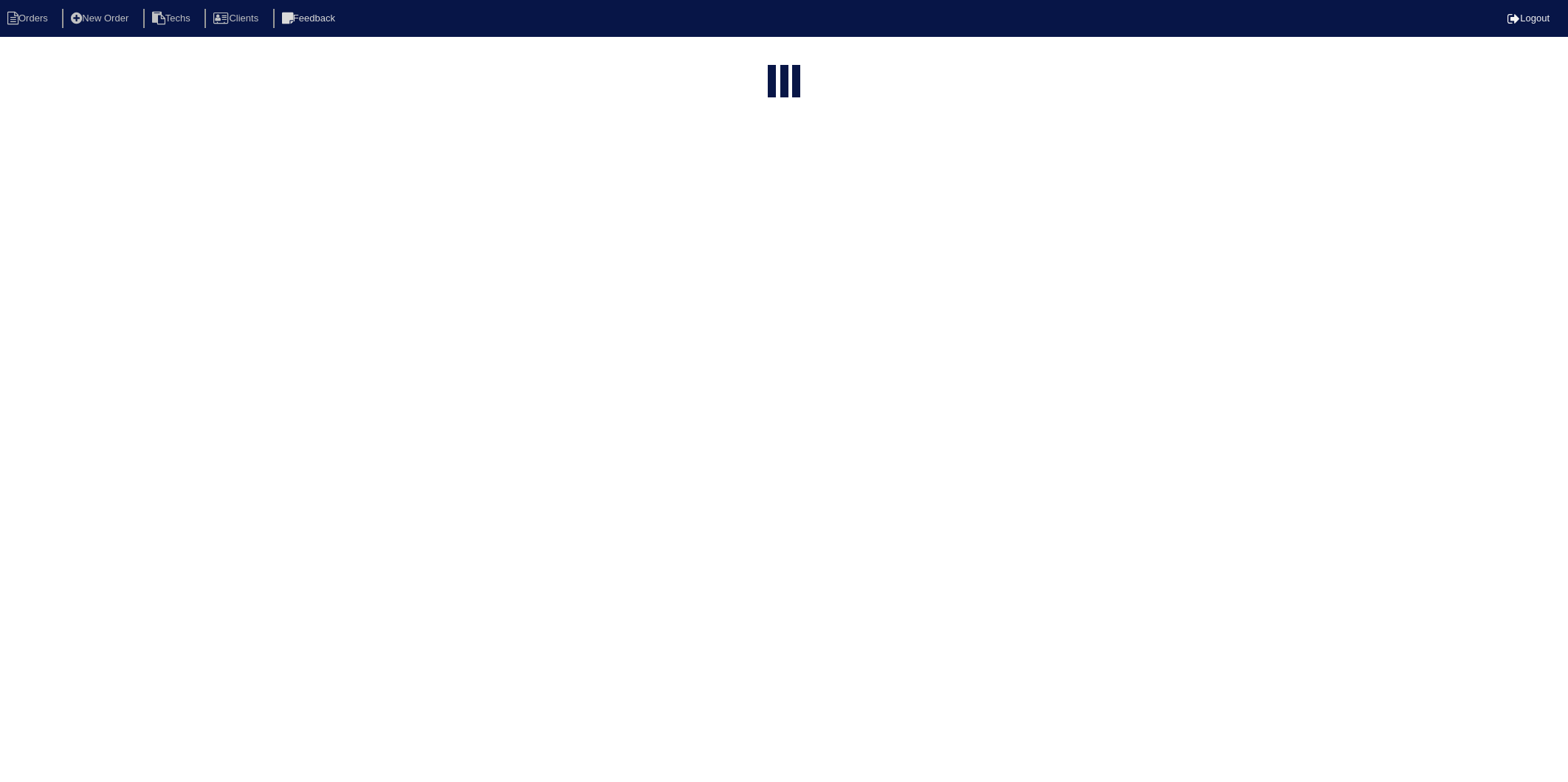
select select "15"
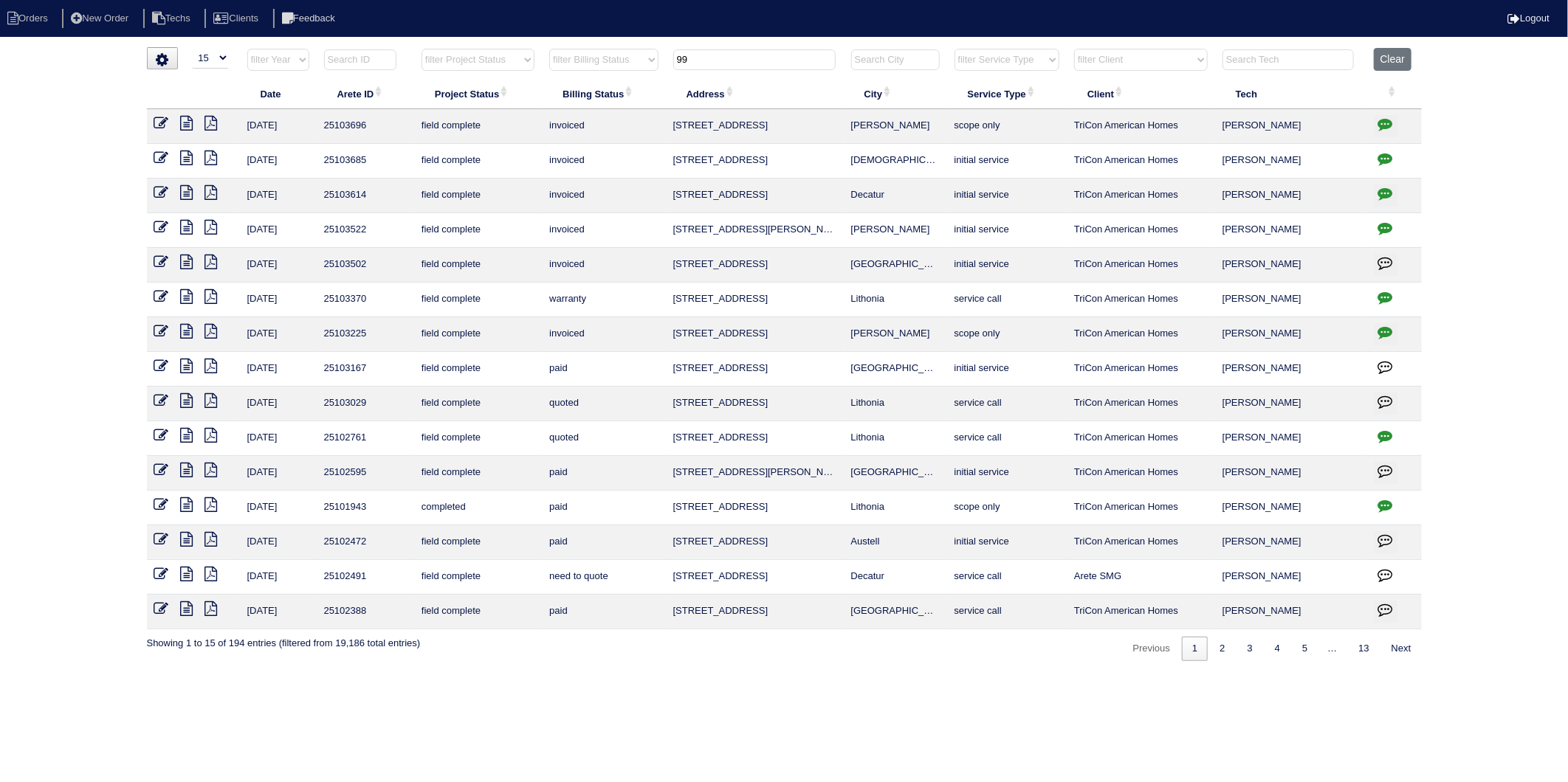
drag, startPoint x: 676, startPoint y: 60, endPoint x: 631, endPoint y: 67, distance: 45.5
click at [631, 67] on tr "filter Year -- Any Year -- 2025 2024 2023 2022 2021 2020 2019 filter Project St…" at bounding box center [784, 63] width 1275 height 30
type input "3319"
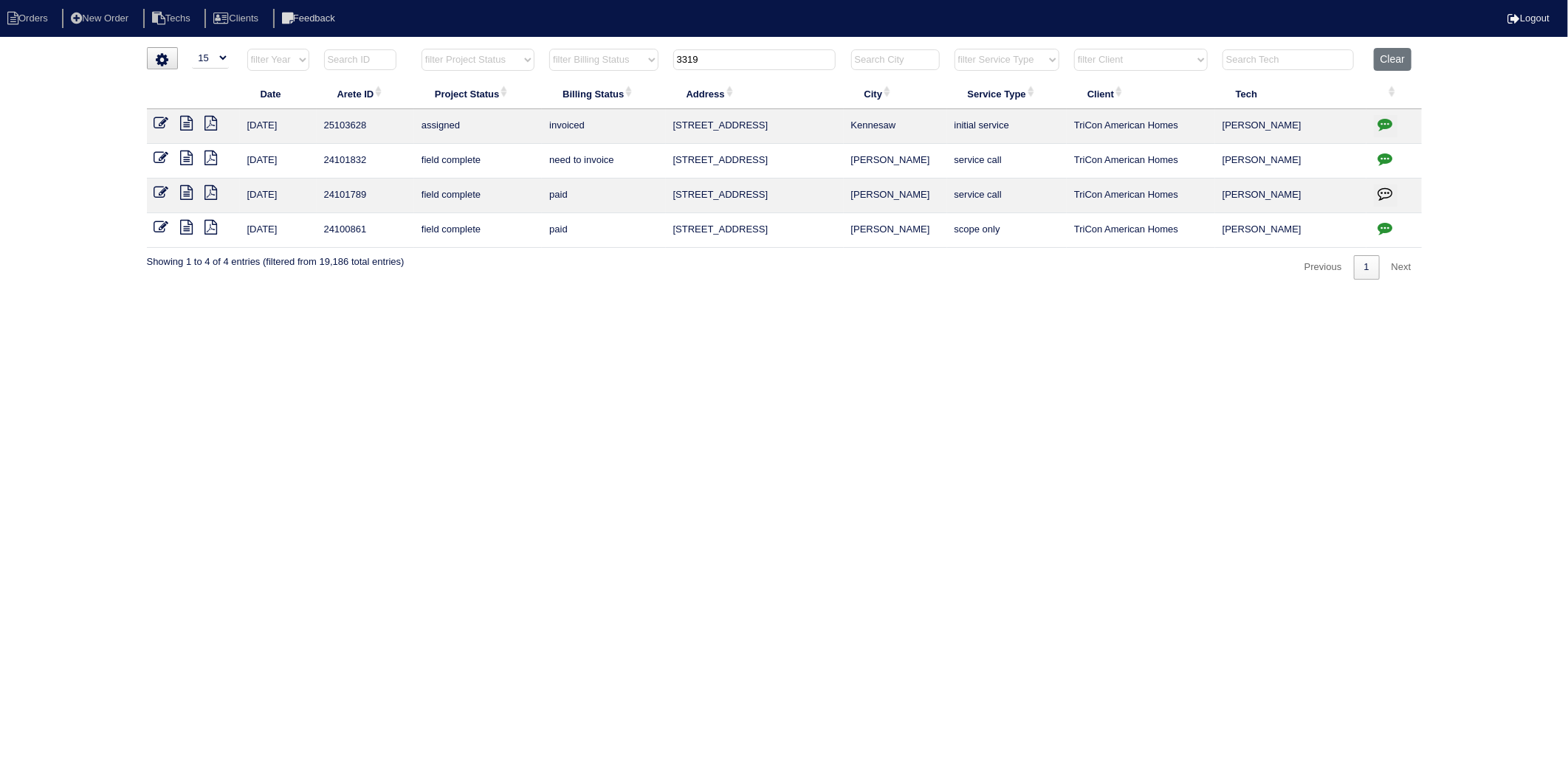
click at [182, 124] on icon at bounding box center [186, 124] width 13 height 15
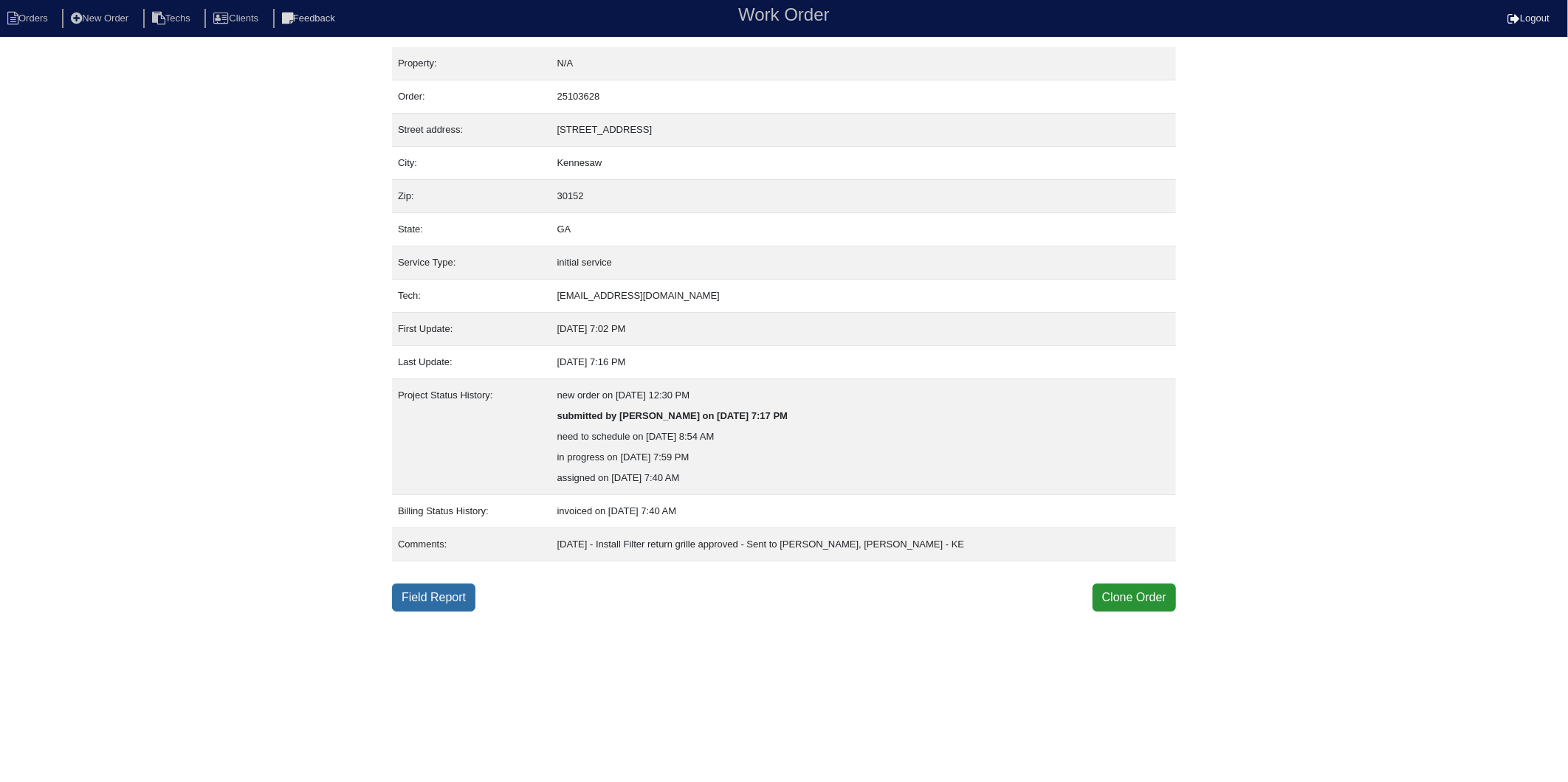
click at [423, 600] on link "Field Report" at bounding box center [434, 598] width 84 height 28
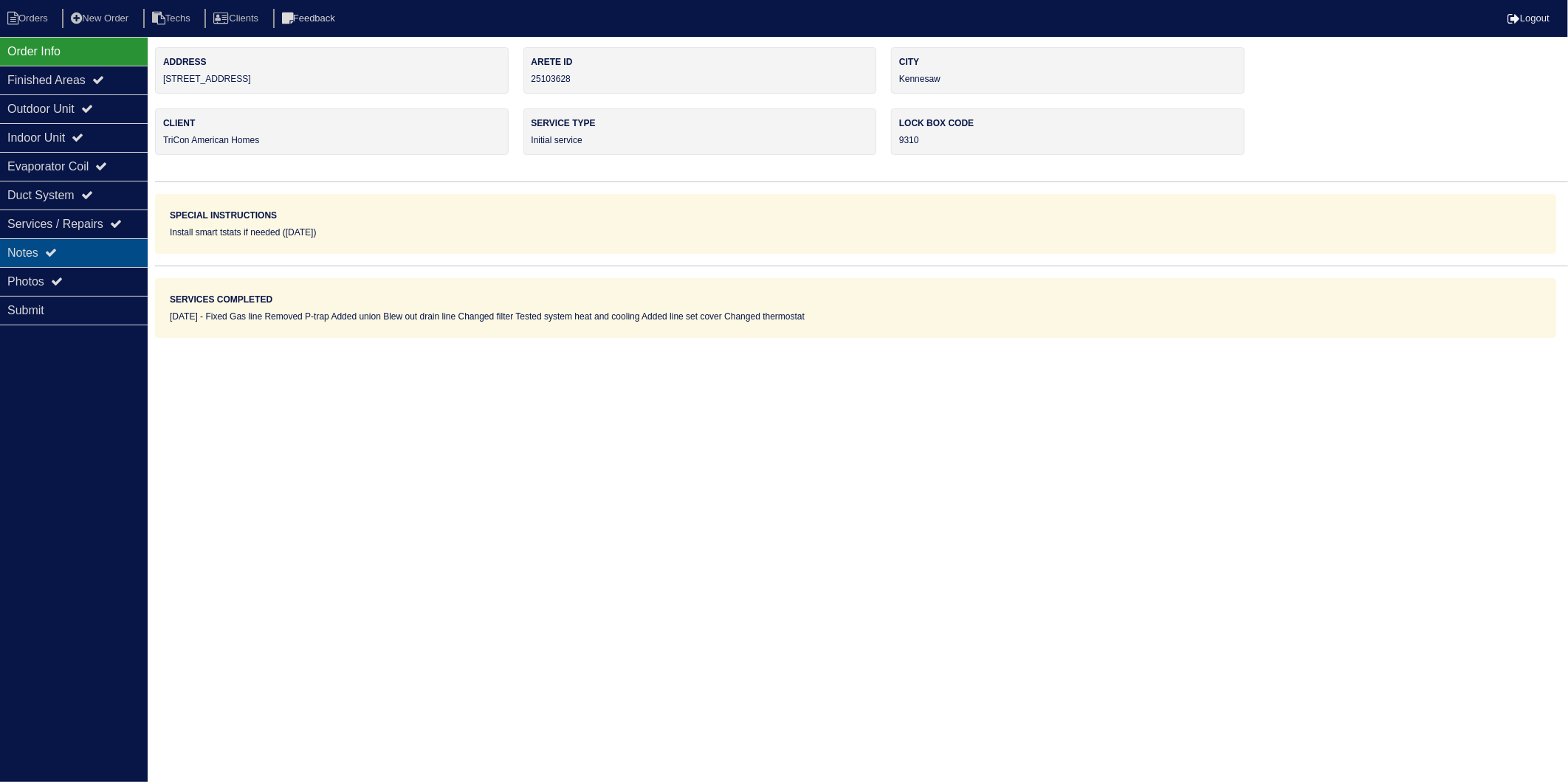
click at [18, 260] on div "Notes" at bounding box center [73, 252] width 147 height 29
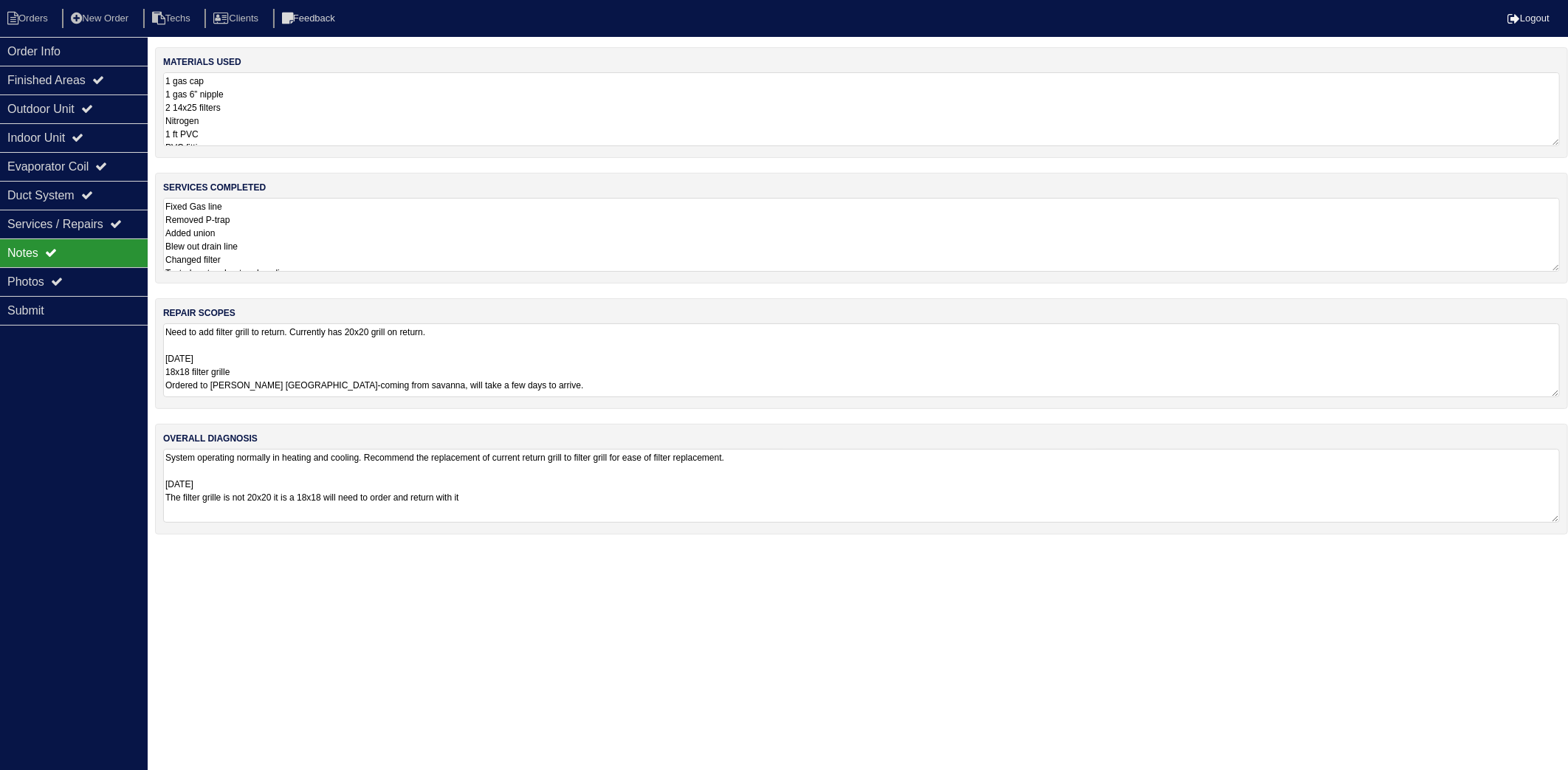
click at [259, 114] on textarea "1 gas cap 1 gas 6” nipple 2 14x25 filters Nitrogen 1 ft PVC PVC fittings 1 Tric…" at bounding box center [861, 110] width 1396 height 74
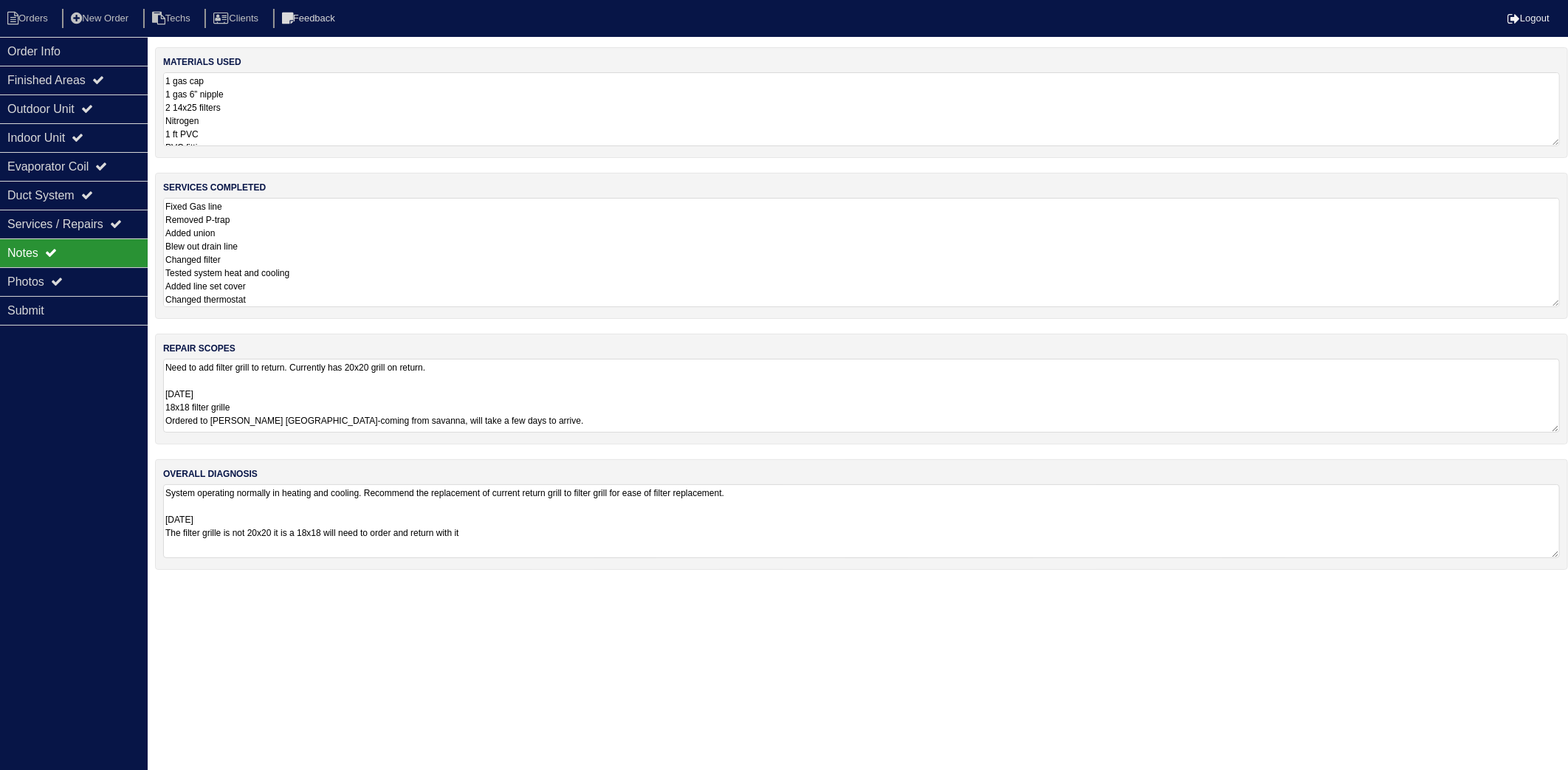
click at [326, 248] on textarea "Fixed Gas line Removed P-trap Added union Blew out drain line Changed filter Te…" at bounding box center [861, 252] width 1396 height 110
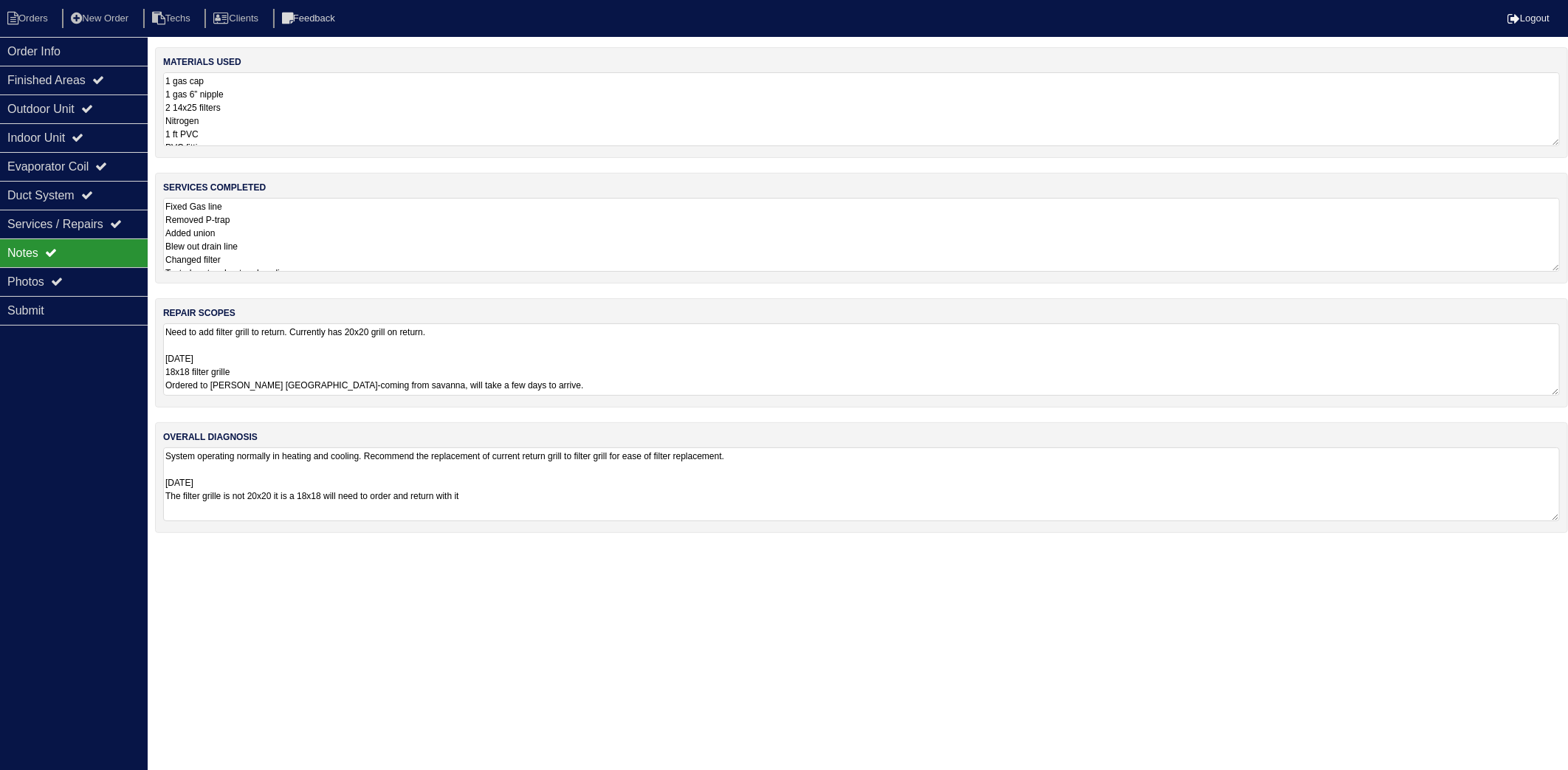
click at [604, 402] on div "repair scopes Need to add filter grill to return. Currently has 20x20 grill on …" at bounding box center [861, 353] width 1413 height 110
click at [38, 17] on li "Orders" at bounding box center [30, 19] width 60 height 20
select select "15"
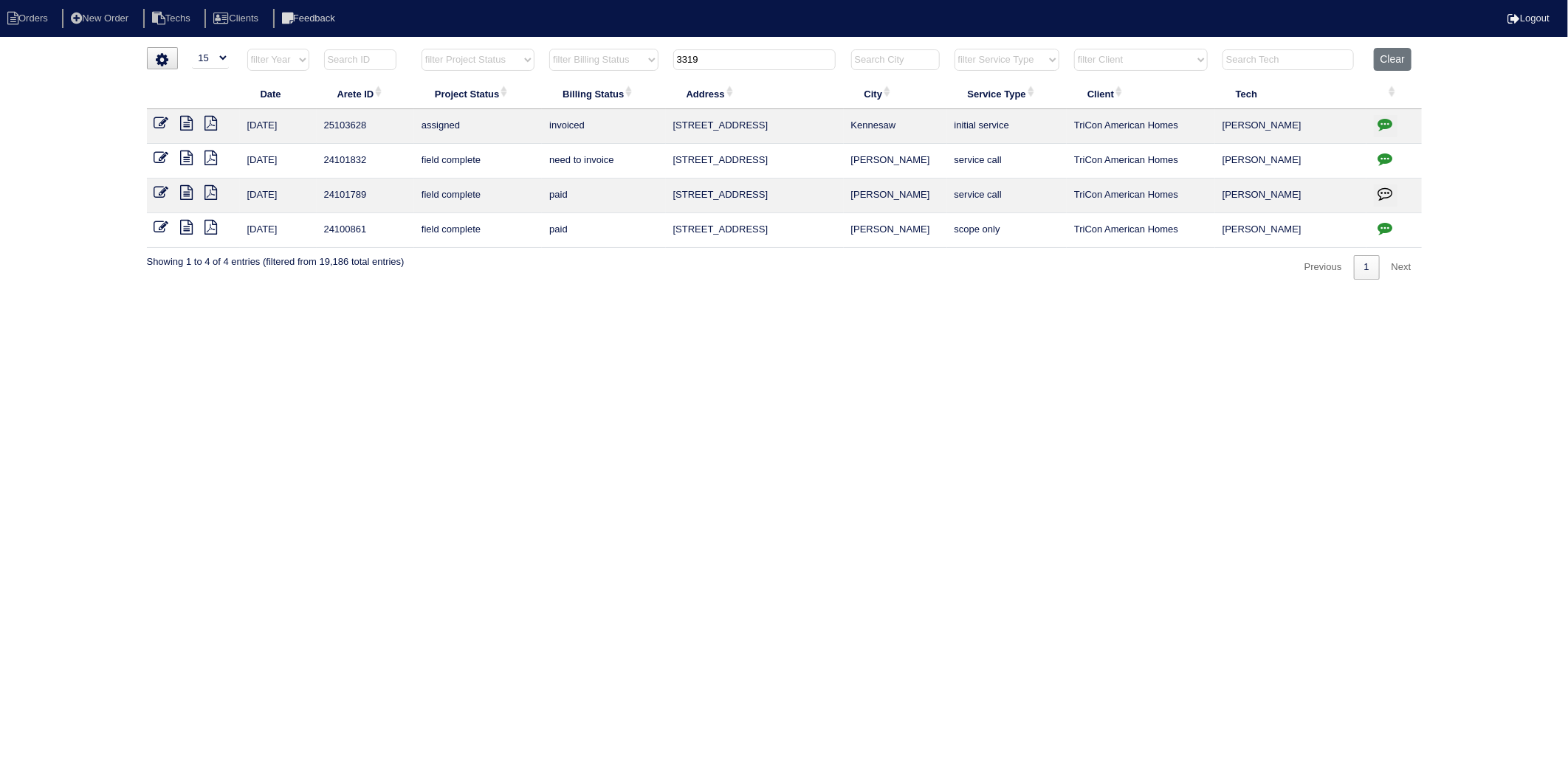
drag, startPoint x: 710, startPoint y: 64, endPoint x: 648, endPoint y: 73, distance: 62.6
click at [648, 73] on tr "filter Year -- Any Year -- 2025 2024 2023 2022 2021 2020 2019 filter Project St…" at bounding box center [784, 63] width 1275 height 30
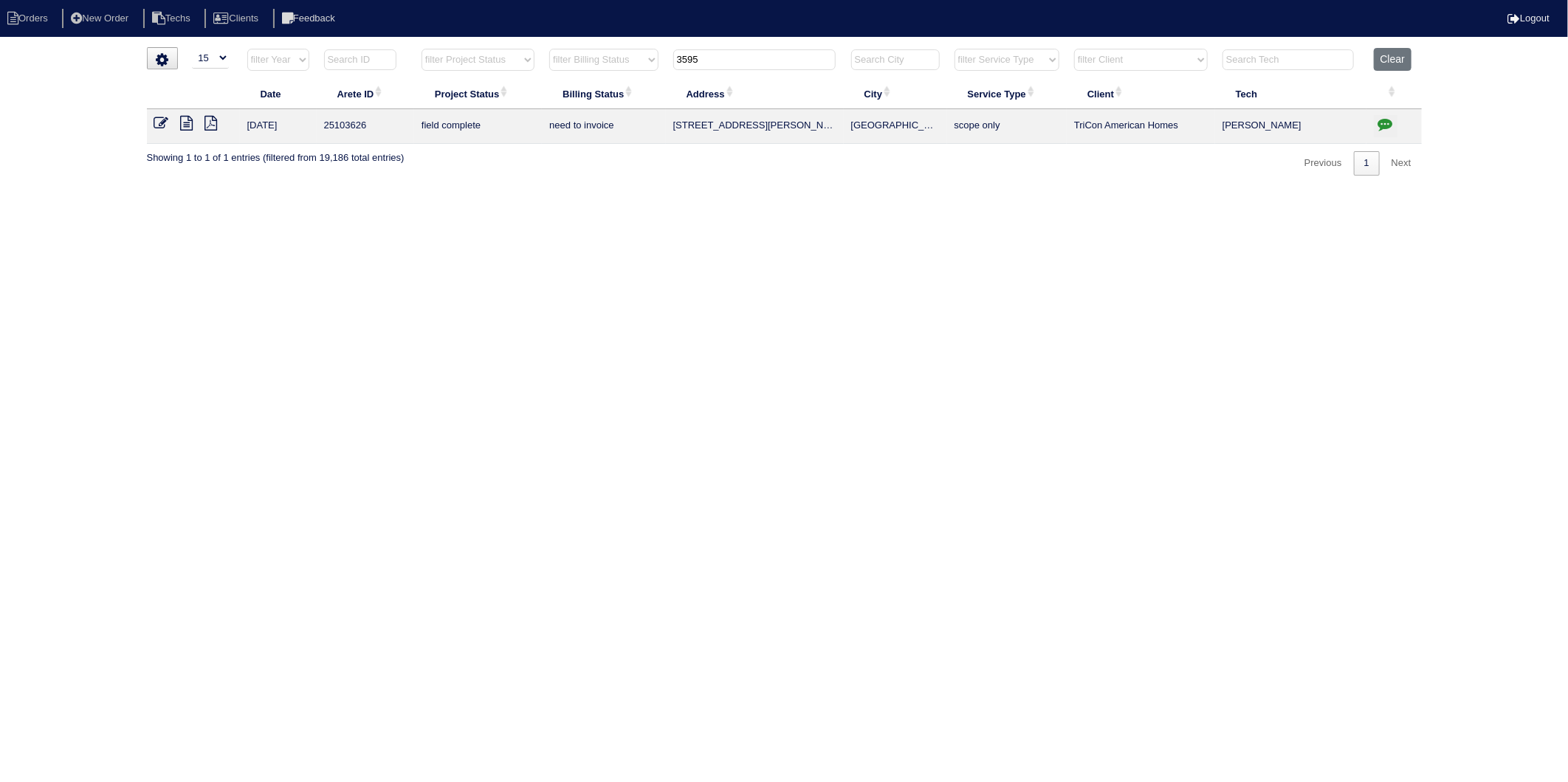
type input "3595"
click at [162, 122] on icon at bounding box center [161, 124] width 15 height 15
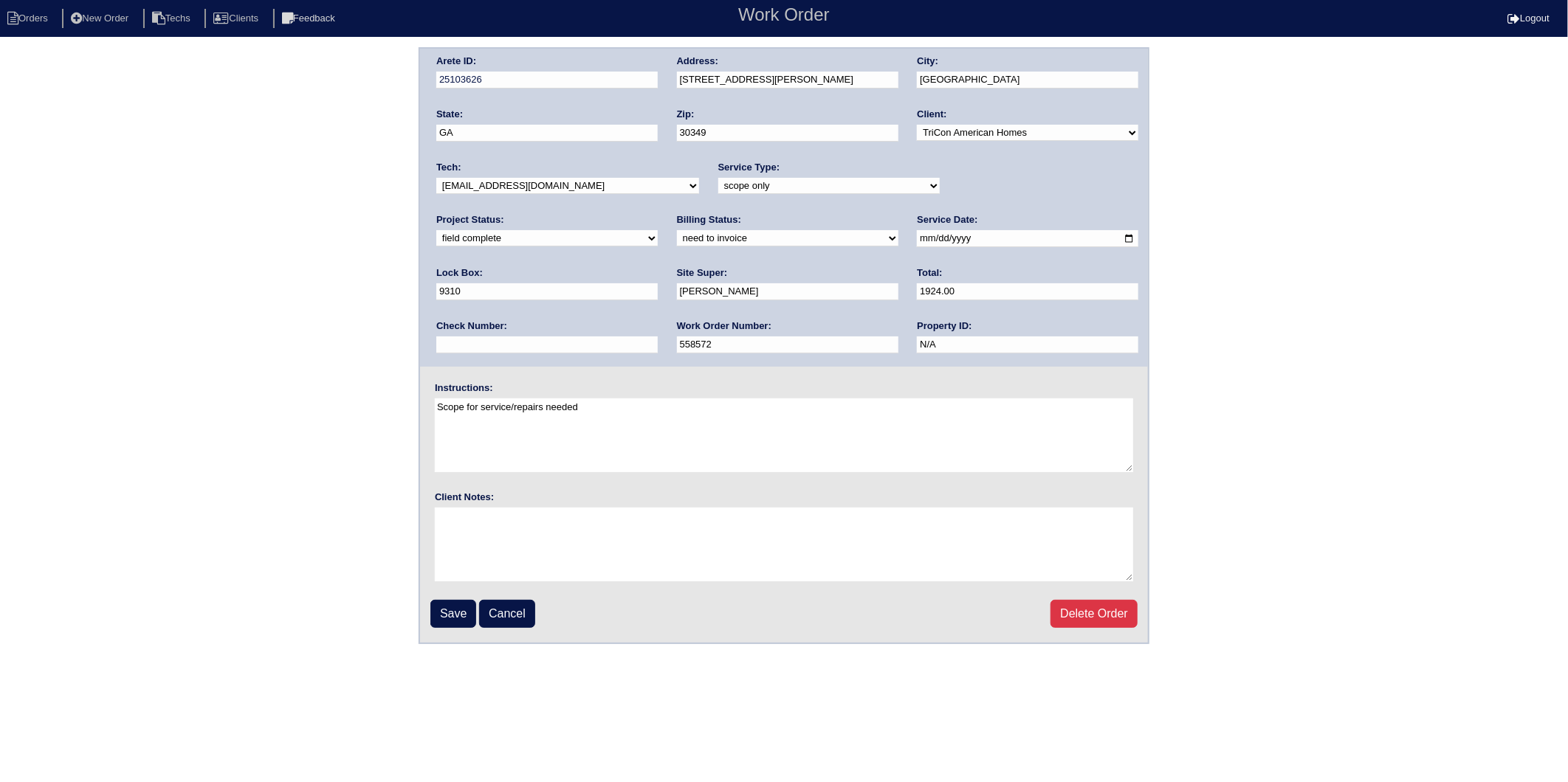
click at [677, 238] on select "need to quote quoted need to invoice invoiced paid warranty purchase order need…" at bounding box center [787, 238] width 221 height 16
select select "invoiced"
click at [677, 230] on select "need to quote quoted need to invoice invoiced paid warranty purchase order need…" at bounding box center [787, 238] width 221 height 16
click at [454, 610] on input "Save" at bounding box center [454, 614] width 46 height 28
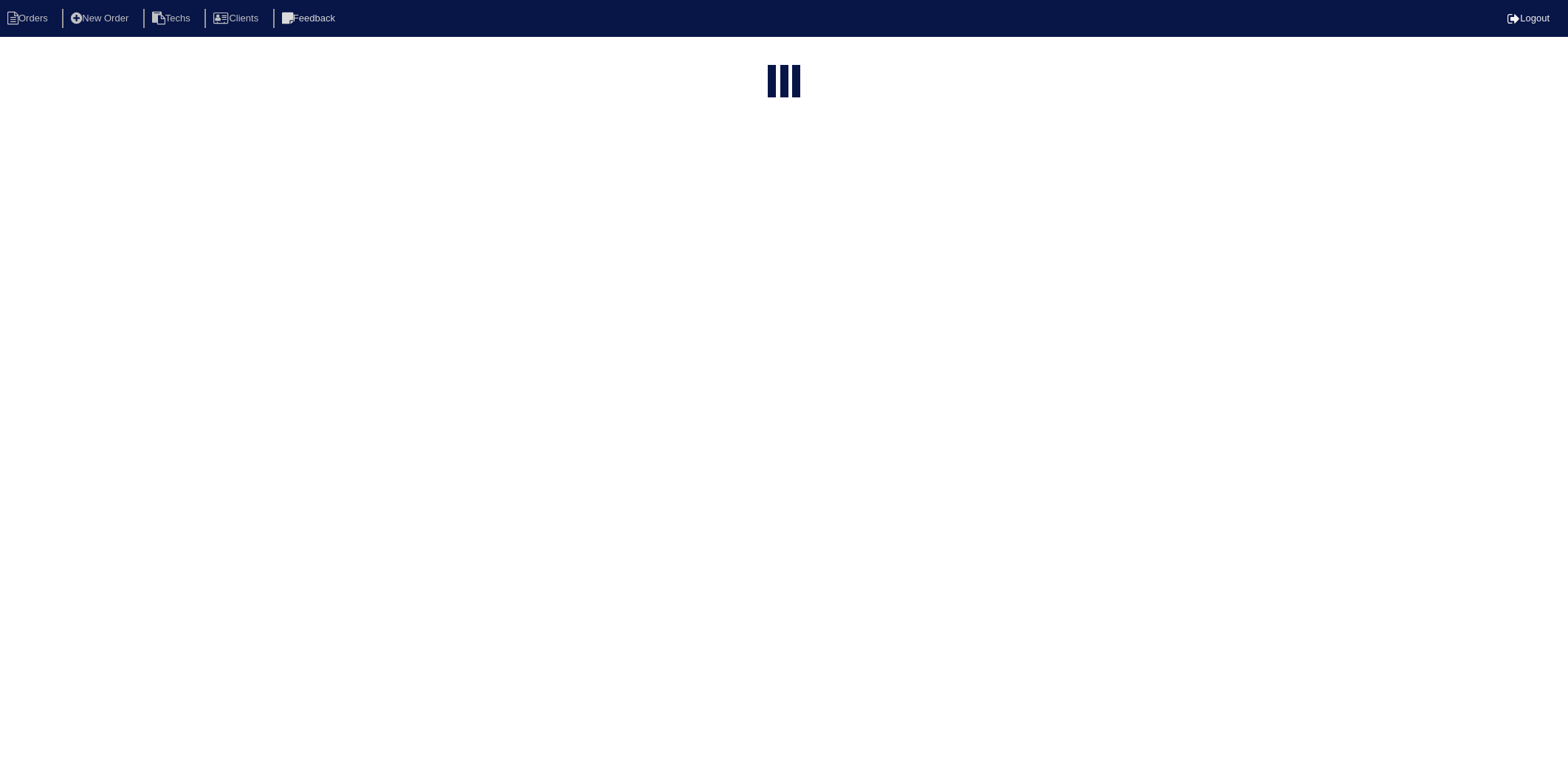
select select "15"
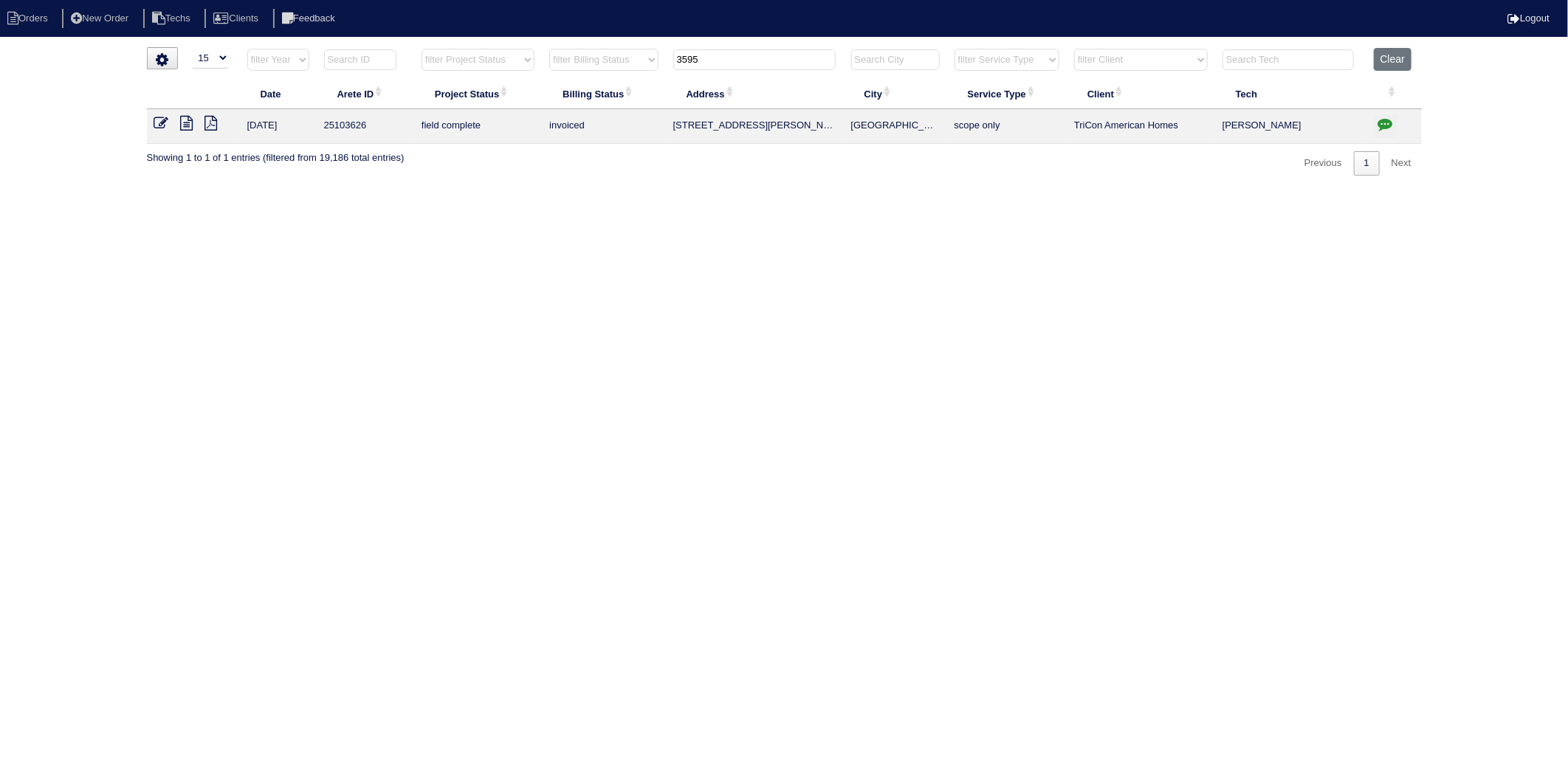
drag, startPoint x: 722, startPoint y: 59, endPoint x: 603, endPoint y: 107, distance: 128.3
click at [603, 107] on table "Date Arete ID Project Status Billing Status Address City Service Type Client Te…" at bounding box center [784, 96] width 1275 height 96
type input "1917"
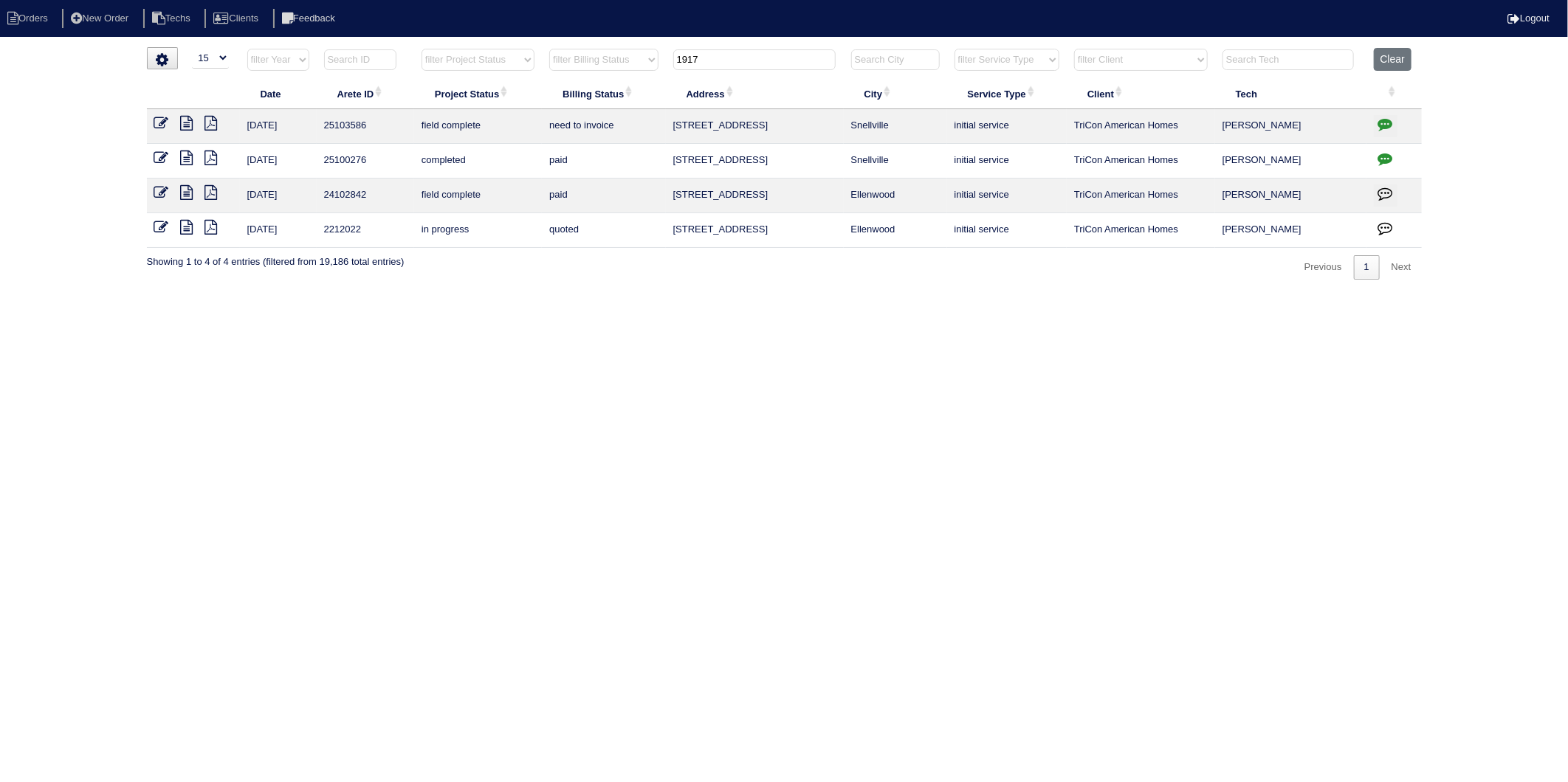
click at [184, 123] on icon at bounding box center [186, 124] width 13 height 15
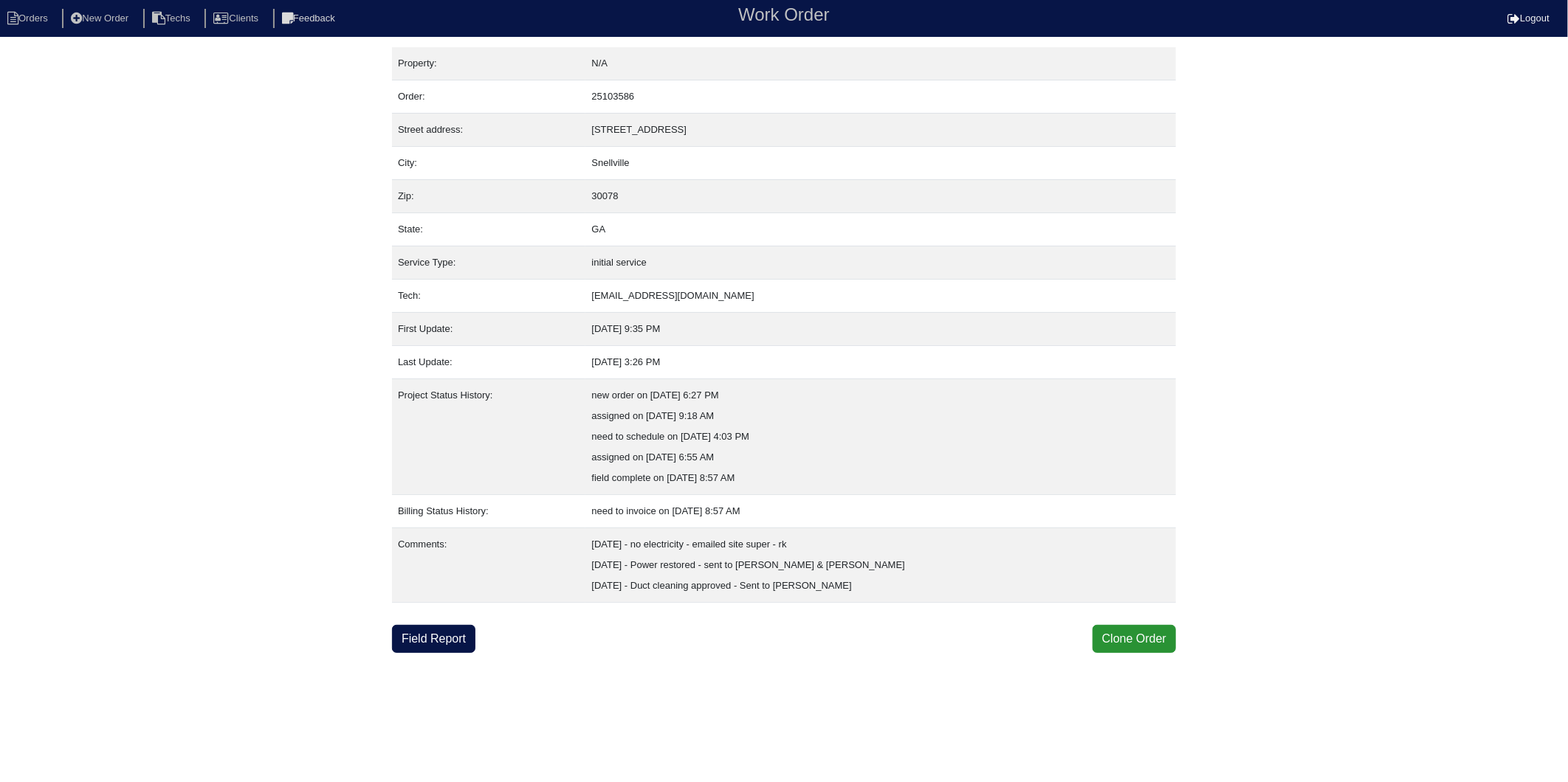
drag, startPoint x: 411, startPoint y: 629, endPoint x: 10, endPoint y: 588, distance: 403.1
click at [411, 628] on link "Field Report" at bounding box center [434, 639] width 84 height 28
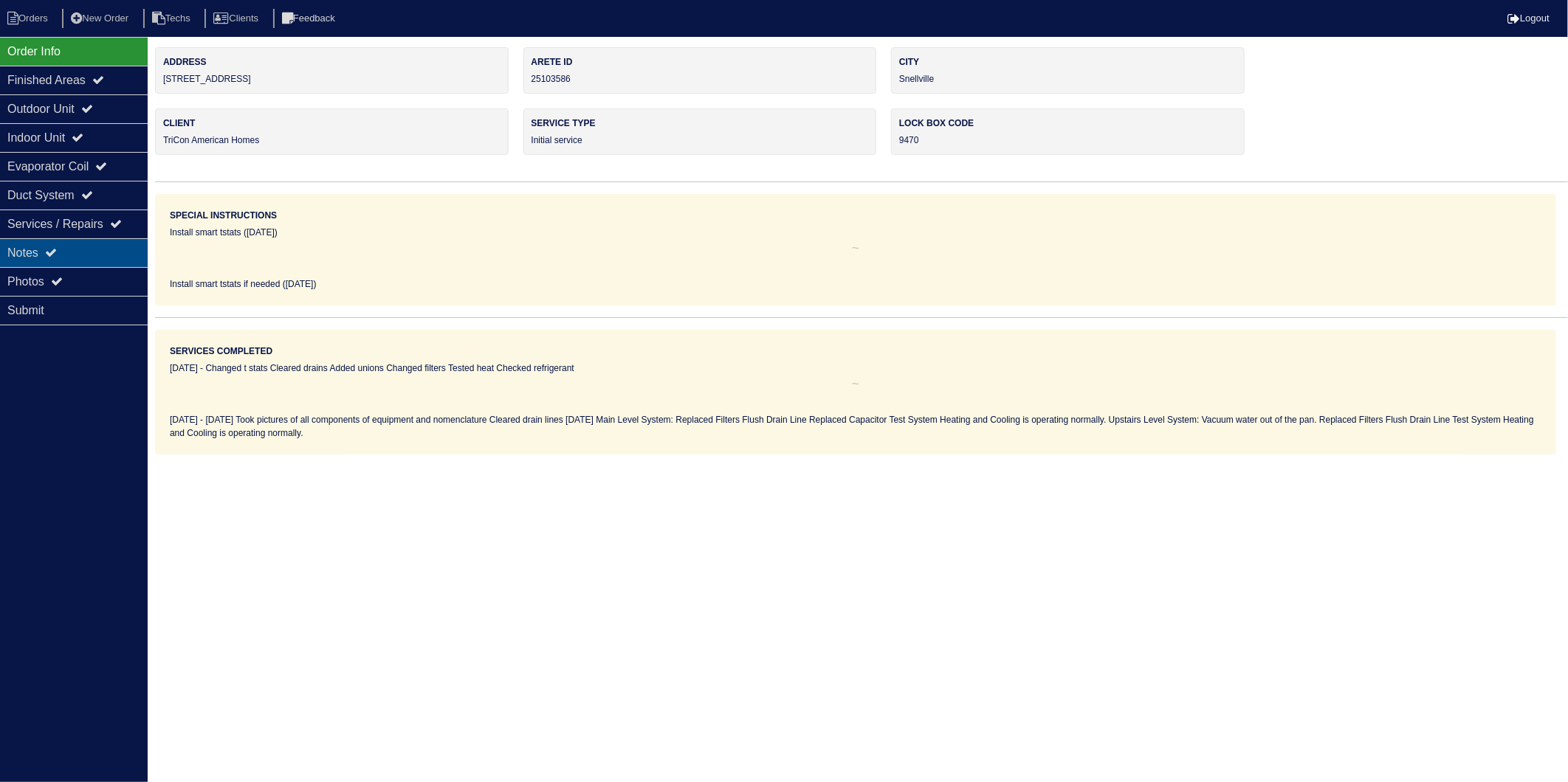
drag, startPoint x: 31, startPoint y: 246, endPoint x: 68, endPoint y: 253, distance: 37.7
click at [31, 246] on div "Notes" at bounding box center [73, 252] width 147 height 29
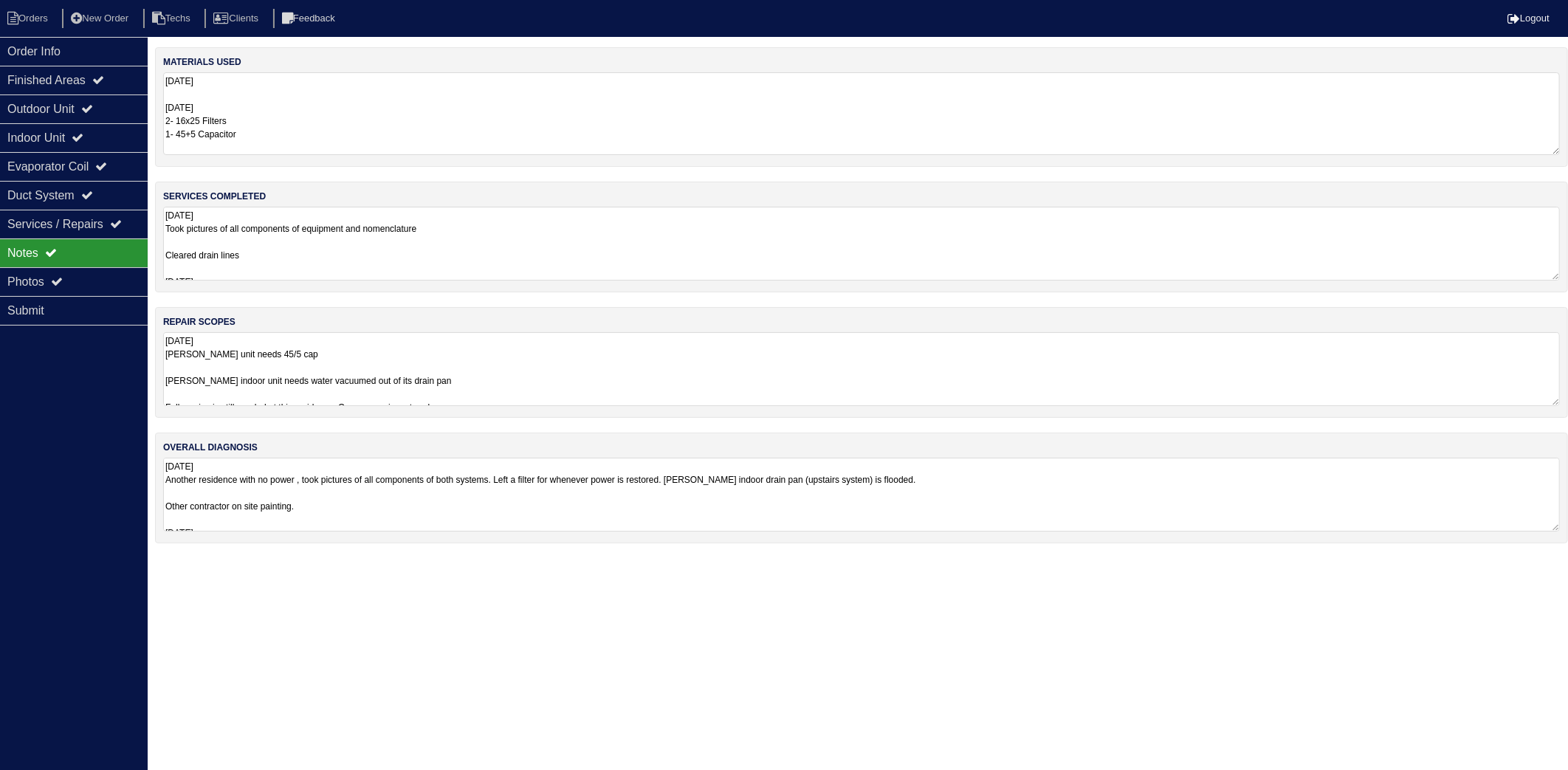
click at [330, 124] on textarea "[DATE] [DATE] 2- 16x25 Filters 1- 45+5 Capacitor" at bounding box center [861, 114] width 1396 height 83
click at [363, 241] on textarea "[DATE] Took pictures of all components of equipment and nomenclature Cleared dr…" at bounding box center [861, 244] width 1396 height 74
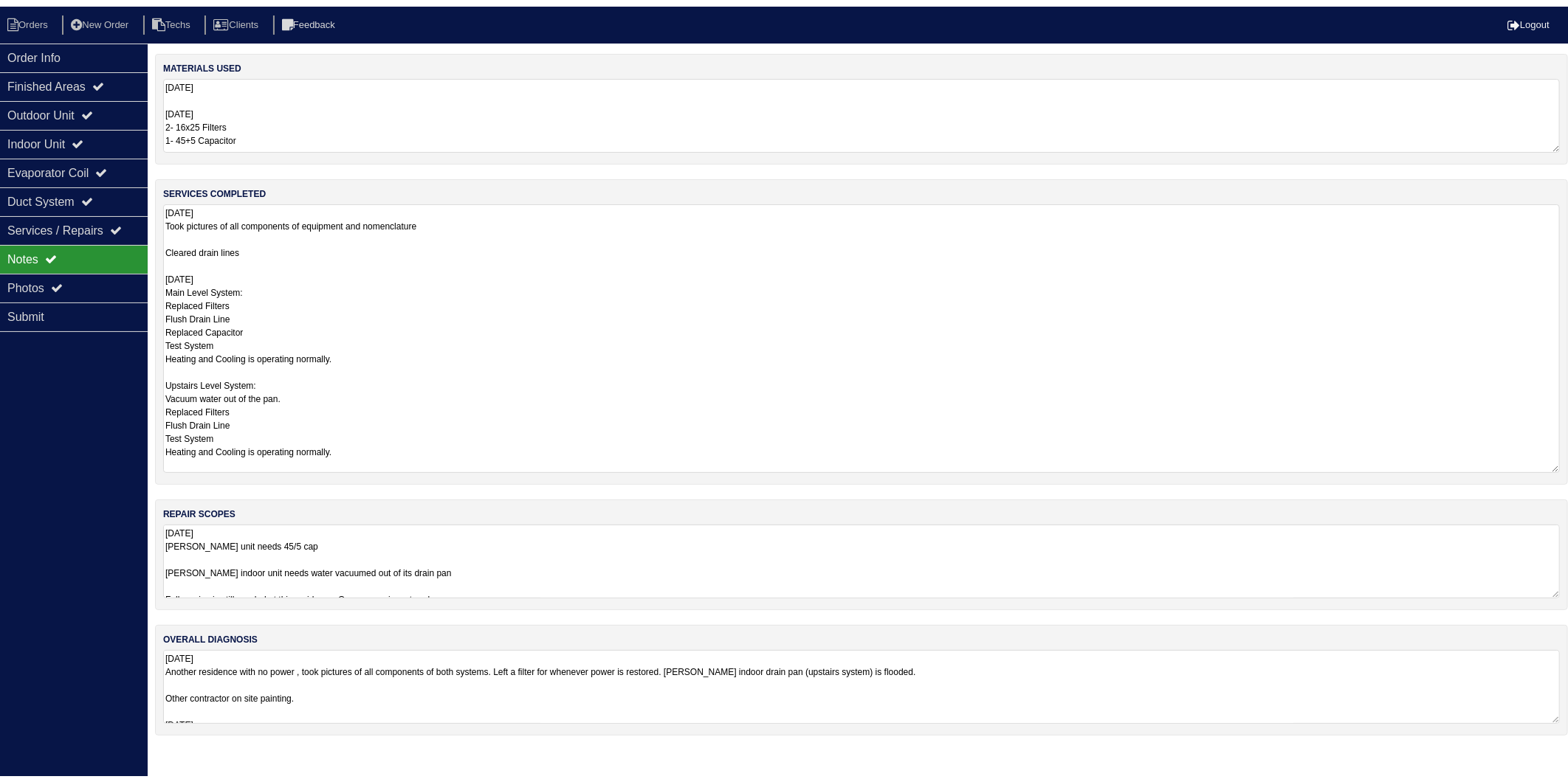
scroll to position [1, 0]
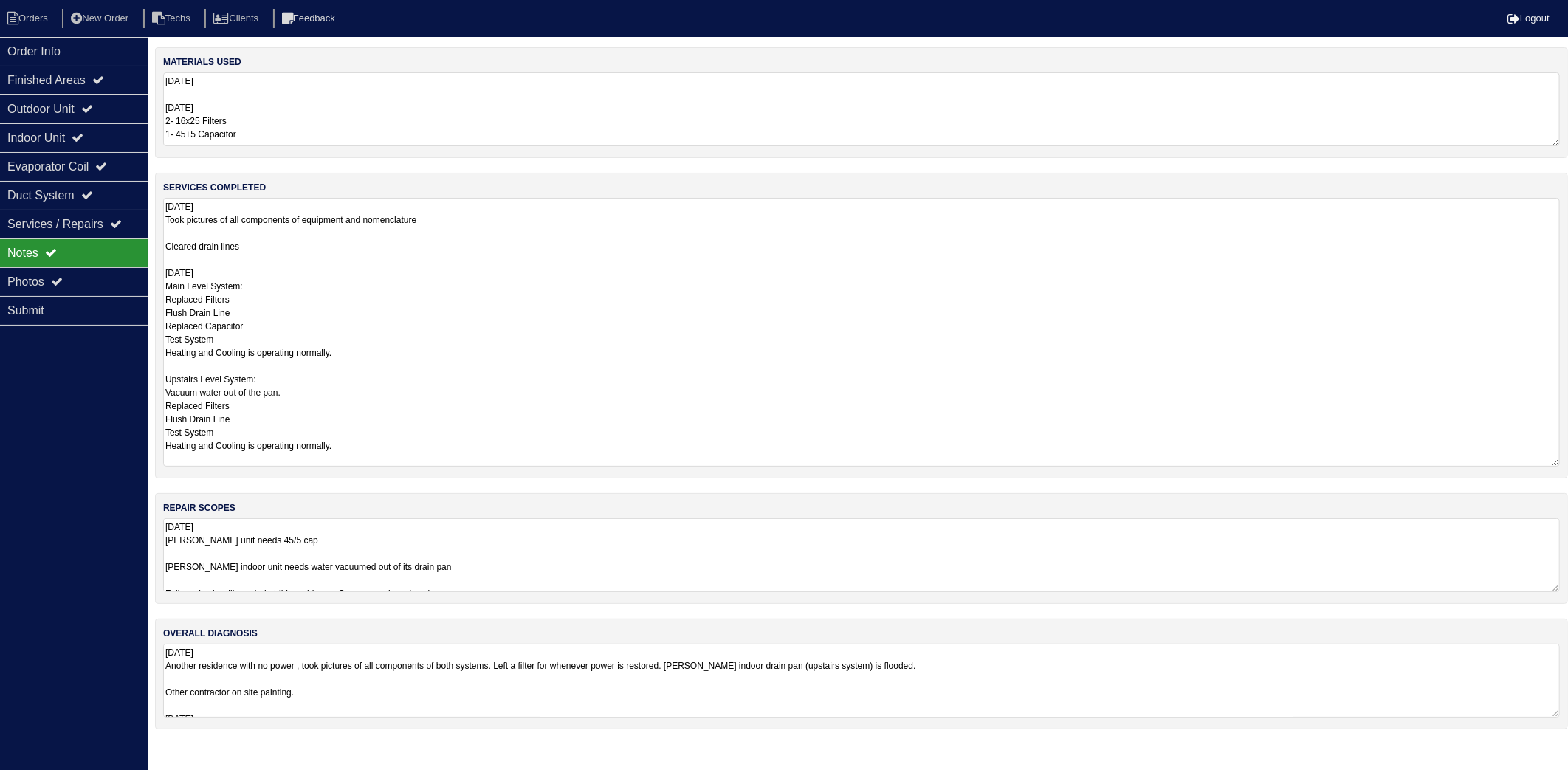
click at [425, 562] on div "materials used [DATE] [DATE] 2- 16x25 Filters 1- 45+5 Capacitor services comple…" at bounding box center [861, 396] width 1413 height 697
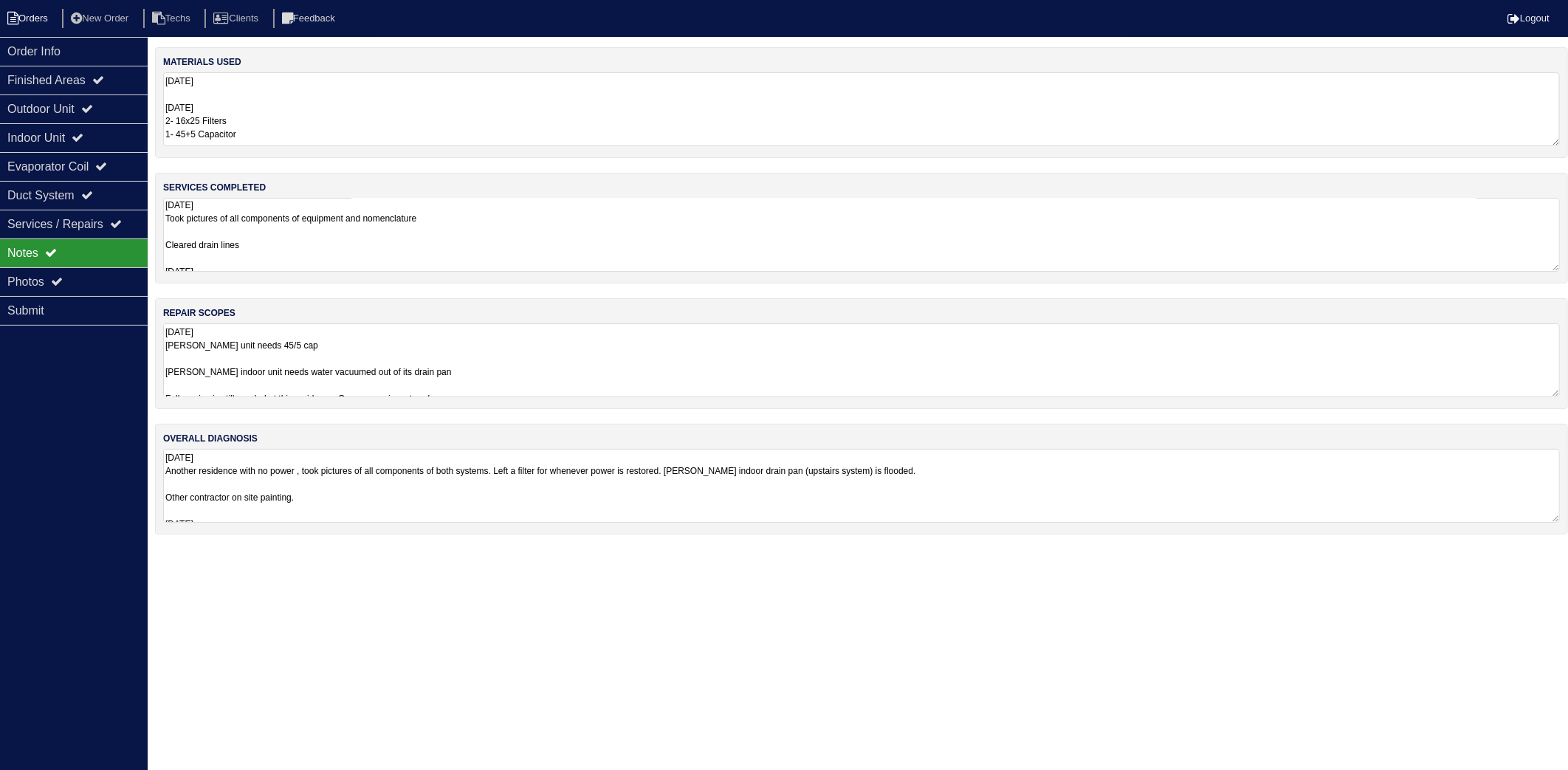
click at [49, 16] on li "Orders" at bounding box center [30, 19] width 60 height 20
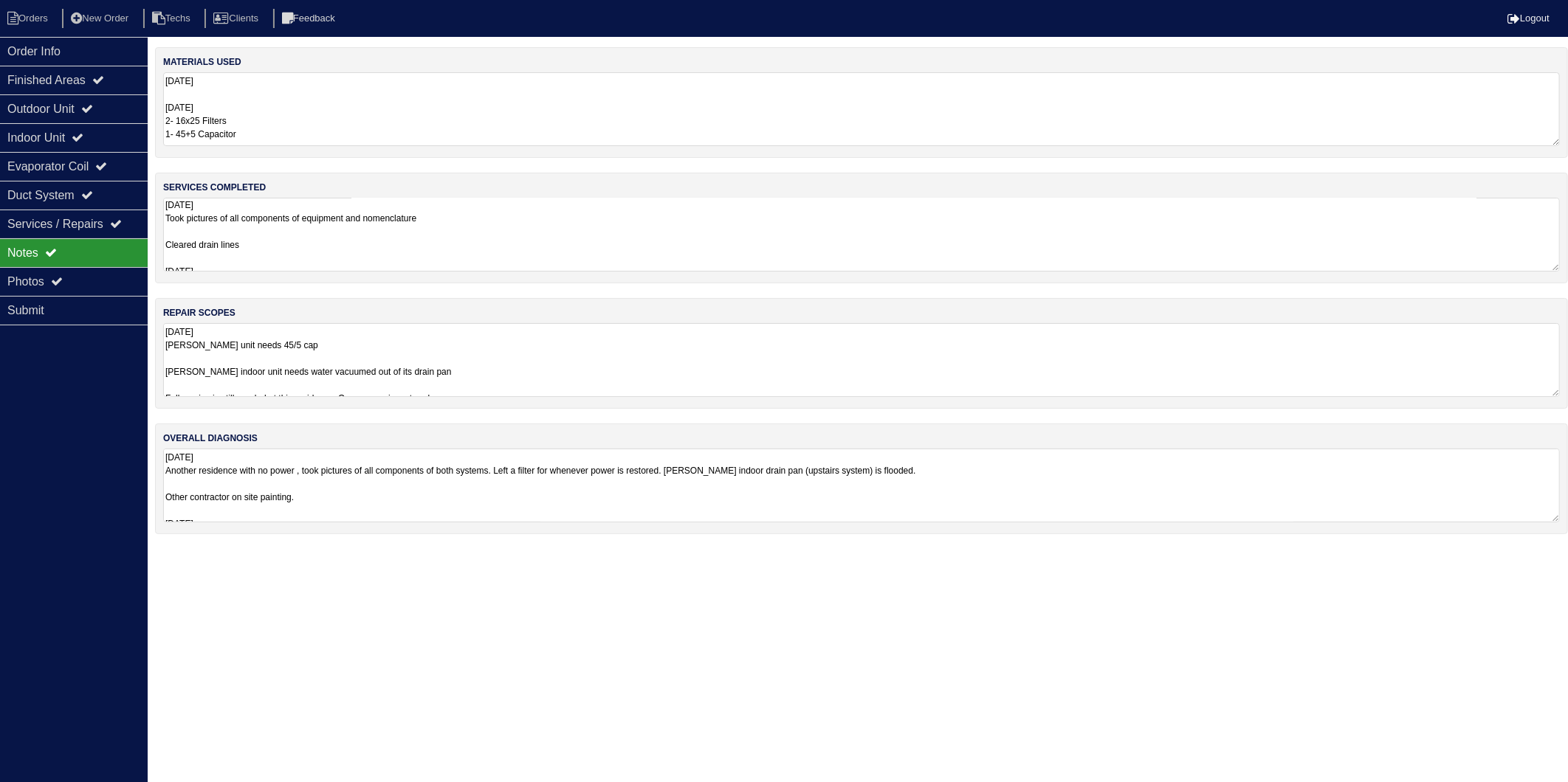
select select "15"
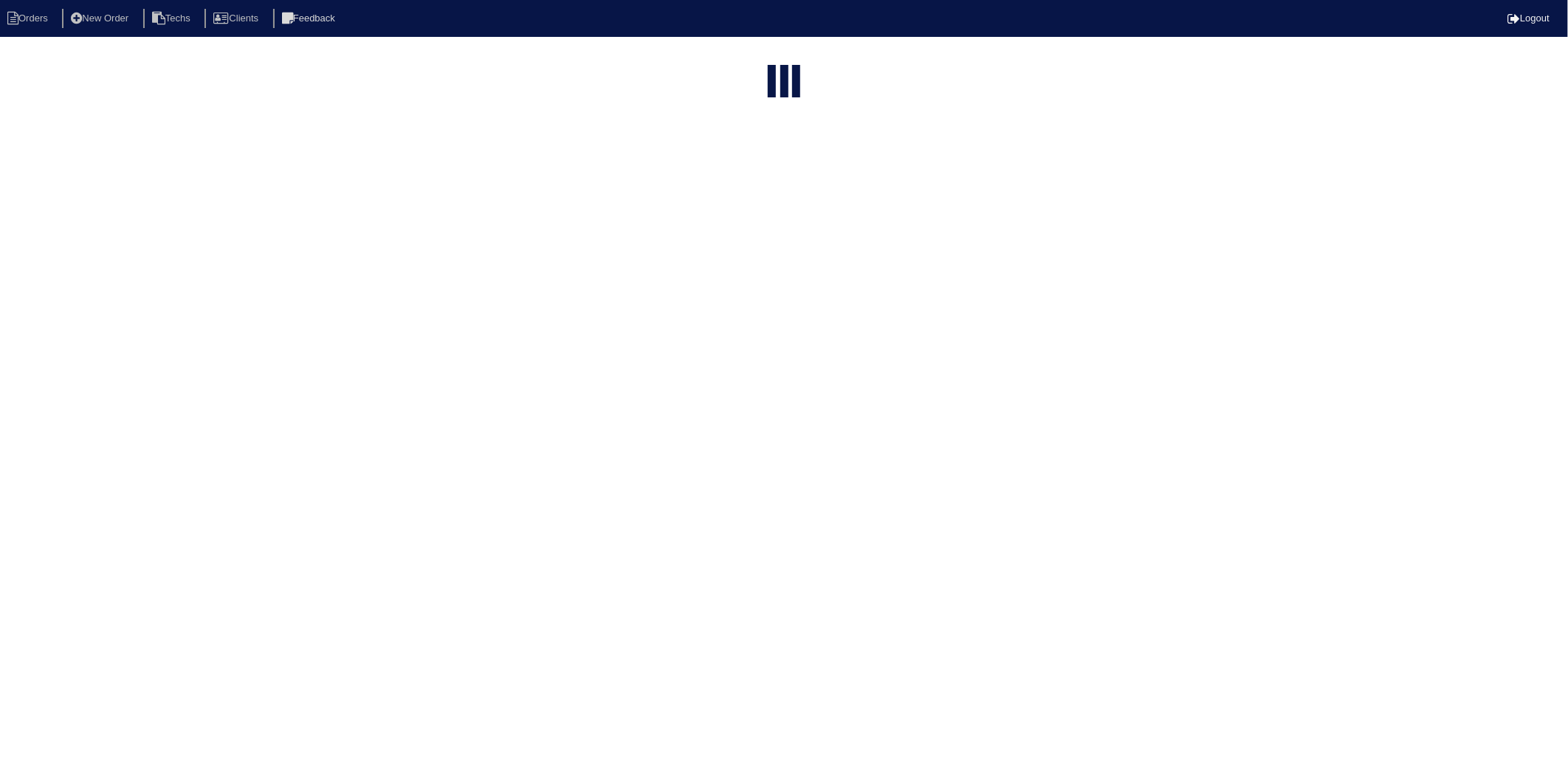
type input "1917"
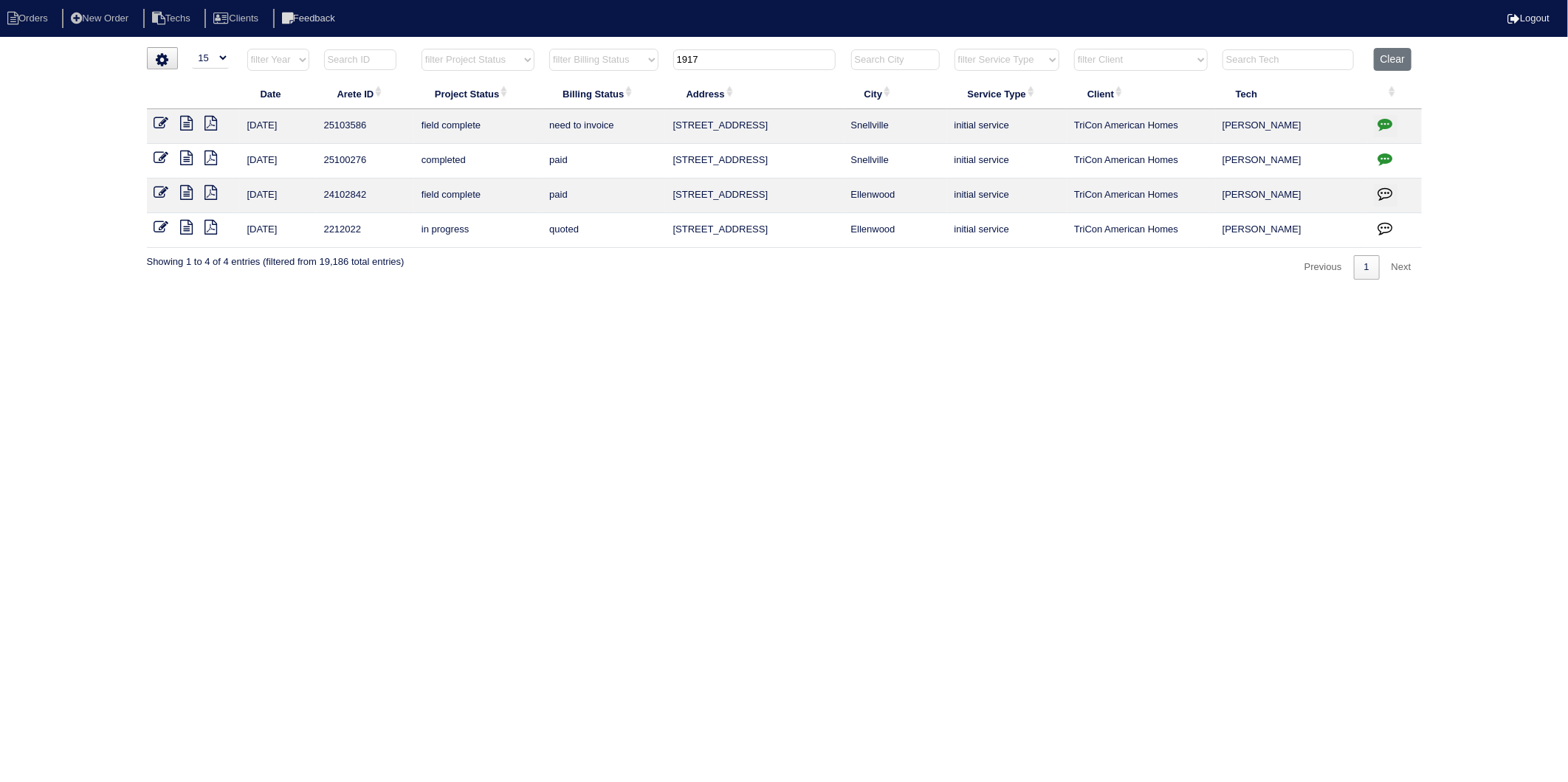
click at [164, 124] on icon at bounding box center [161, 124] width 15 height 15
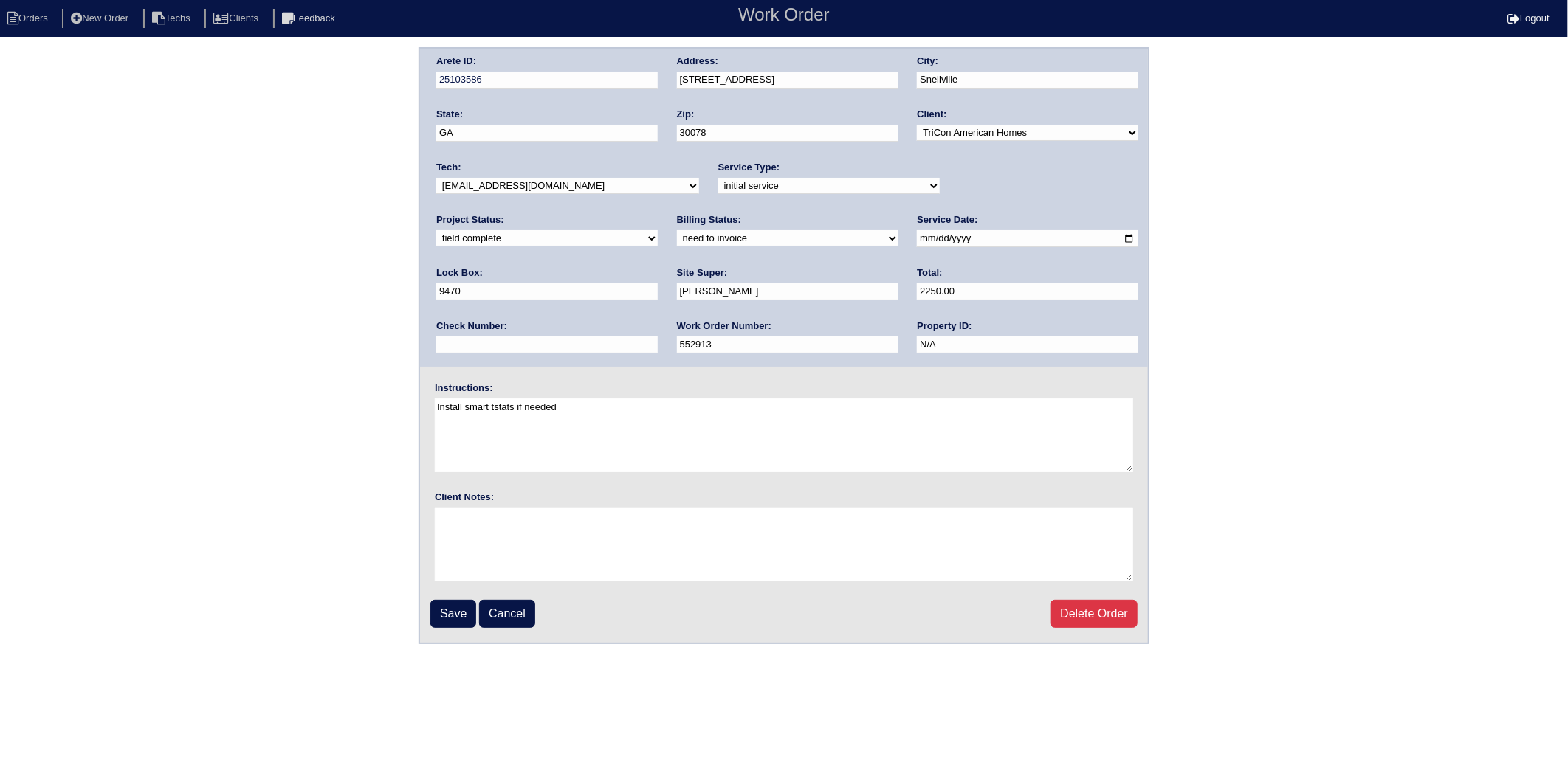
click at [677, 238] on select "need to quote quoted need to invoice invoiced paid warranty purchase order need…" at bounding box center [787, 238] width 221 height 16
select select "invoiced"
click at [677, 230] on select "need to quote quoted need to invoice invoiced paid warranty purchase order need…" at bounding box center [787, 238] width 221 height 16
click at [451, 610] on input "Save" at bounding box center [454, 614] width 46 height 28
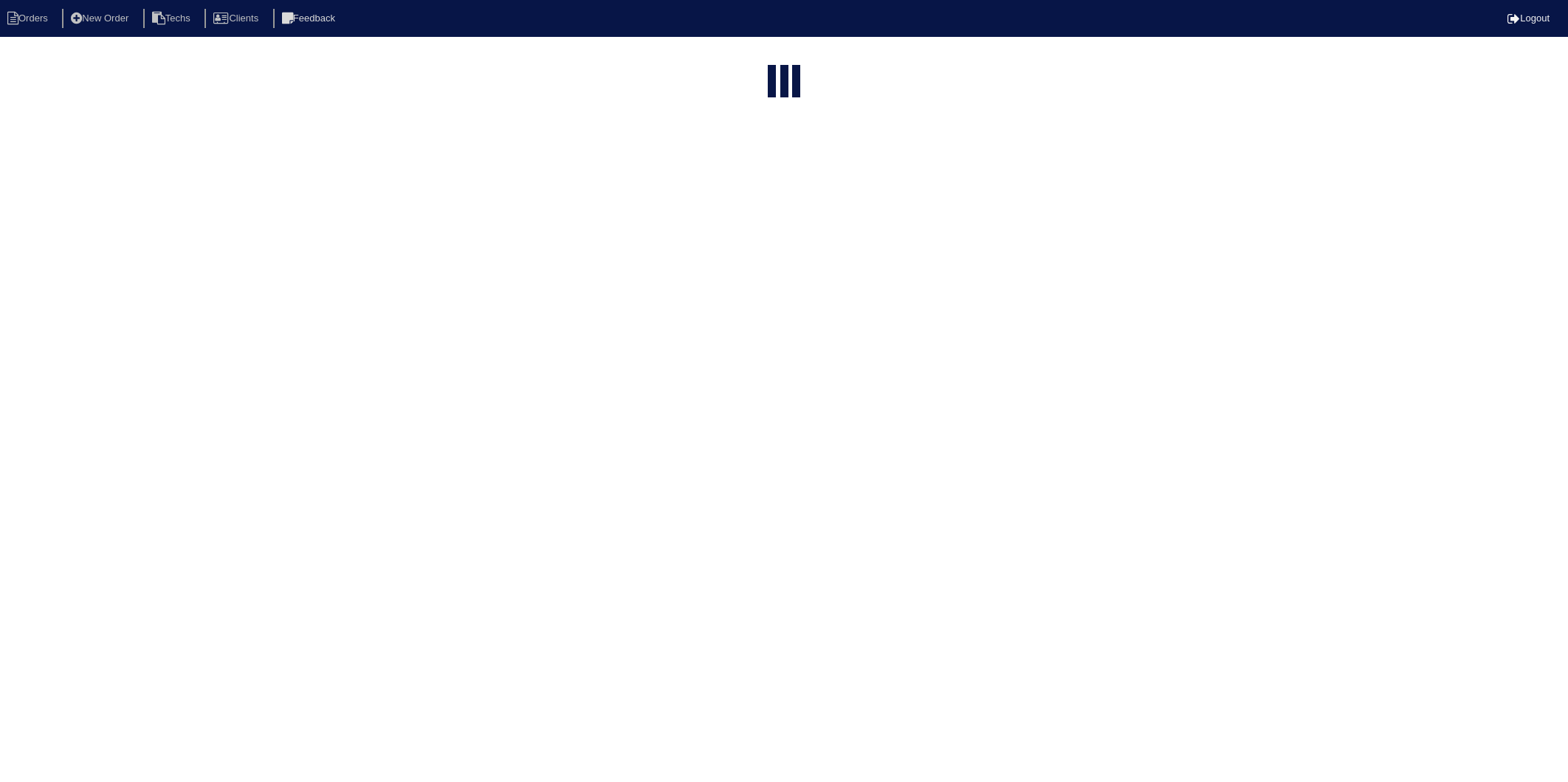
select select "15"
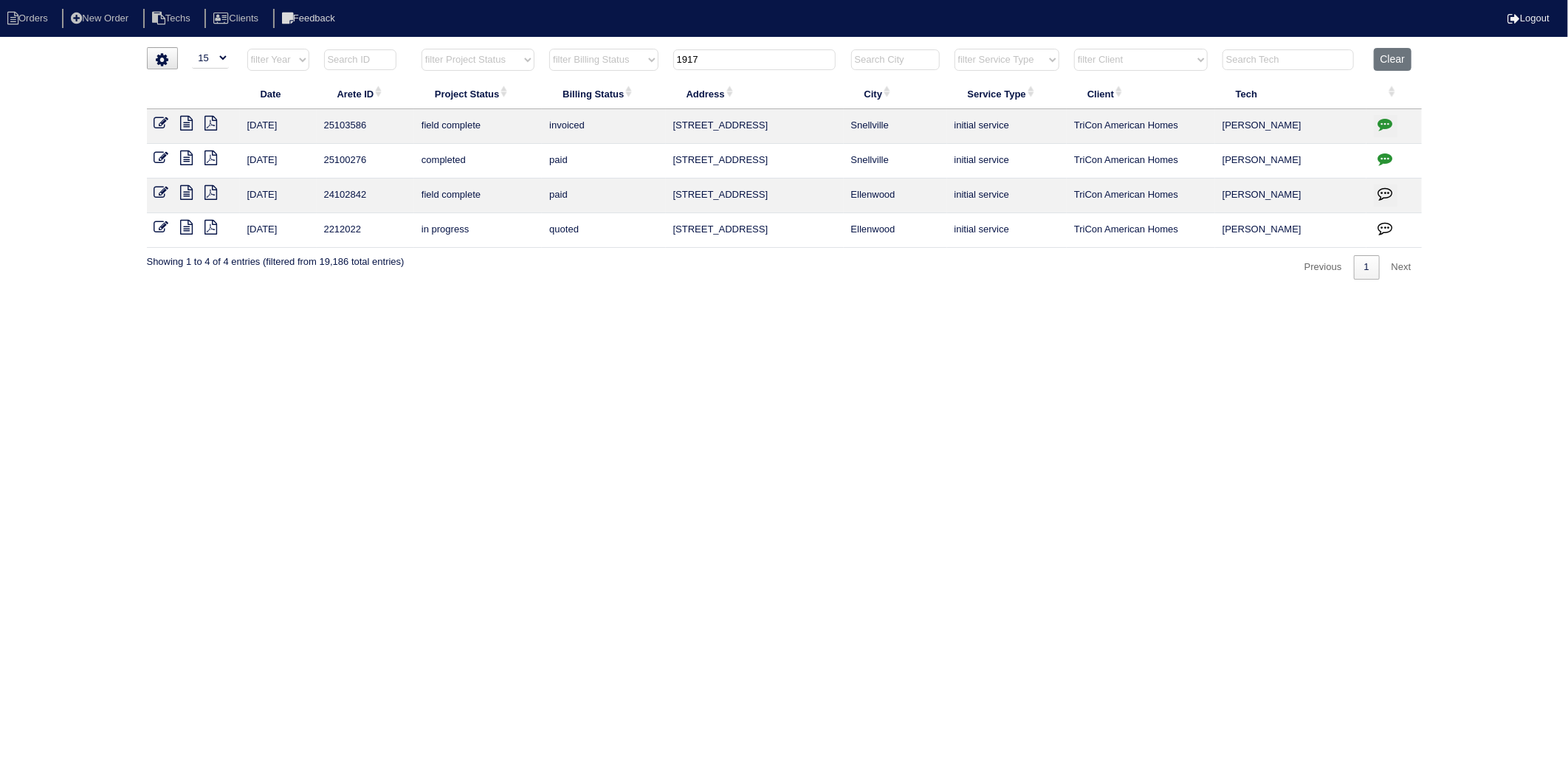
drag, startPoint x: 730, startPoint y: 63, endPoint x: 506, endPoint y: 102, distance: 227.4
click at [506, 102] on table "Date Arete ID Project Status Billing Status Address City Service Type Client Te…" at bounding box center [784, 148] width 1275 height 200
type input "805"
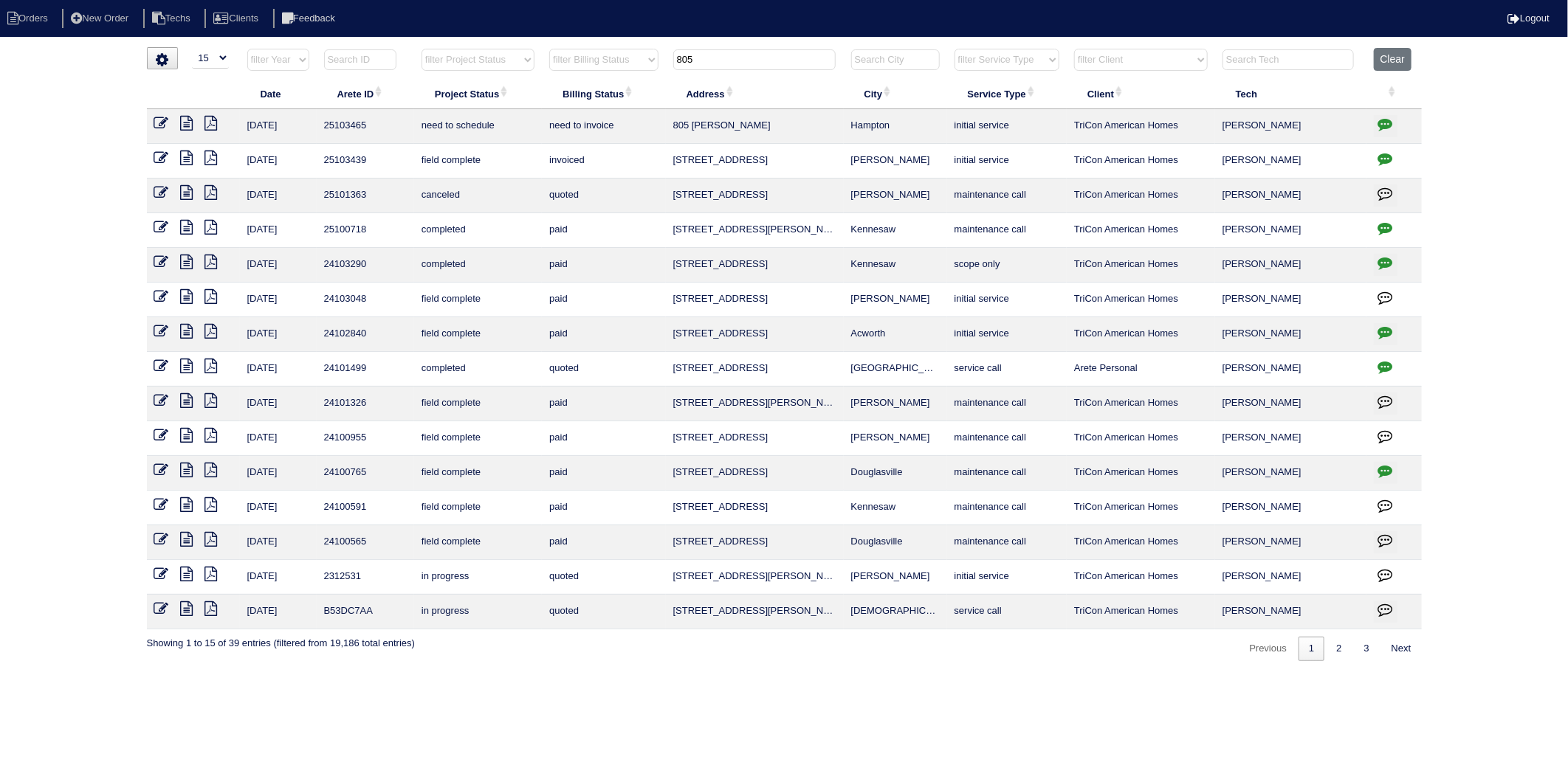
click at [1390, 127] on icon "button" at bounding box center [1385, 124] width 15 height 15
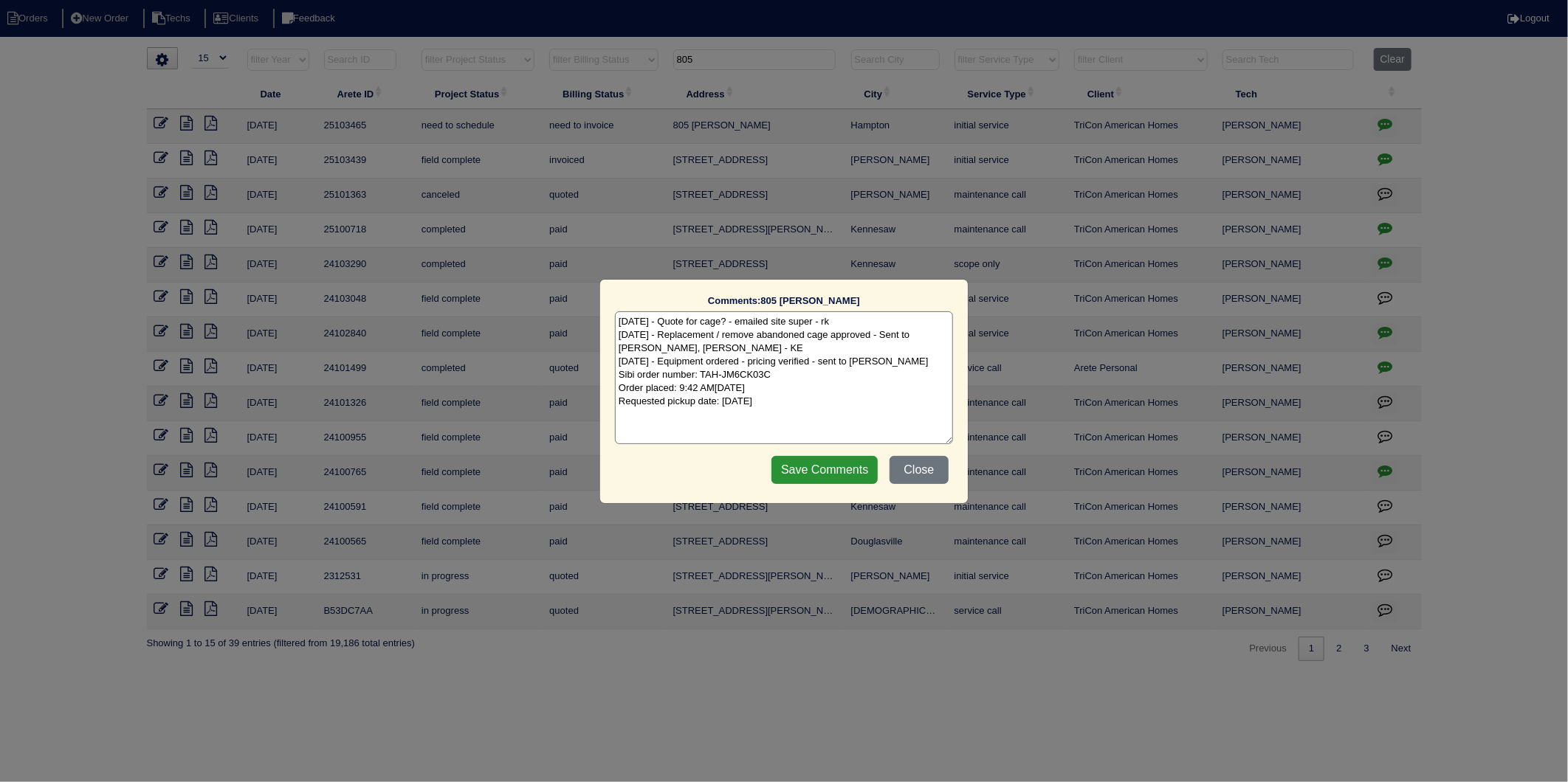
click at [822, 404] on textarea "9/25/25 - Quote for cage? - emailed site super - rk 10/10/25 - Replacement / re…" at bounding box center [784, 378] width 338 height 133
click at [761, 422] on textarea "9/25/25 - Quote for cage? - emailed site super - rk 10/10/25 - Replacement / re…" at bounding box center [784, 378] width 338 height 133
type textarea "9/25/25 - Quote for cage? - emailed site super - rk 10/10/25 - Replacement / re…"
drag, startPoint x: 815, startPoint y: 476, endPoint x: 727, endPoint y: 431, distance: 98.8
click at [815, 476] on input "Save Comments" at bounding box center [824, 470] width 107 height 28
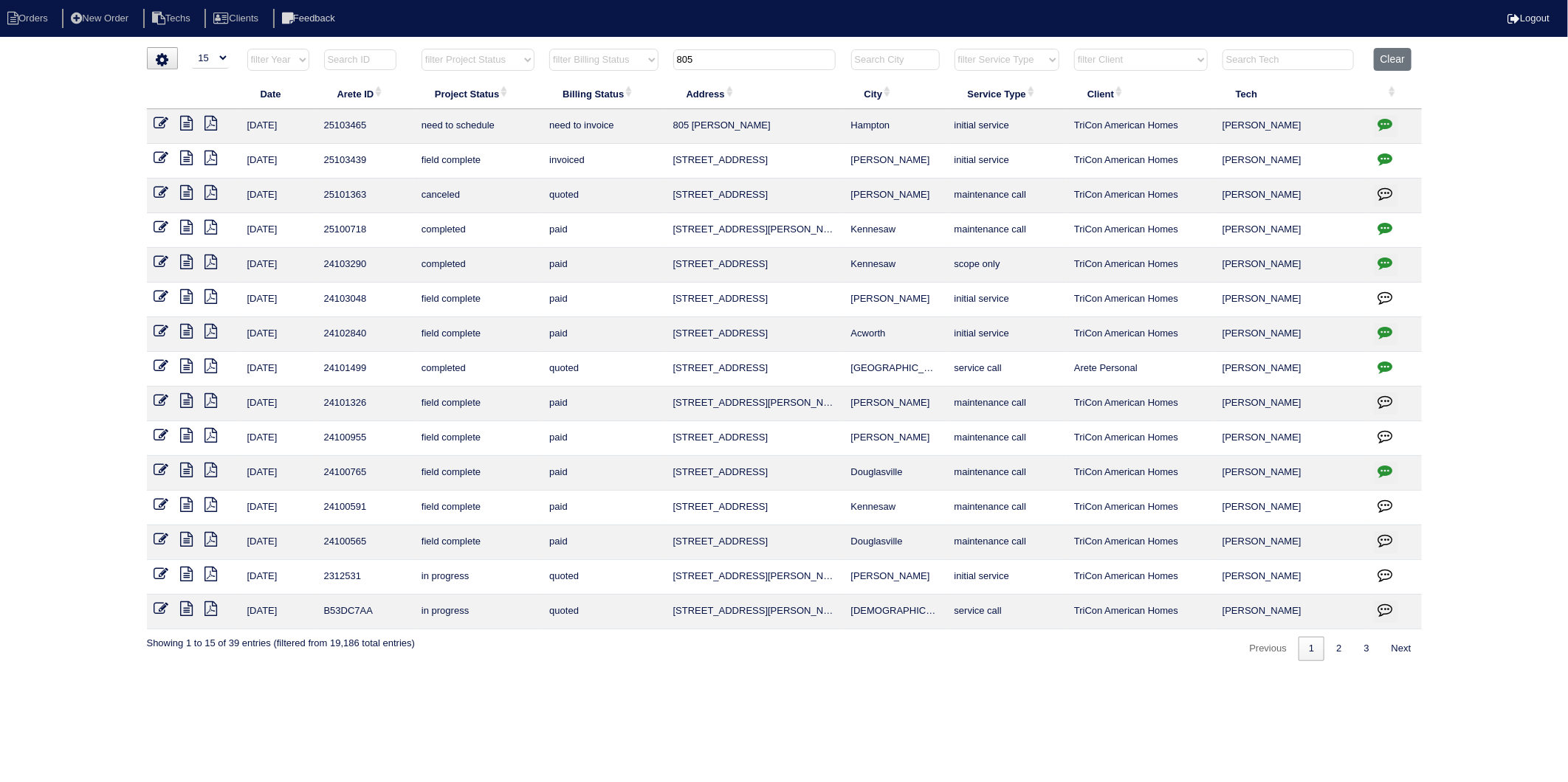
click at [154, 124] on icon at bounding box center [161, 124] width 15 height 15
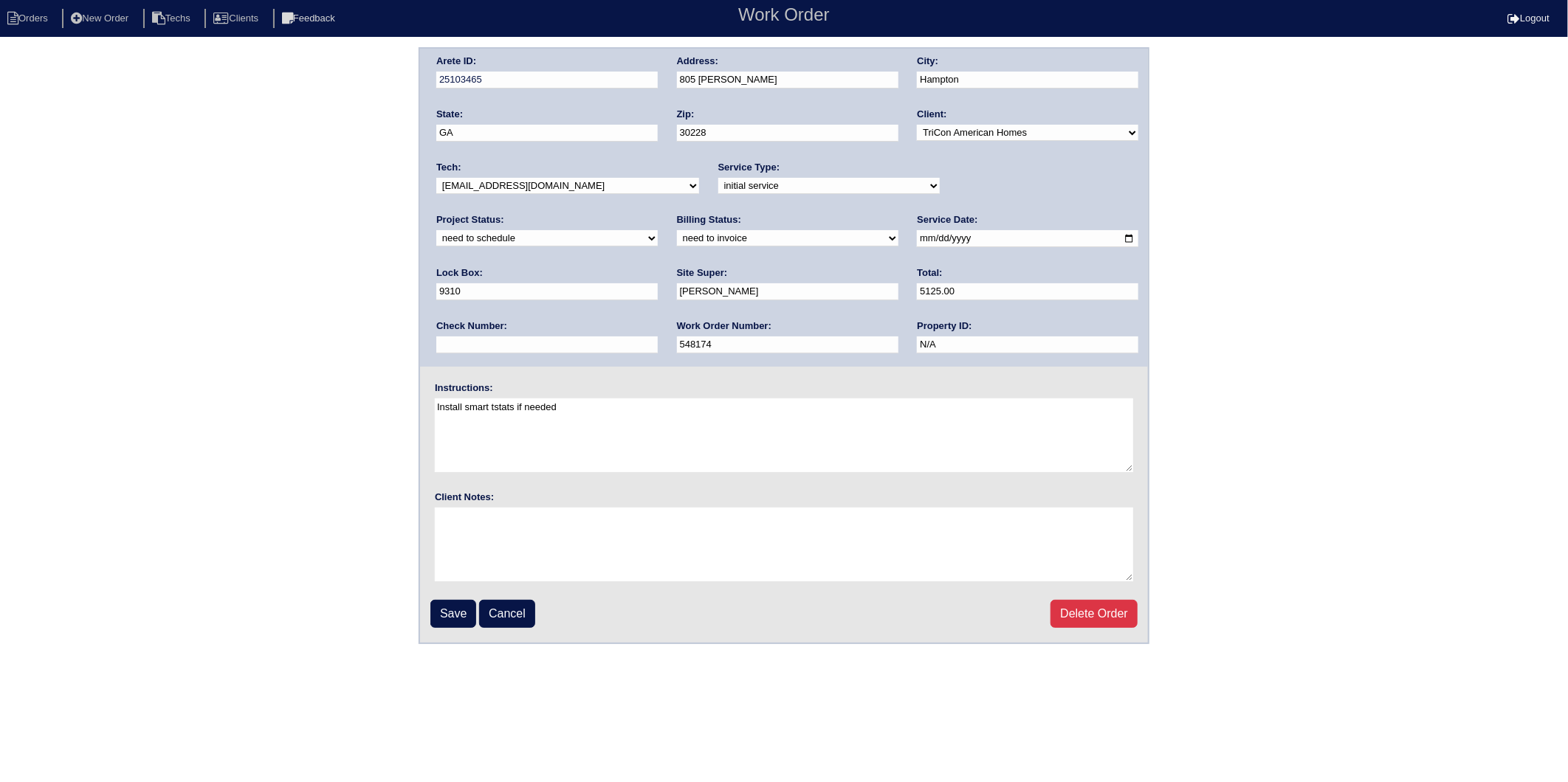
click at [658, 230] on select "new order assigned in progress field complete need to schedule admin review arc…" at bounding box center [547, 238] width 221 height 16
select select "completed"
click at [658, 230] on select "new order assigned in progress field complete need to schedule admin review arc…" at bounding box center [547, 238] width 221 height 16
click at [677, 240] on select "need to quote quoted need to invoice invoiced paid warranty purchase order need…" at bounding box center [787, 238] width 221 height 16
select select "invoiced"
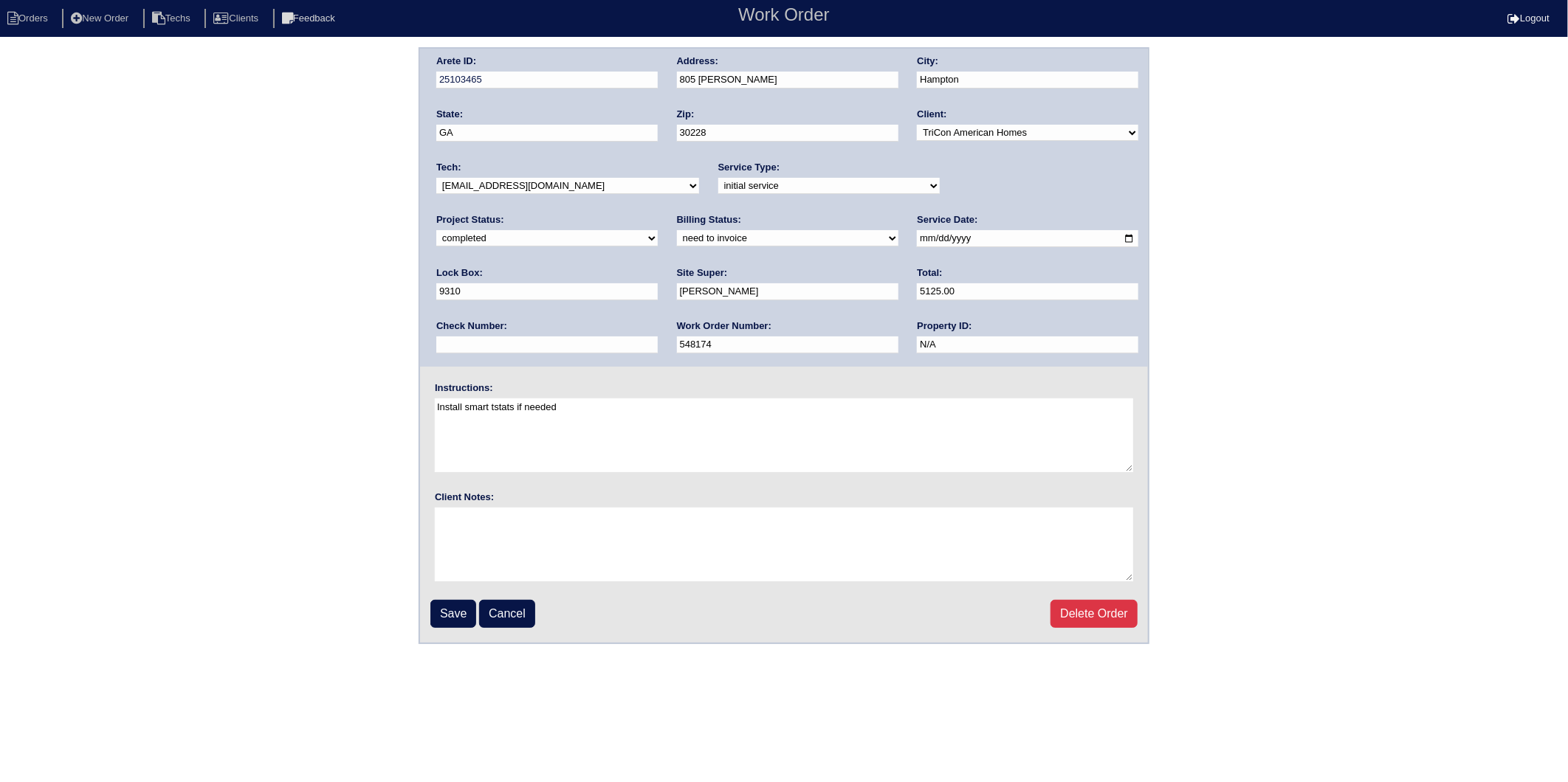
click at [677, 230] on select "need to quote quoted need to invoice invoiced paid warranty purchase order need…" at bounding box center [787, 238] width 221 height 16
drag, startPoint x: 454, startPoint y: 614, endPoint x: 491, endPoint y: 311, distance: 305.3
click at [454, 613] on input "Save" at bounding box center [454, 614] width 46 height 28
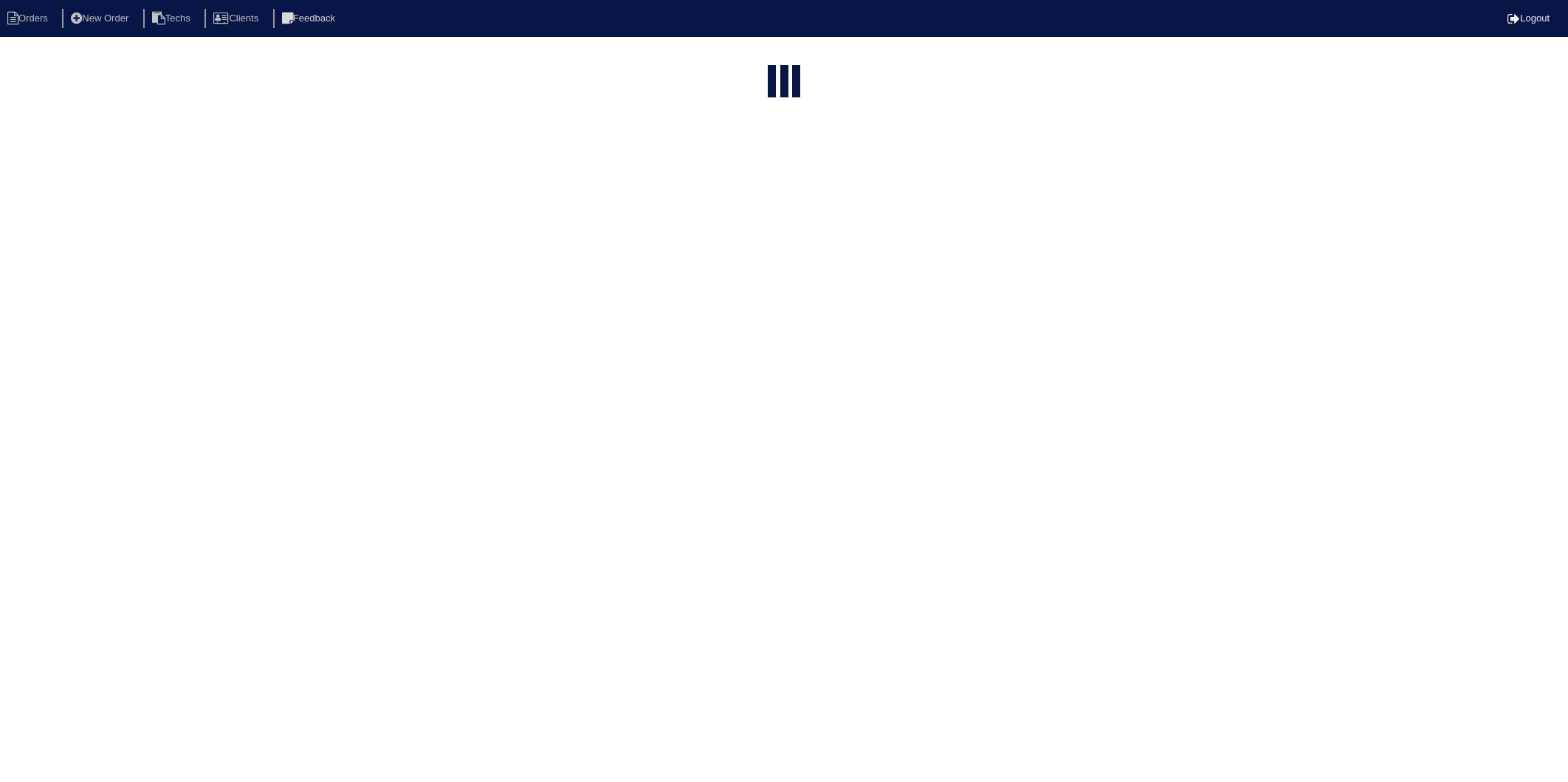
select select "15"
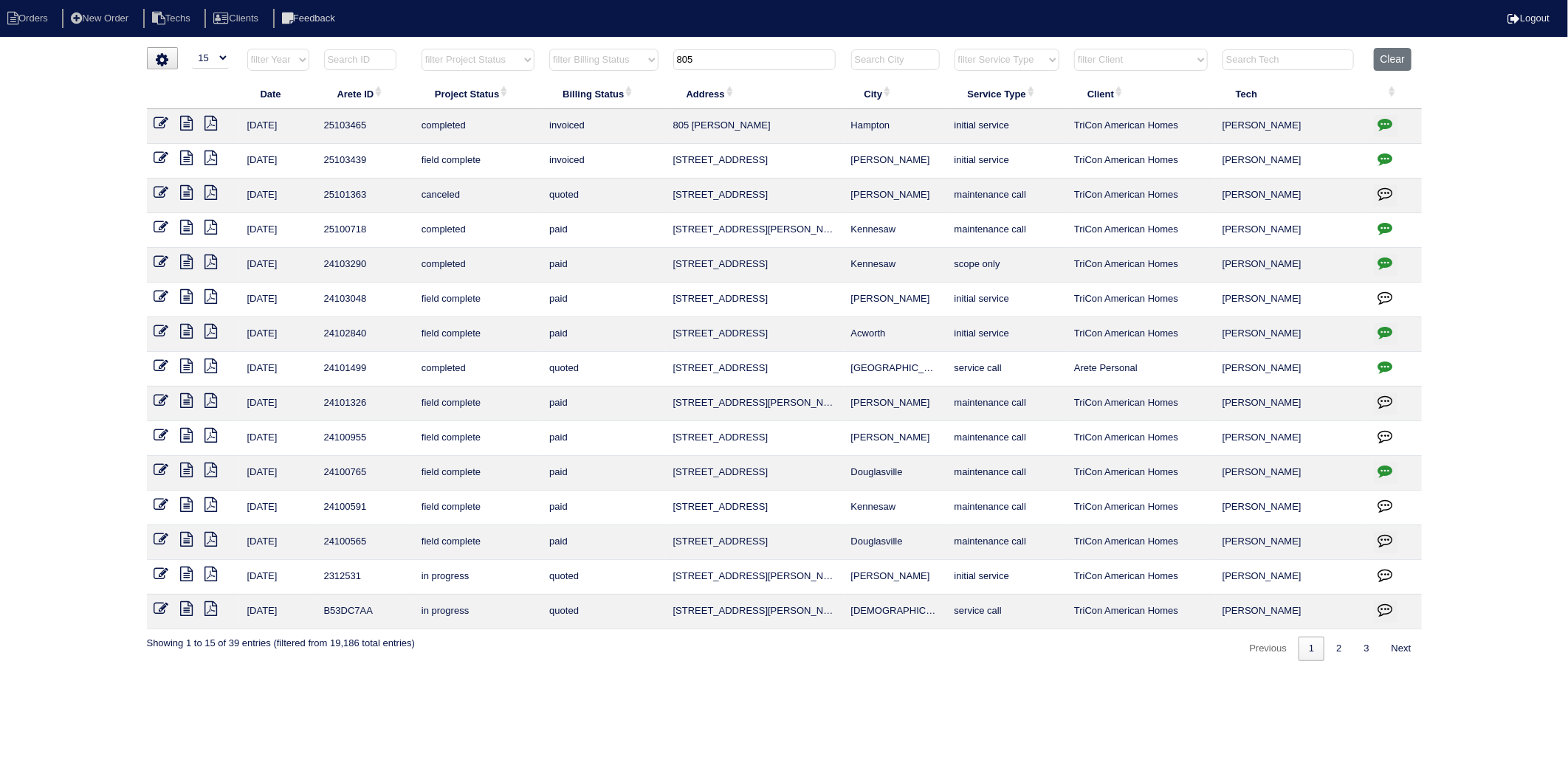
drag, startPoint x: 718, startPoint y: 63, endPoint x: 599, endPoint y: 94, distance: 123.0
click at [599, 94] on table "Date Arete ID Project Status Billing Status Address City Service Type Client Te…" at bounding box center [784, 339] width 1275 height 582
type input "11569"
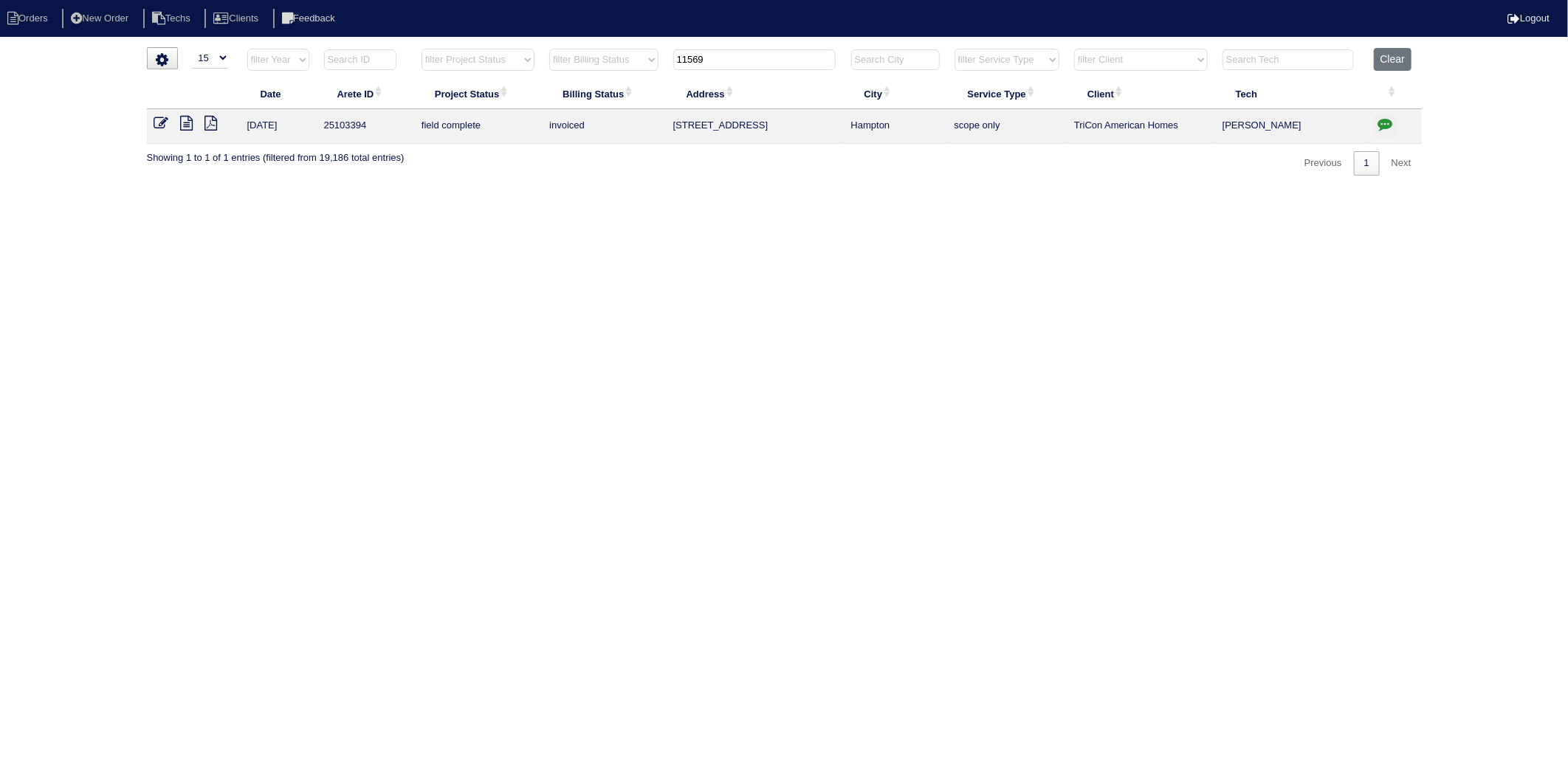
drag, startPoint x: 777, startPoint y: 160, endPoint x: 1154, endPoint y: 116, distance: 379.6
click at [782, 160] on div "▼ 10 15 25 50 200 500 Search: Date Arete ID Project Status Billing Status Addre…" at bounding box center [784, 112] width 1275 height 129
click at [1397, 53] on button "Clear" at bounding box center [1392, 59] width 38 height 23
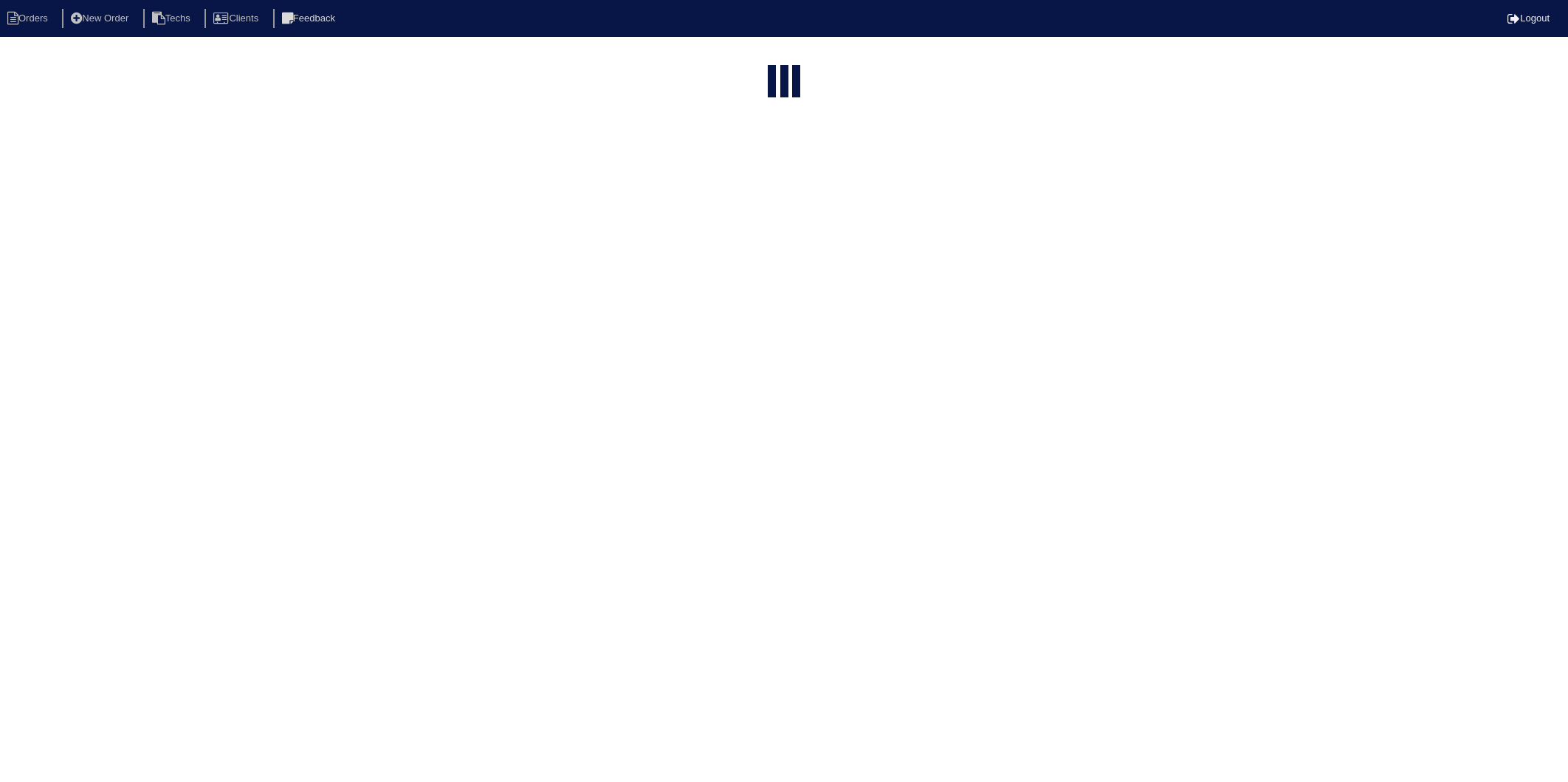
select select "15"
